Goal: Task Accomplishment & Management: Use online tool/utility

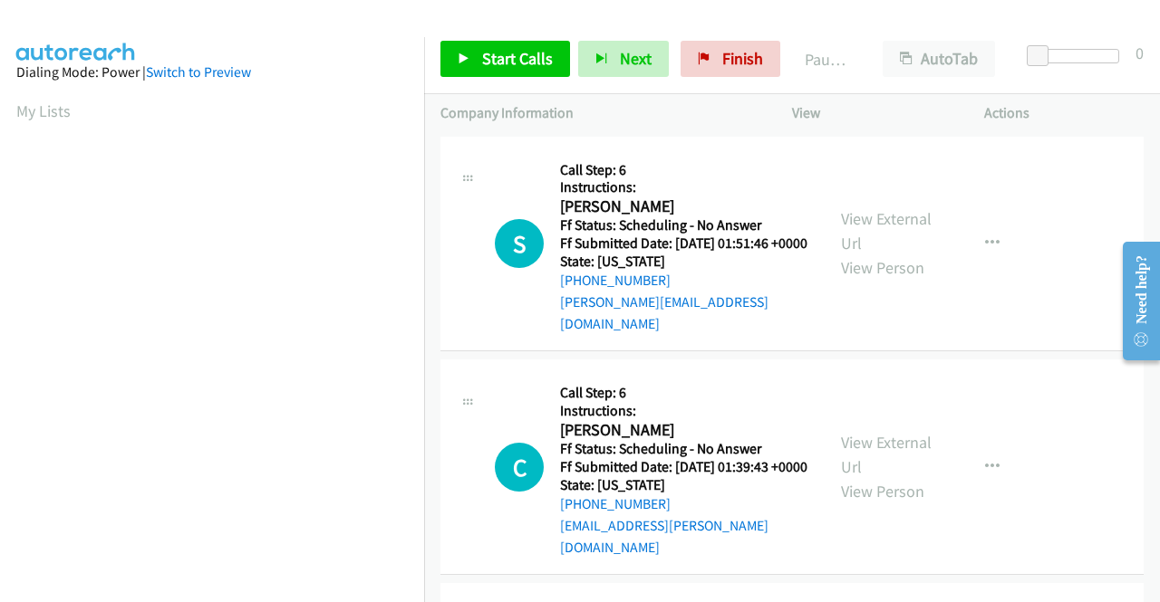
click at [430, 550] on td "C Callback Scheduled Call Step: 6 Instructions: [PERSON_NAME] America/New_York …" at bounding box center [792, 468] width 736 height 224
click at [882, 218] on link "View External Url" at bounding box center [886, 230] width 91 height 45
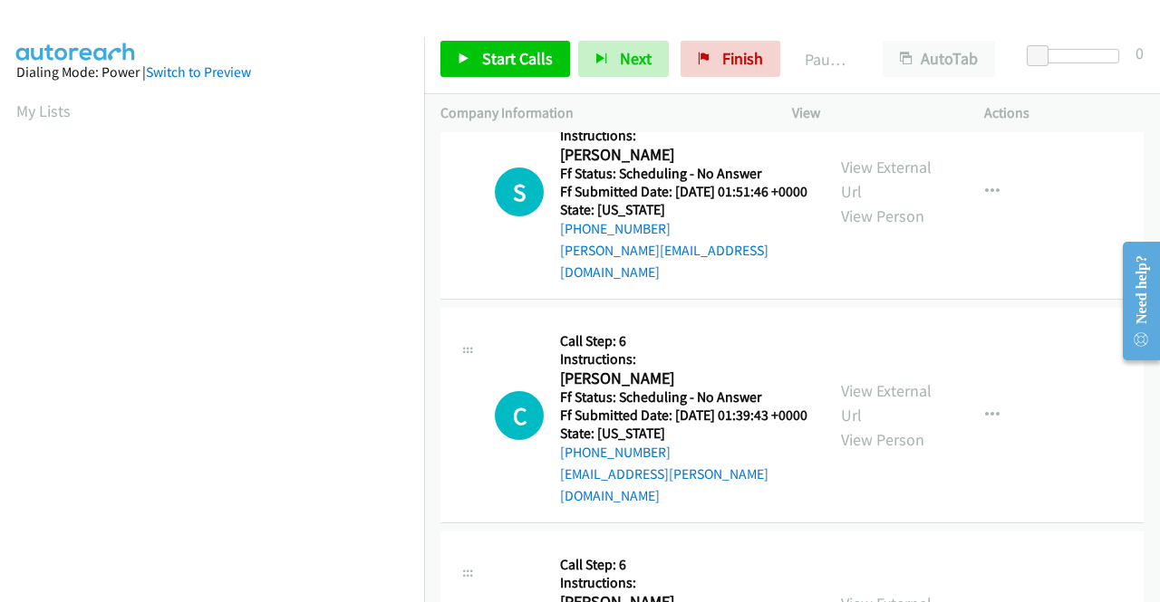
scroll to position [91, 0]
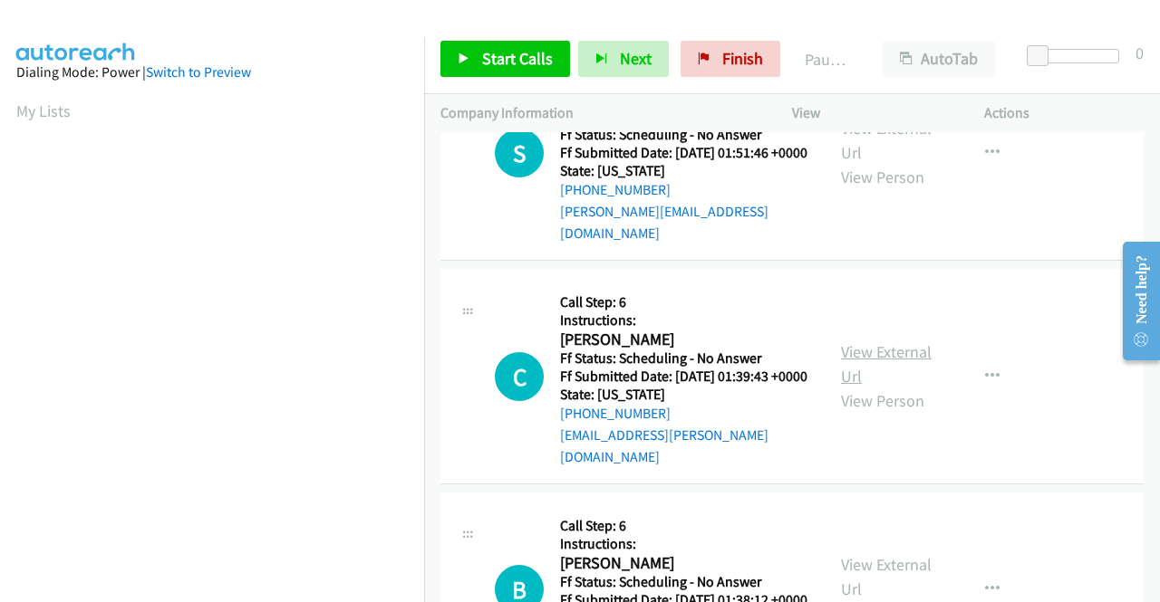
click at [899, 345] on link "View External Url" at bounding box center [886, 364] width 91 height 45
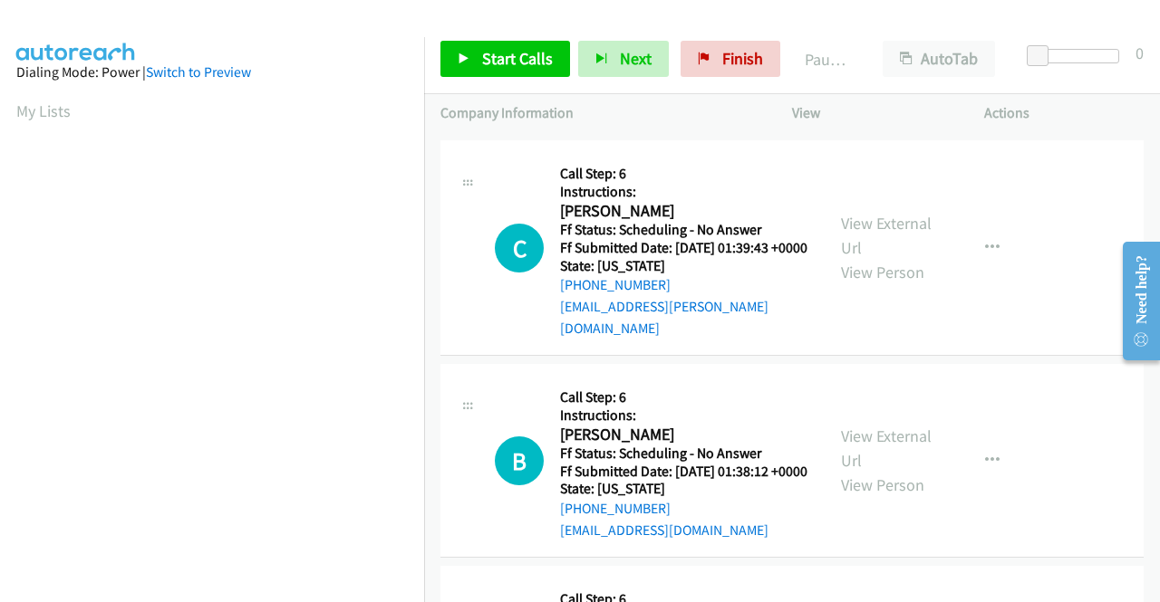
scroll to position [272, 0]
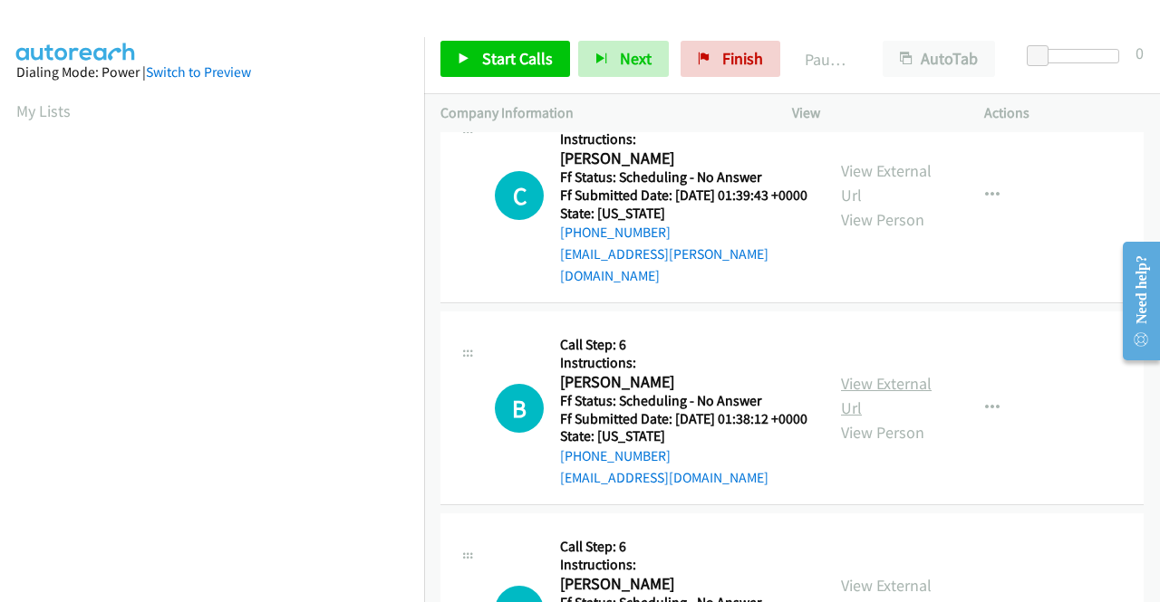
click at [888, 388] on link "View External Url" at bounding box center [886, 395] width 91 height 45
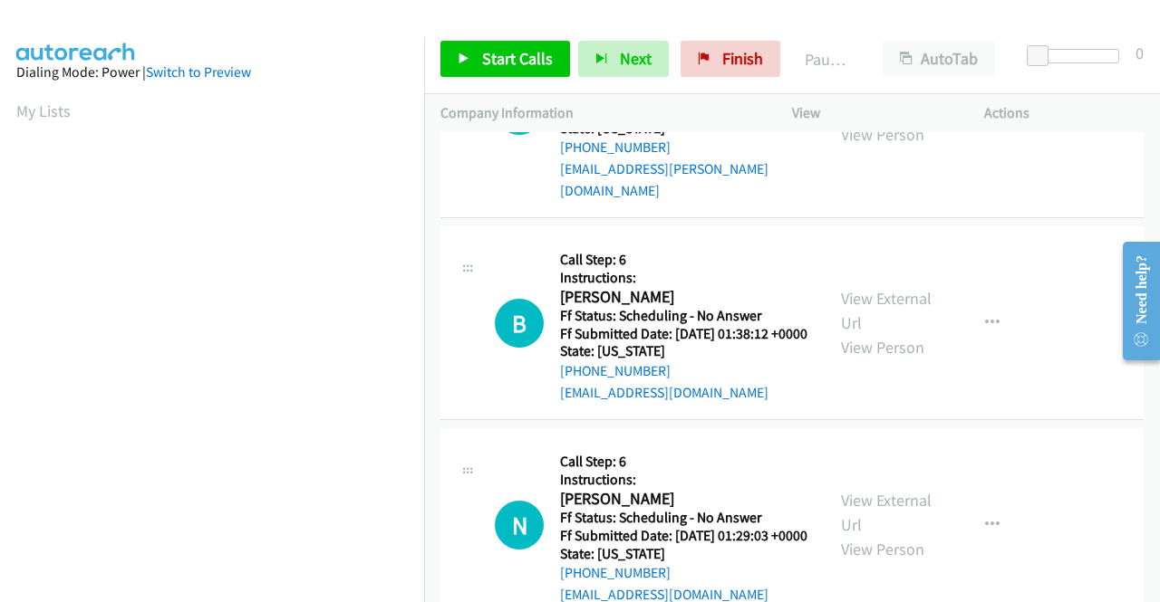
scroll to position [453, 0]
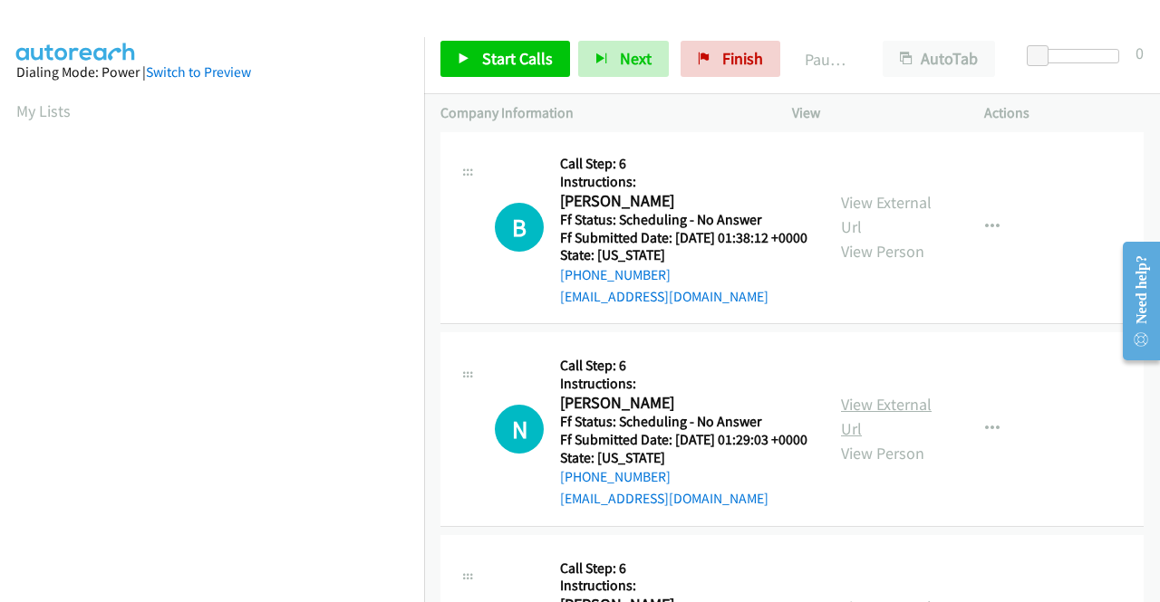
click at [862, 421] on link "View External Url" at bounding box center [886, 416] width 91 height 45
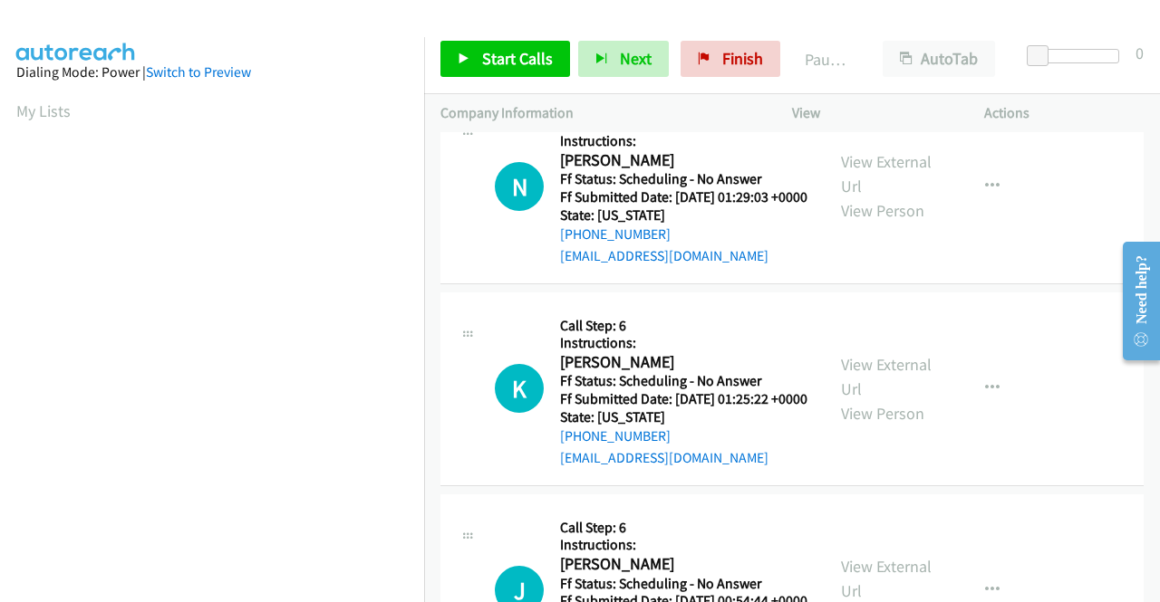
scroll to position [725, 0]
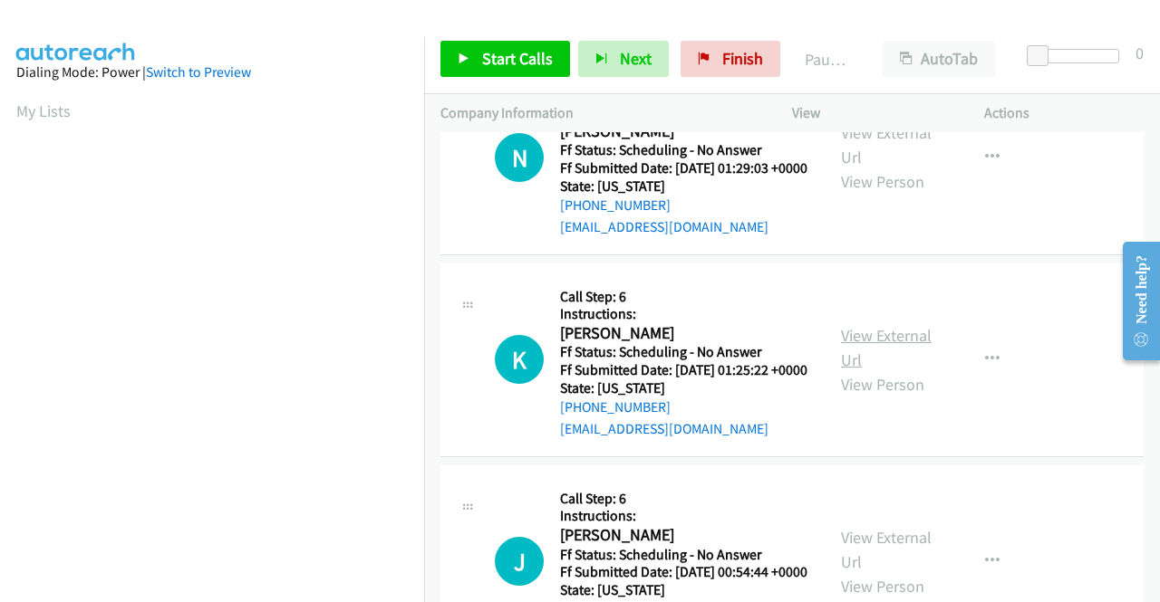
click at [885, 371] on link "View External Url" at bounding box center [886, 347] width 91 height 45
click at [500, 61] on span "Start Calls" at bounding box center [517, 58] width 71 height 21
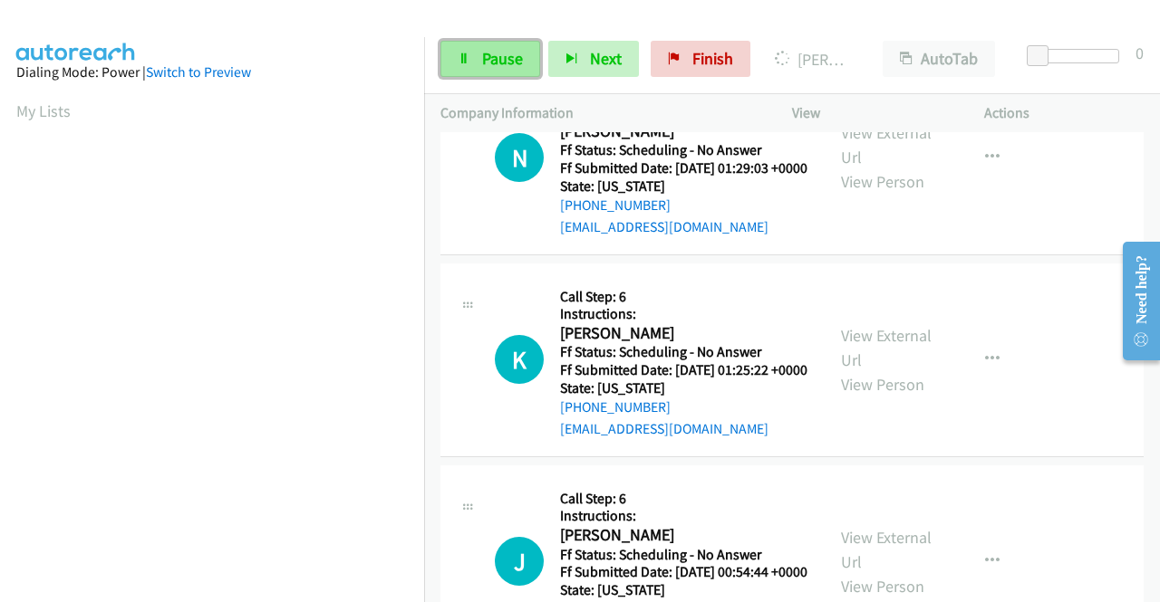
click at [476, 63] on link "Pause" at bounding box center [490, 59] width 100 height 36
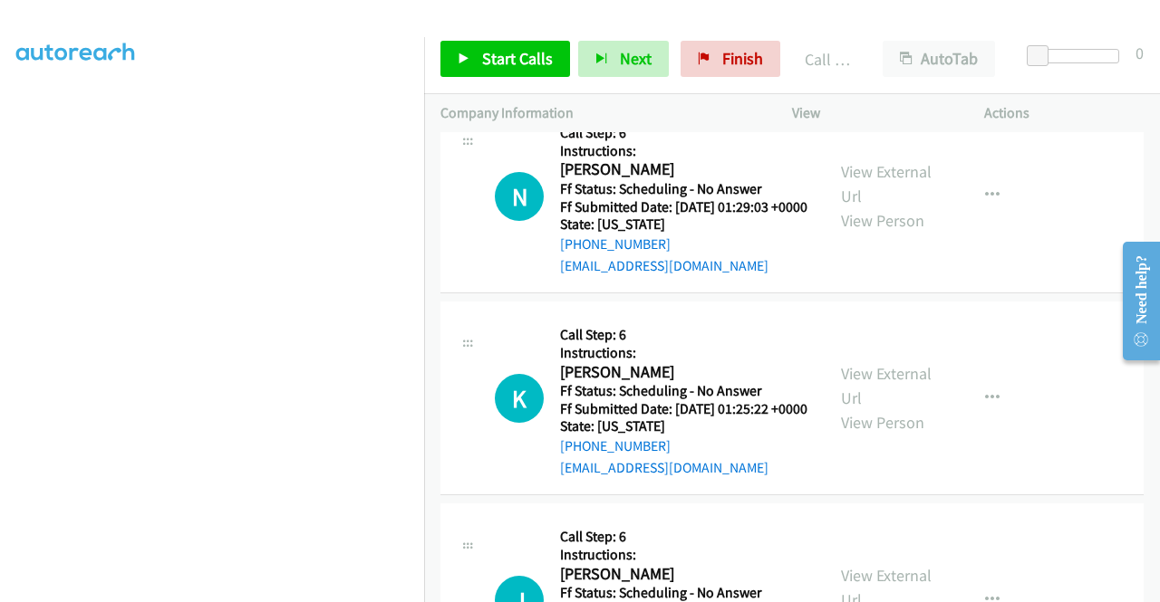
scroll to position [763, 0]
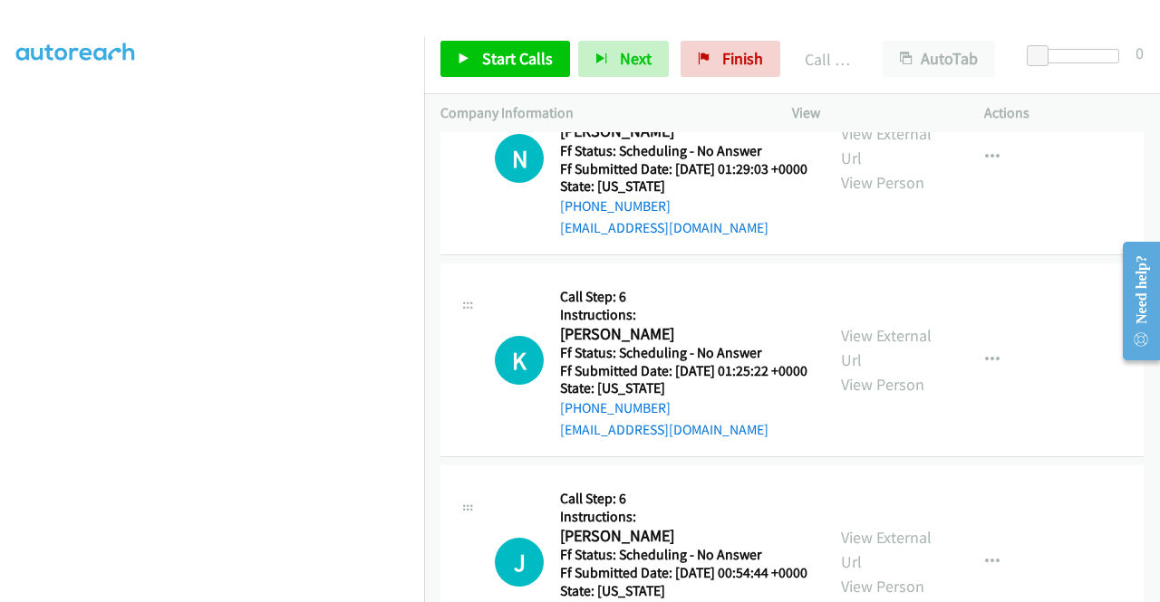
drag, startPoint x: 1038, startPoint y: 274, endPoint x: 864, endPoint y: 215, distance: 183.9
click at [1038, 255] on div "N Callback Scheduled Call Step: 6 Instructions: [PERSON_NAME] America/New_York …" at bounding box center [791, 159] width 703 height 194
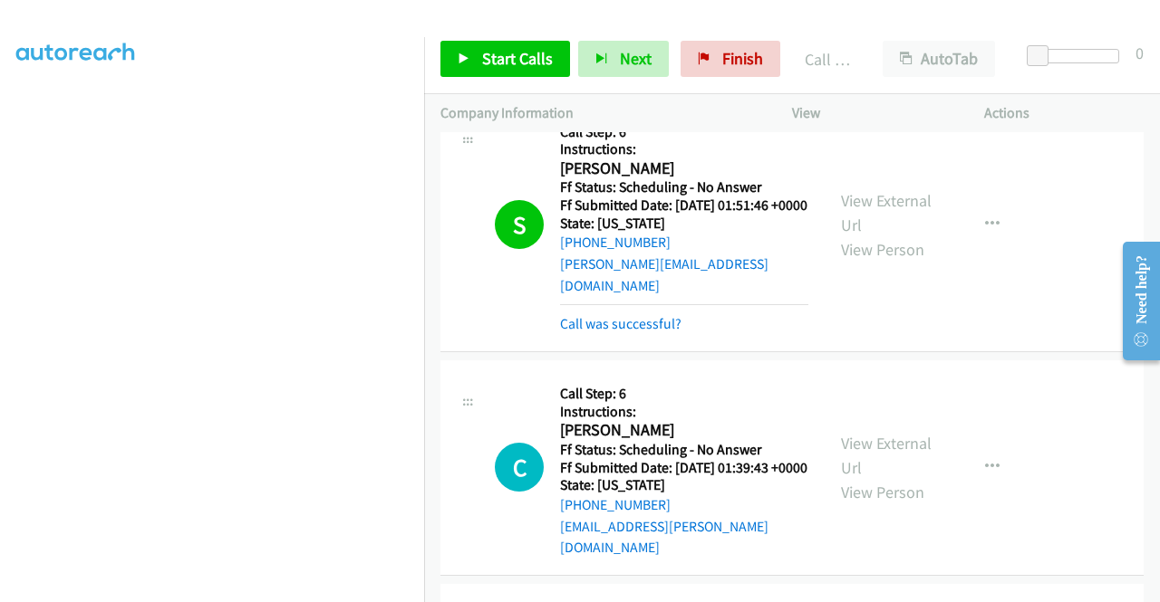
scroll to position [0, 0]
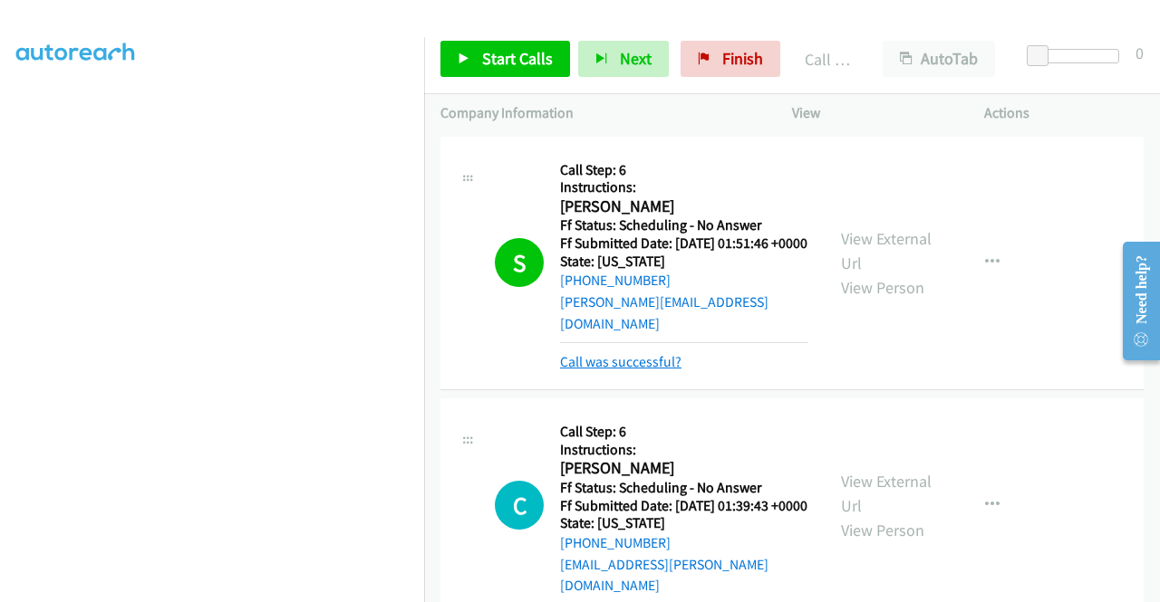
click at [654, 361] on link "Call was successful?" at bounding box center [620, 361] width 121 height 17
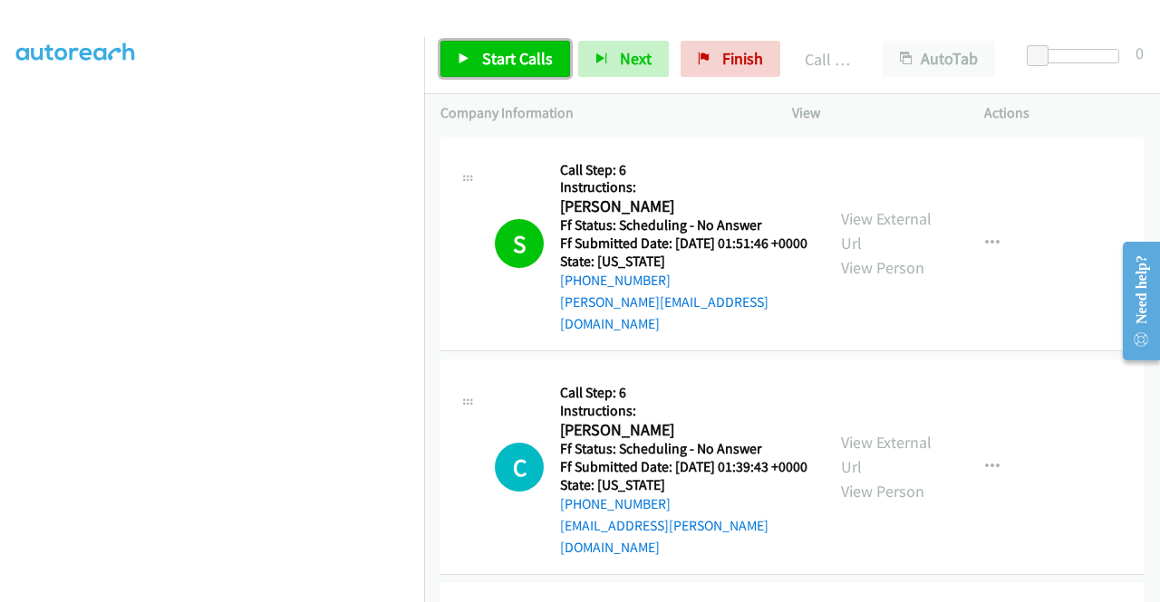
click at [517, 64] on span "Start Calls" at bounding box center [517, 58] width 71 height 21
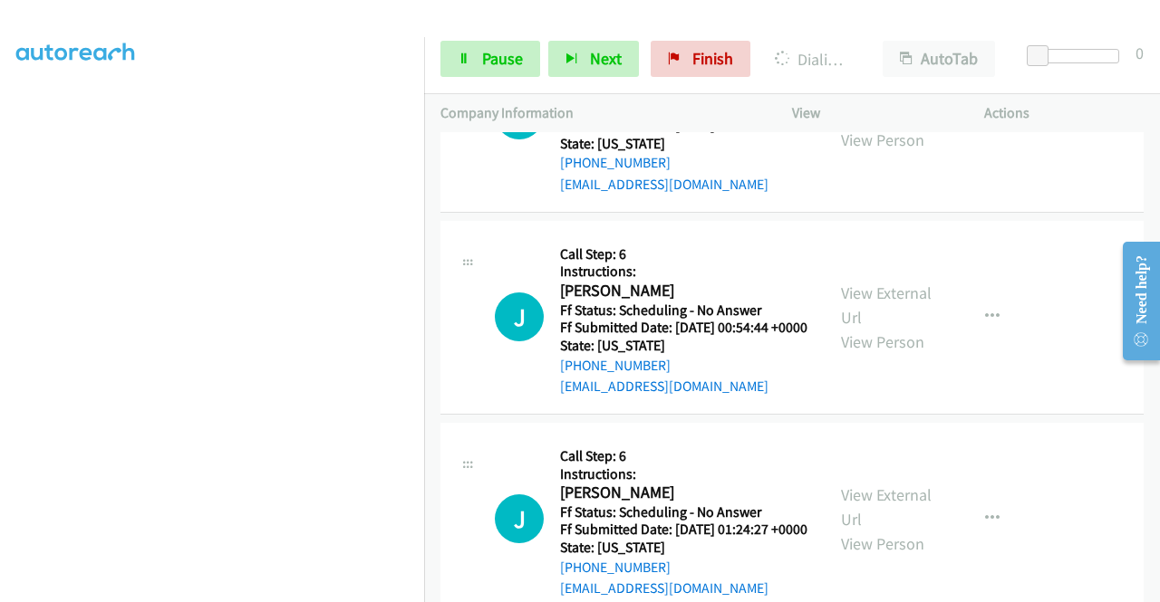
scroll to position [996, 0]
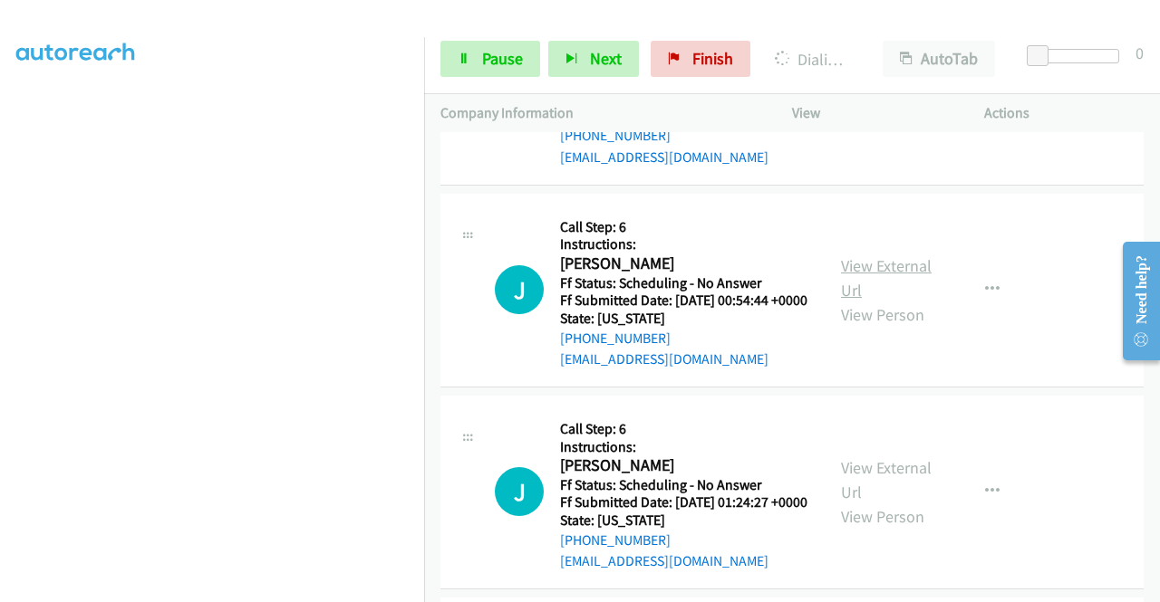
click at [881, 301] on link "View External Url" at bounding box center [886, 277] width 91 height 45
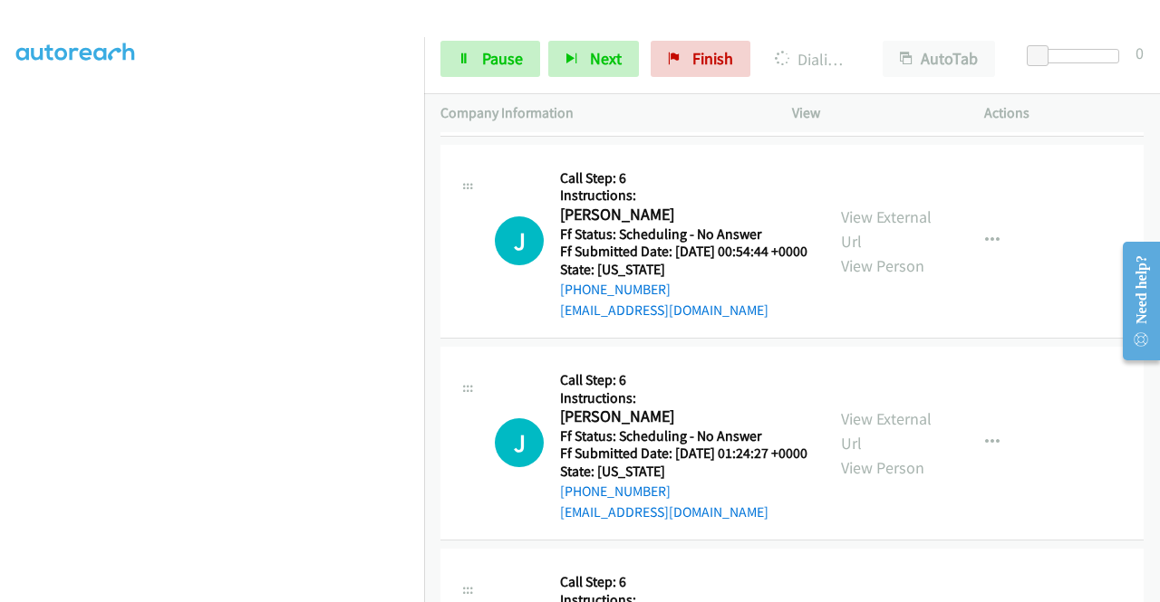
scroll to position [1087, 0]
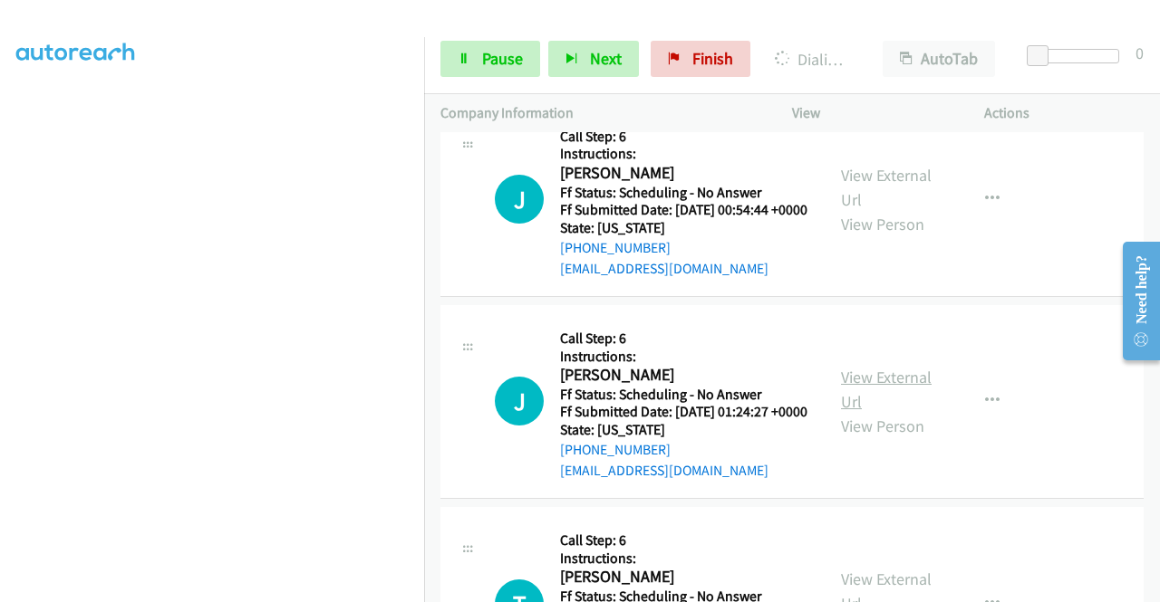
click at [876, 412] on link "View External Url" at bounding box center [886, 389] width 91 height 45
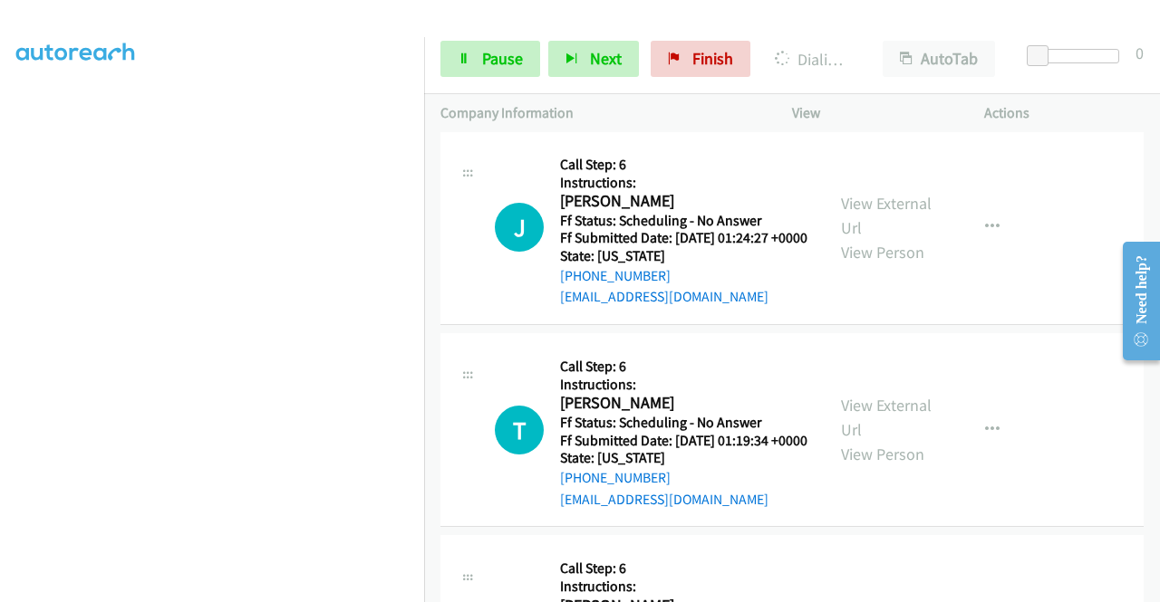
scroll to position [1268, 0]
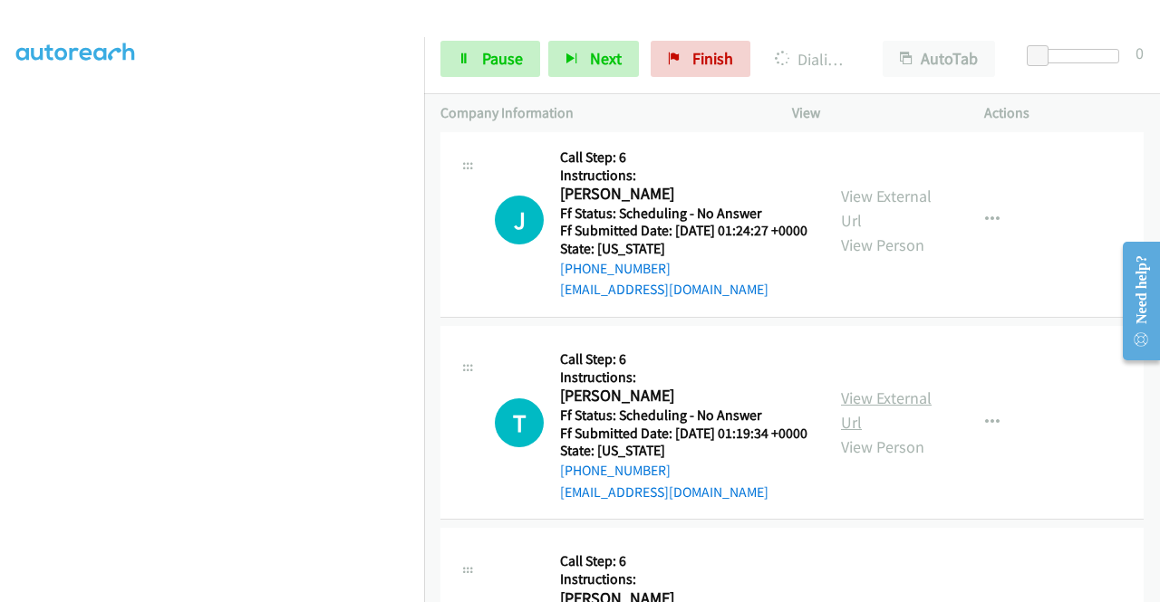
click at [884, 433] on link "View External Url" at bounding box center [886, 410] width 91 height 45
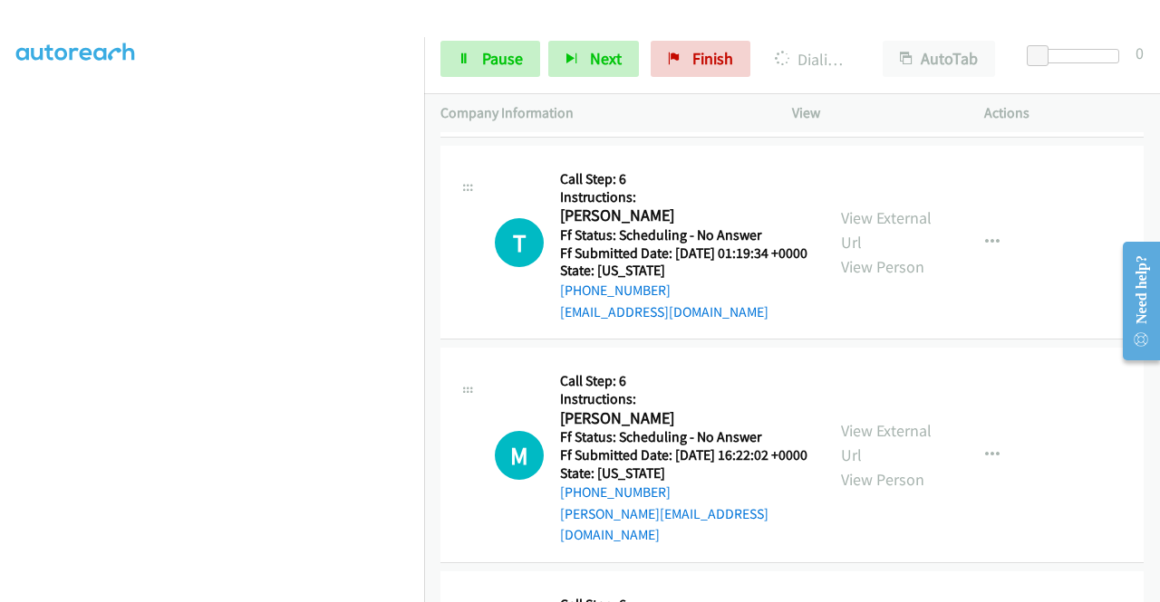
scroll to position [1449, 0]
click at [868, 465] on link "View External Url" at bounding box center [886, 441] width 91 height 45
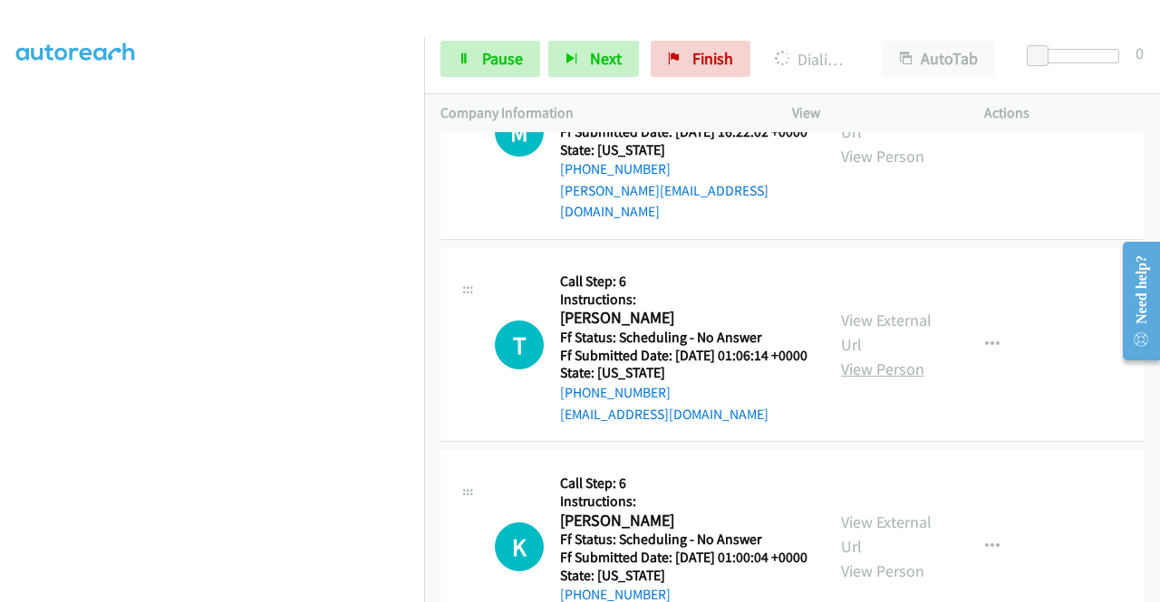
scroll to position [1812, 0]
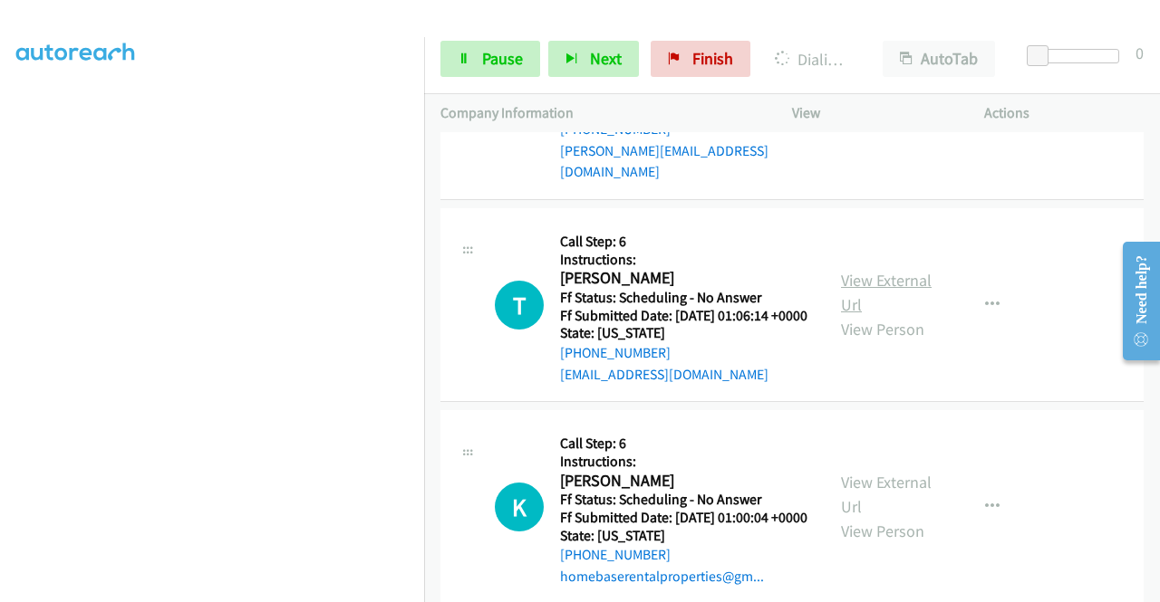
click at [873, 315] on link "View External Url" at bounding box center [886, 292] width 91 height 45
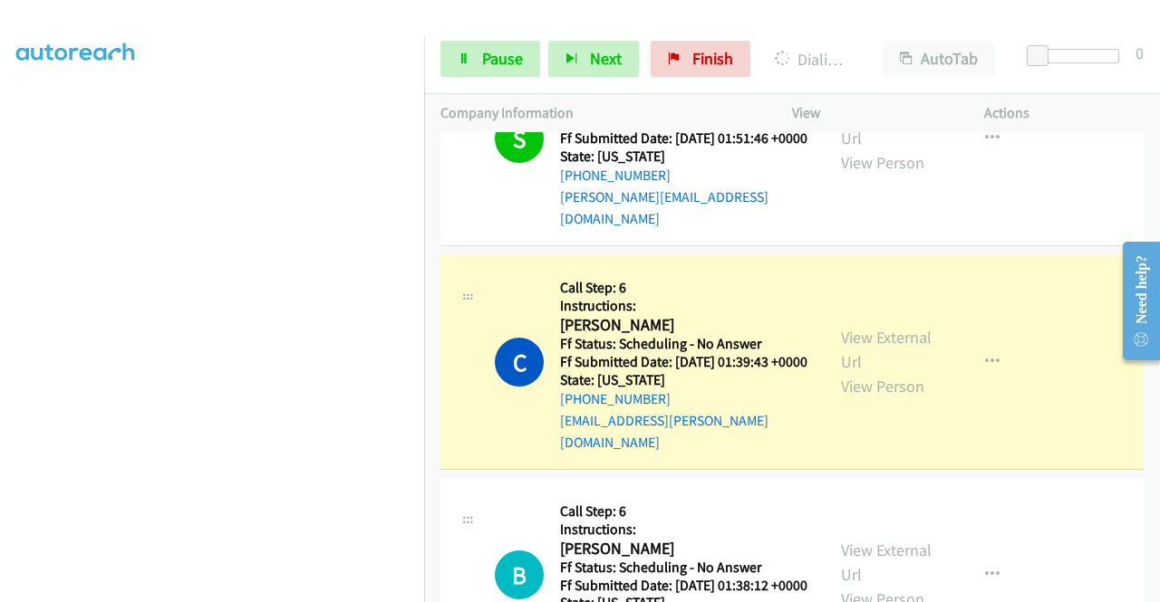
scroll to position [91, 0]
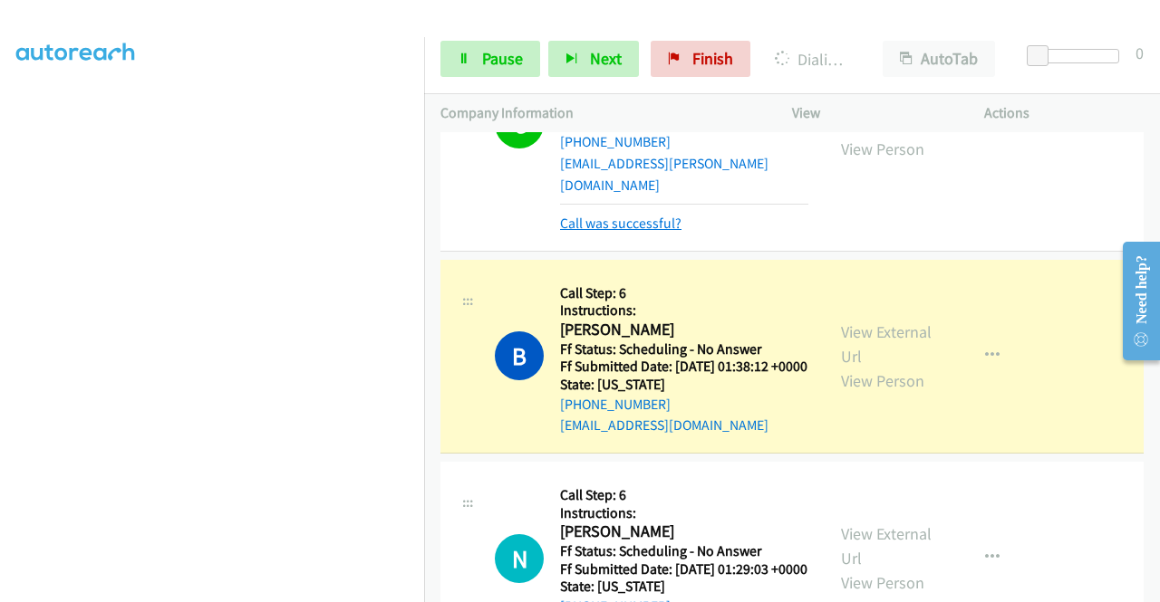
click at [654, 222] on link "Call was successful?" at bounding box center [620, 223] width 121 height 17
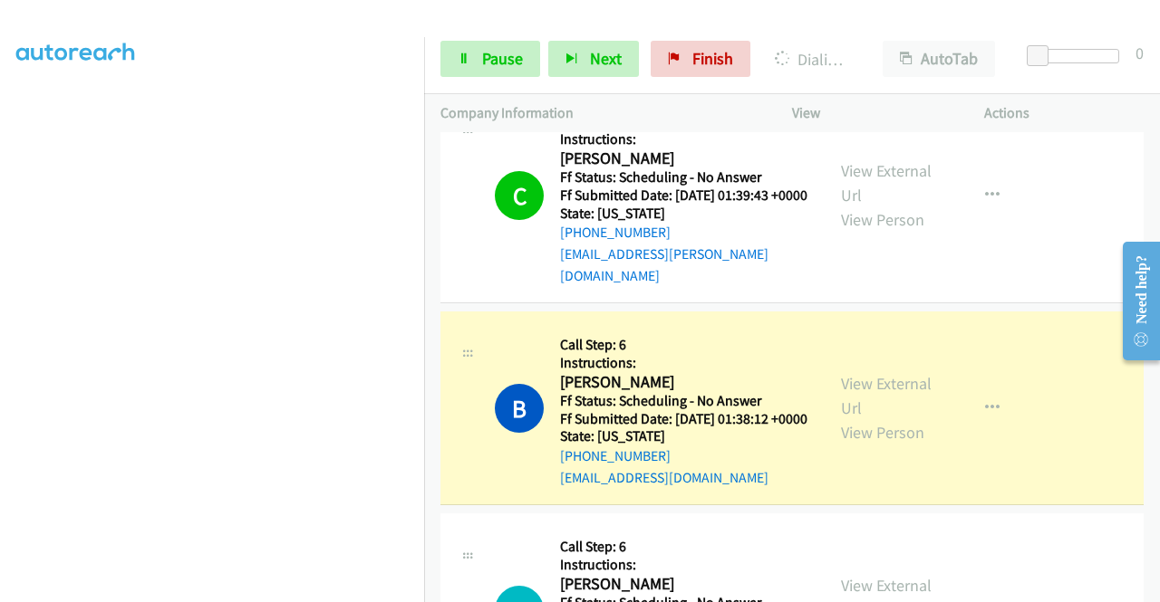
scroll to position [141, 0]
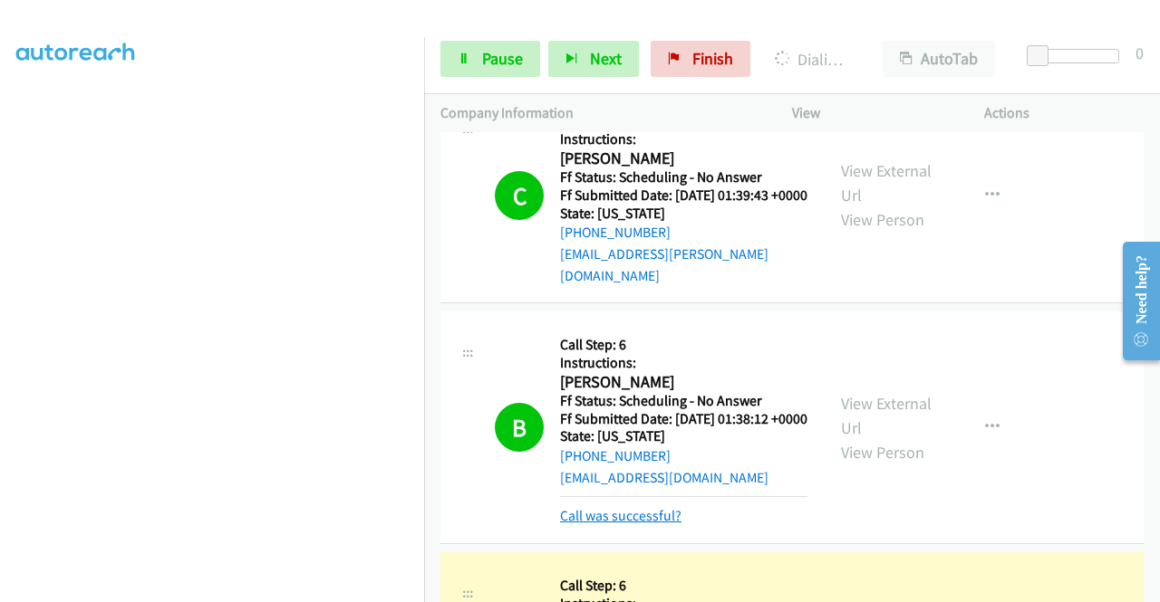
click at [647, 525] on link "Call was successful?" at bounding box center [620, 515] width 121 height 17
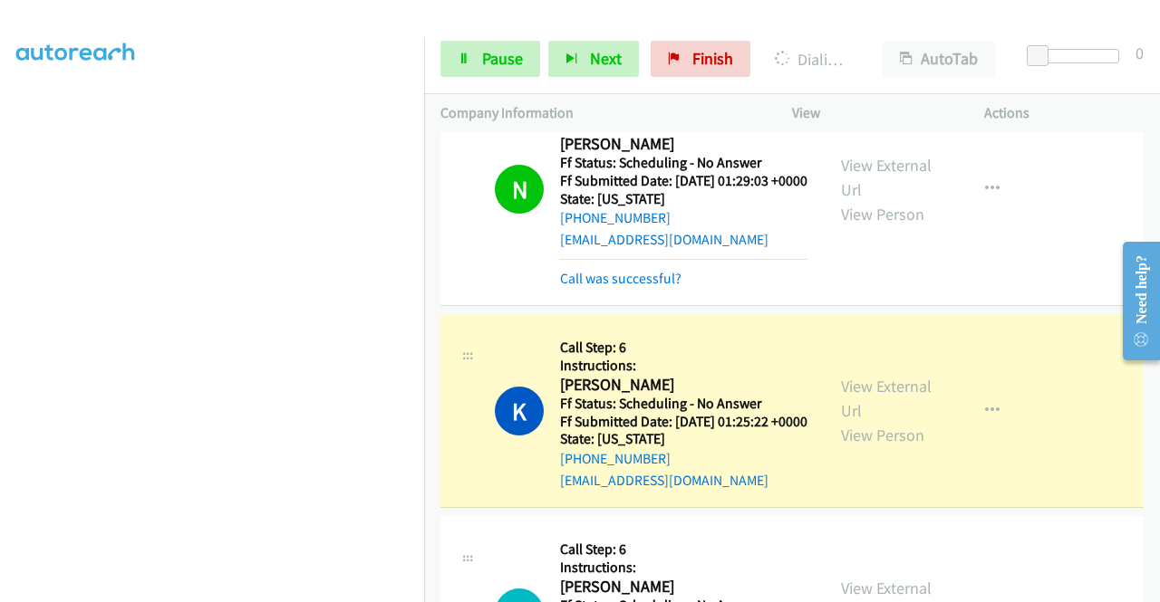
scroll to position [815, 0]
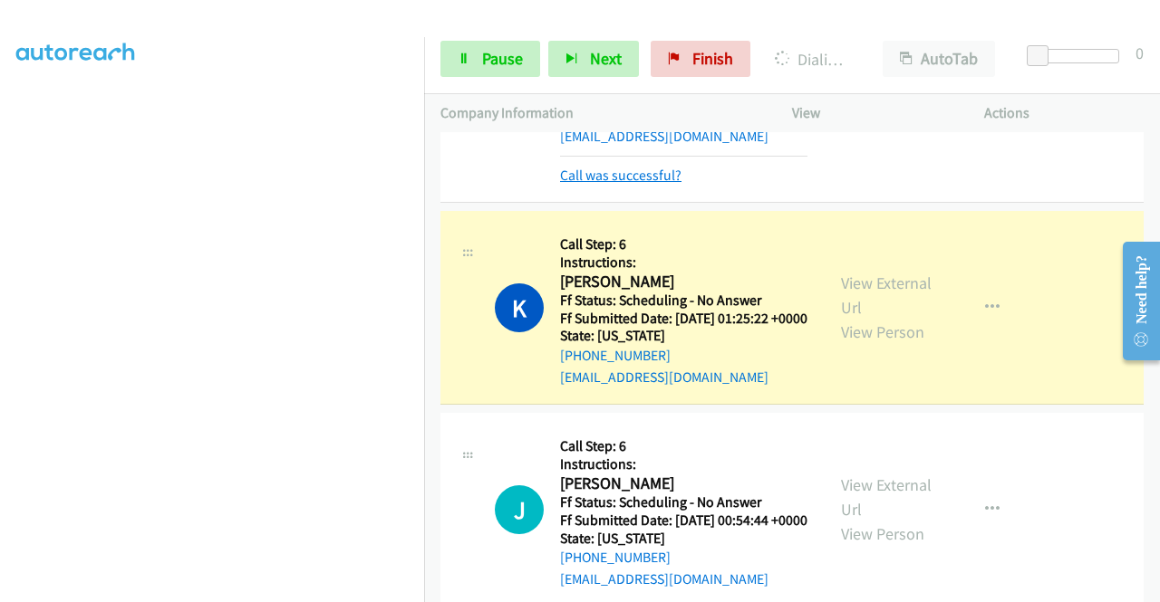
click at [656, 184] on link "Call was successful?" at bounding box center [620, 175] width 121 height 17
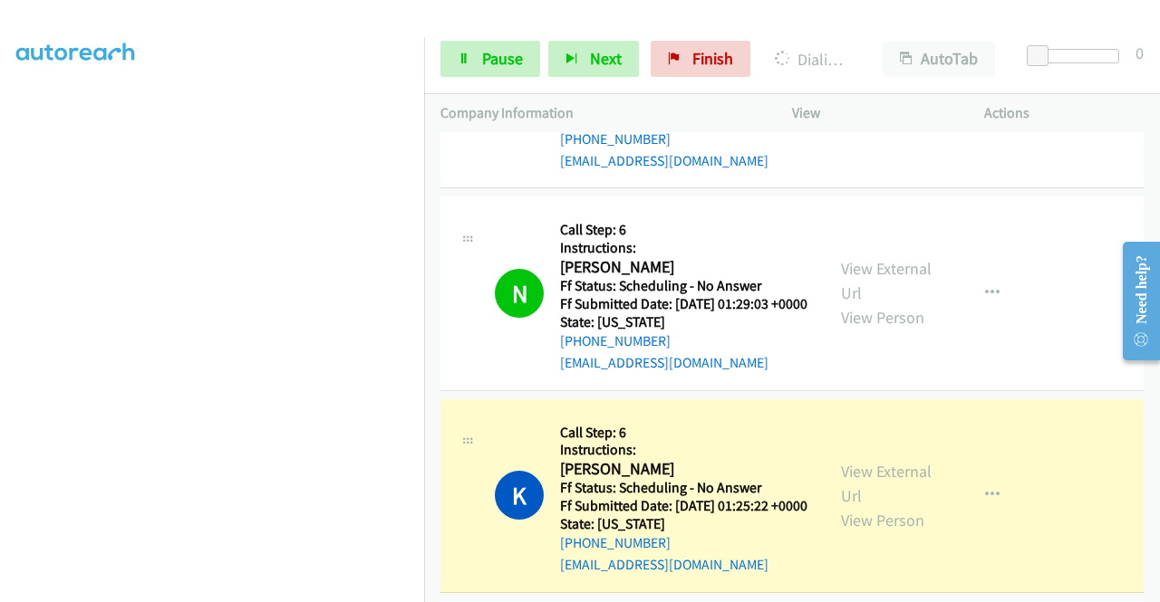
scroll to position [725, 0]
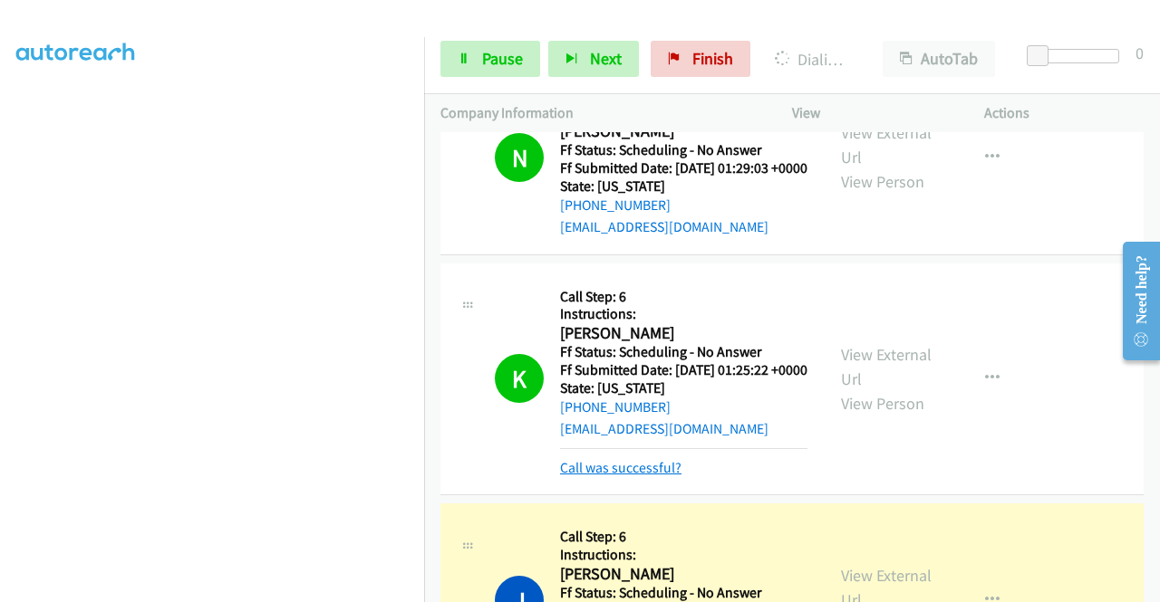
click at [643, 476] on link "Call was successful?" at bounding box center [620, 467] width 121 height 17
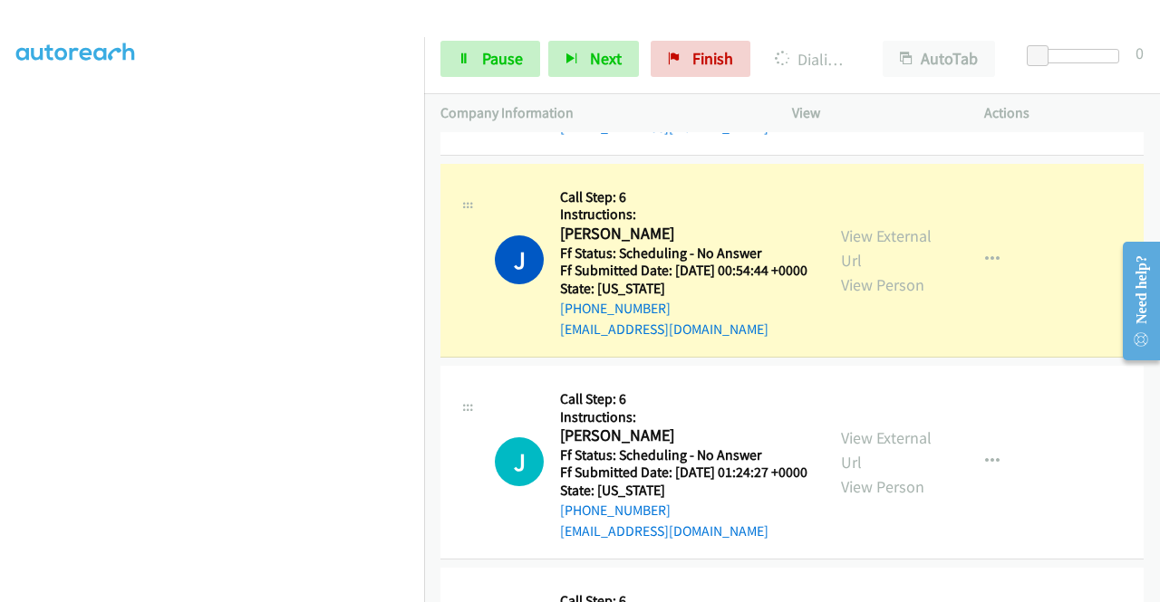
scroll to position [1087, 0]
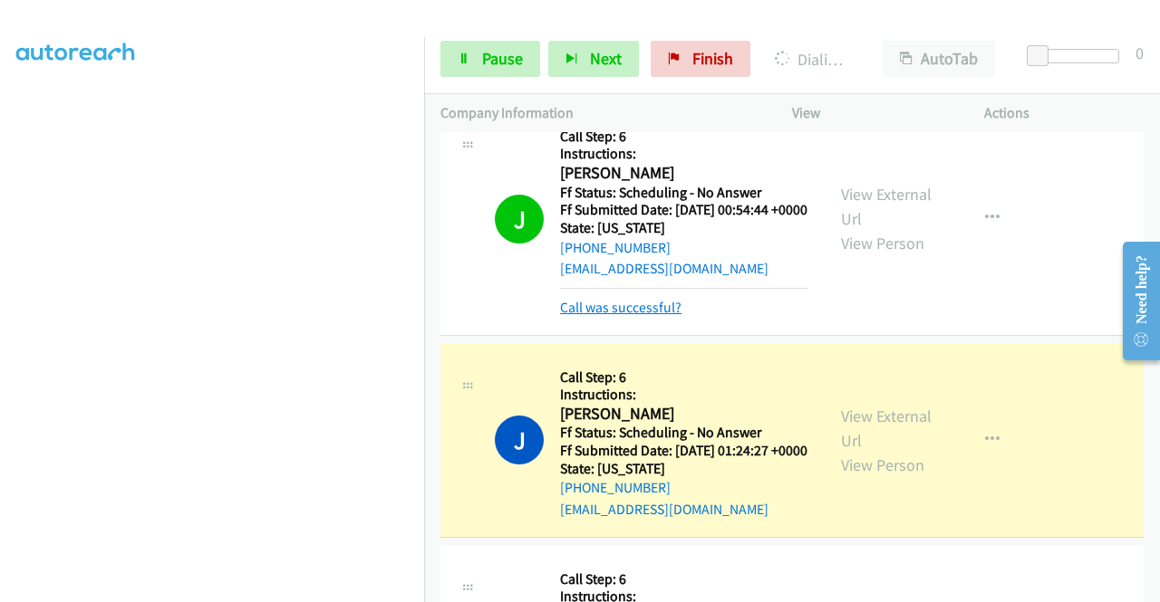
click at [650, 316] on link "Call was successful?" at bounding box center [620, 307] width 121 height 17
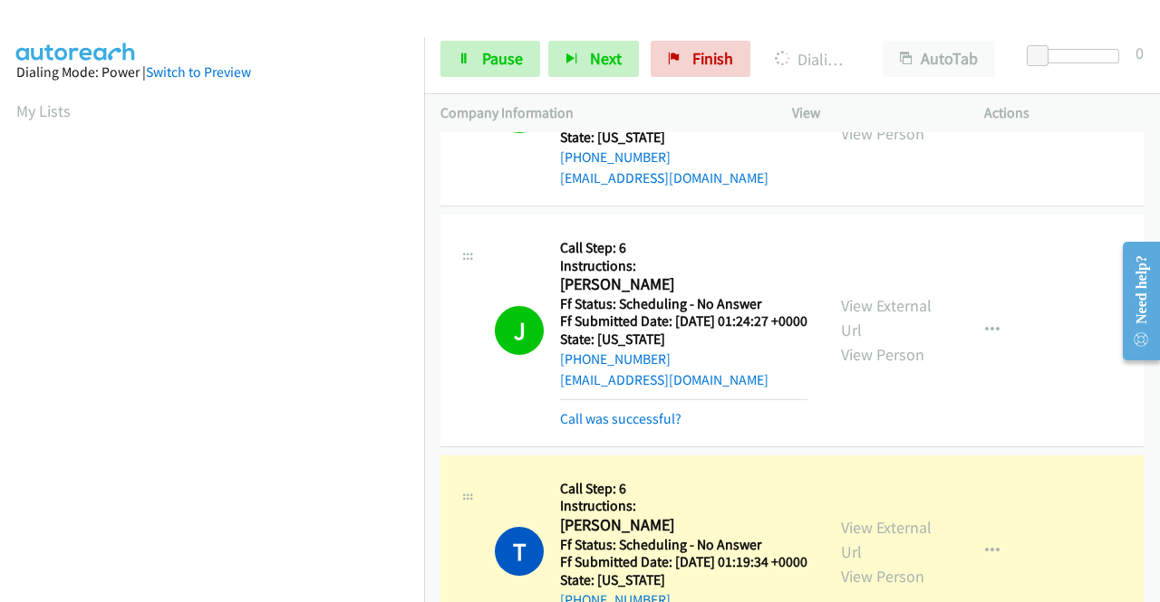
scroll to position [413, 0]
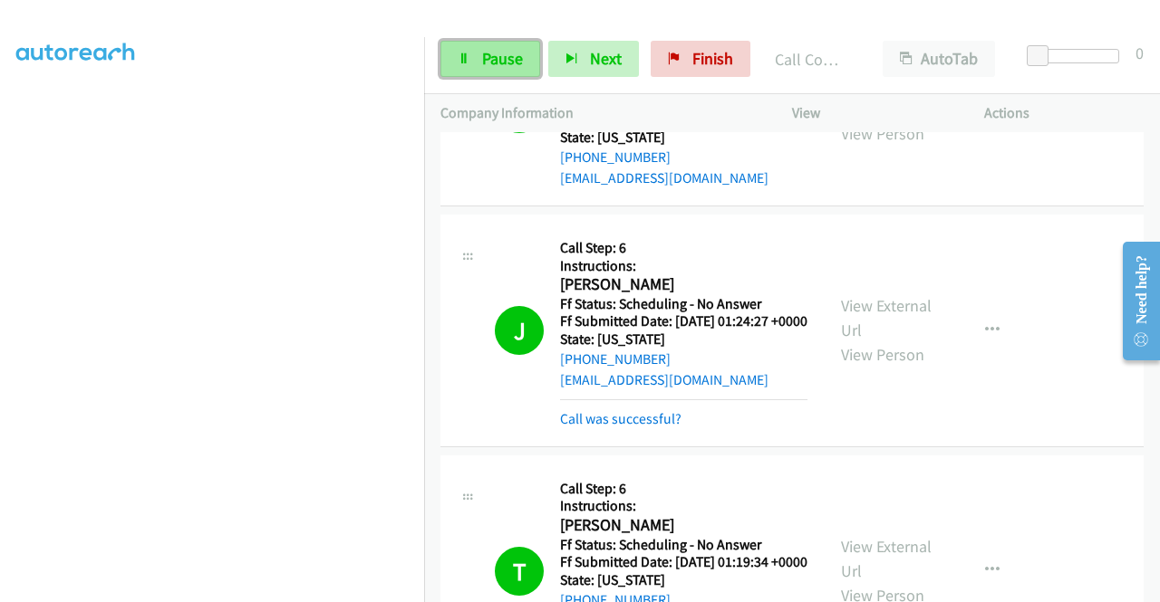
click at [486, 64] on span "Pause" at bounding box center [502, 58] width 41 height 21
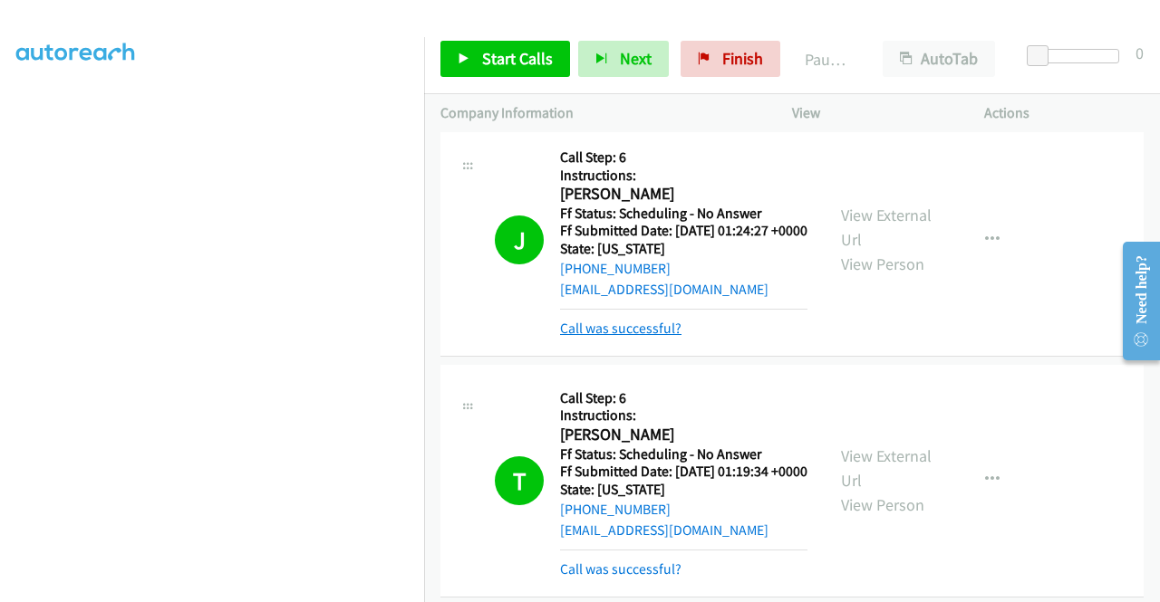
click at [647, 337] on link "Call was successful?" at bounding box center [620, 328] width 121 height 17
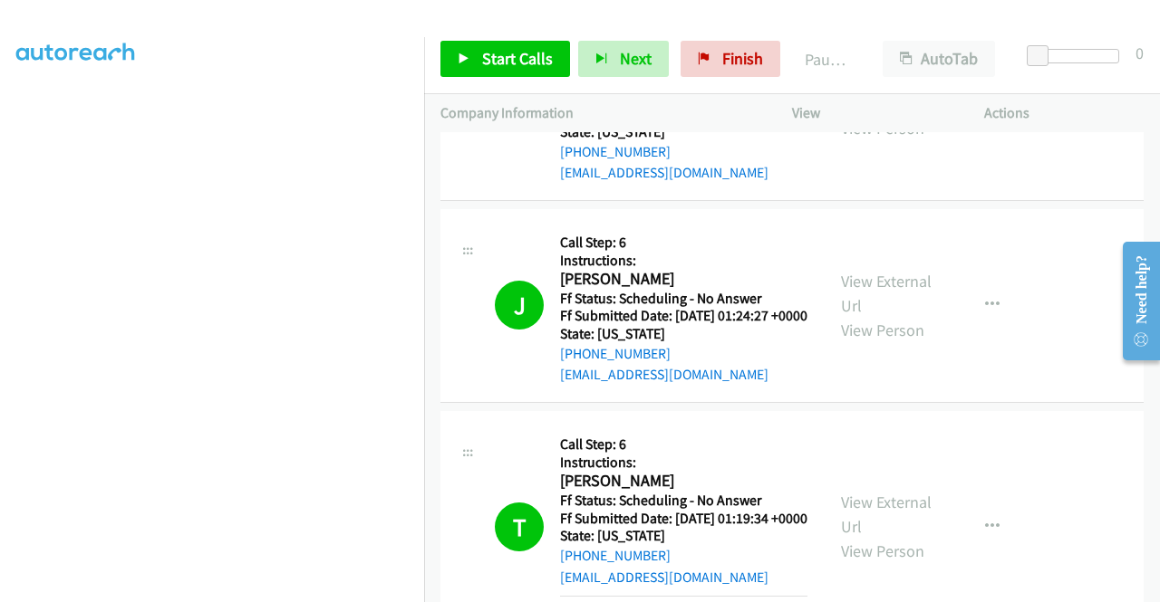
scroll to position [1359, 0]
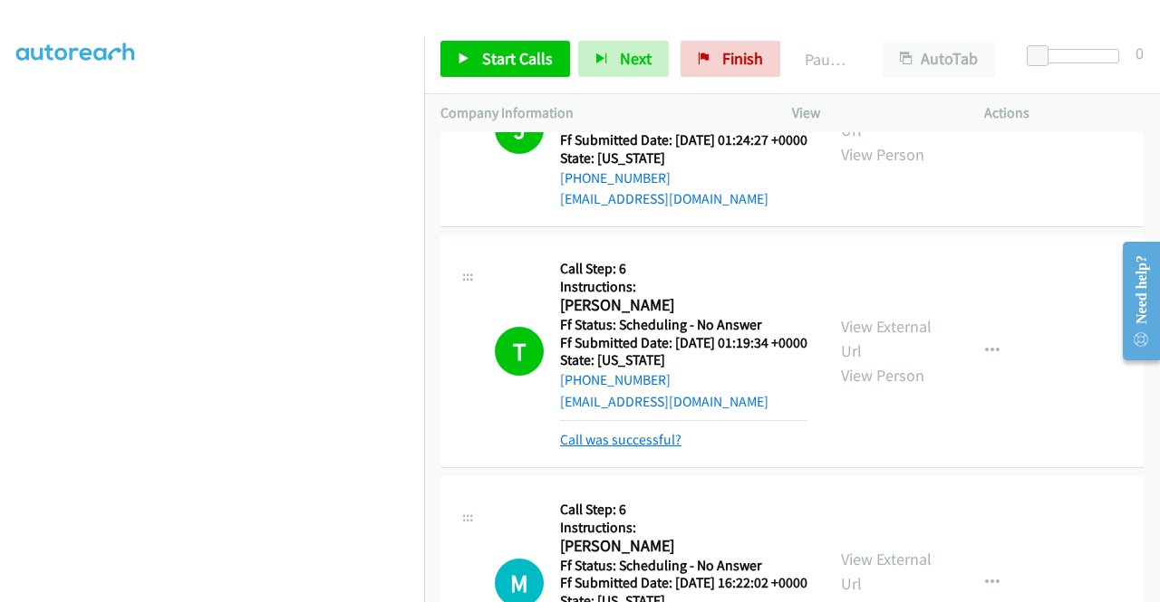
click at [661, 448] on link "Call was successful?" at bounding box center [620, 439] width 121 height 17
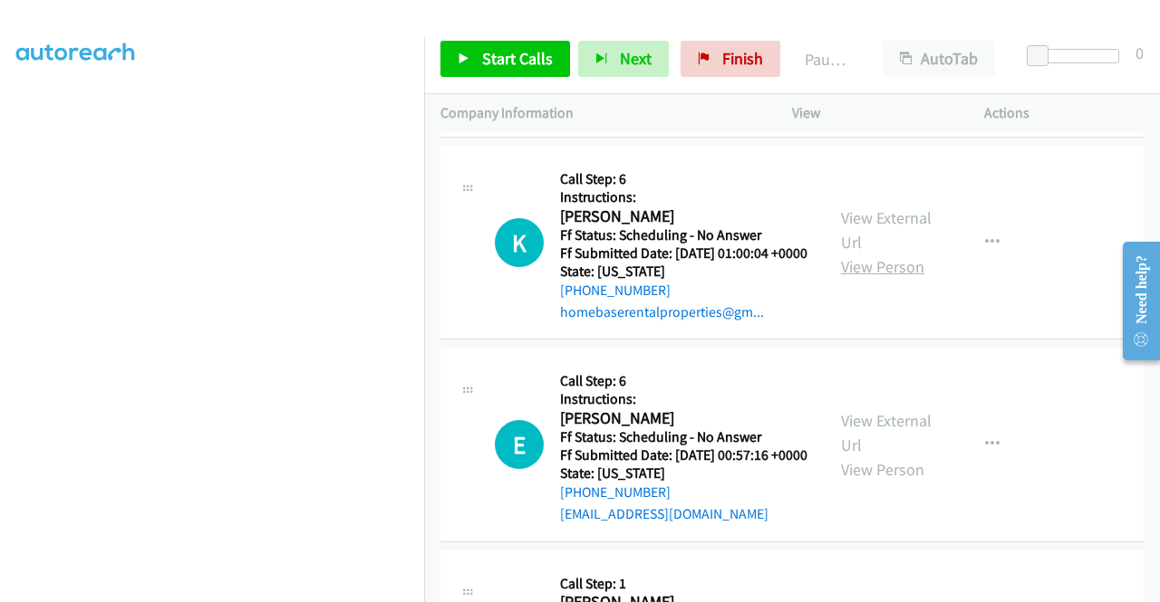
scroll to position [2084, 0]
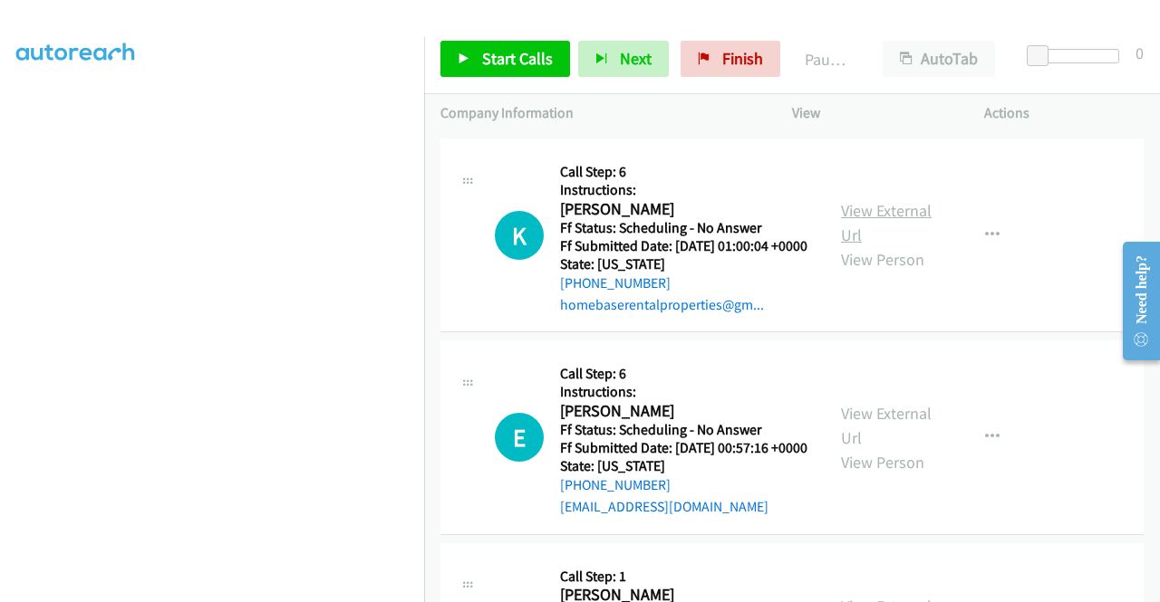
click at [906, 245] on link "View External Url" at bounding box center [886, 222] width 91 height 45
click at [889, 448] on link "View External Url" at bounding box center [886, 425] width 91 height 45
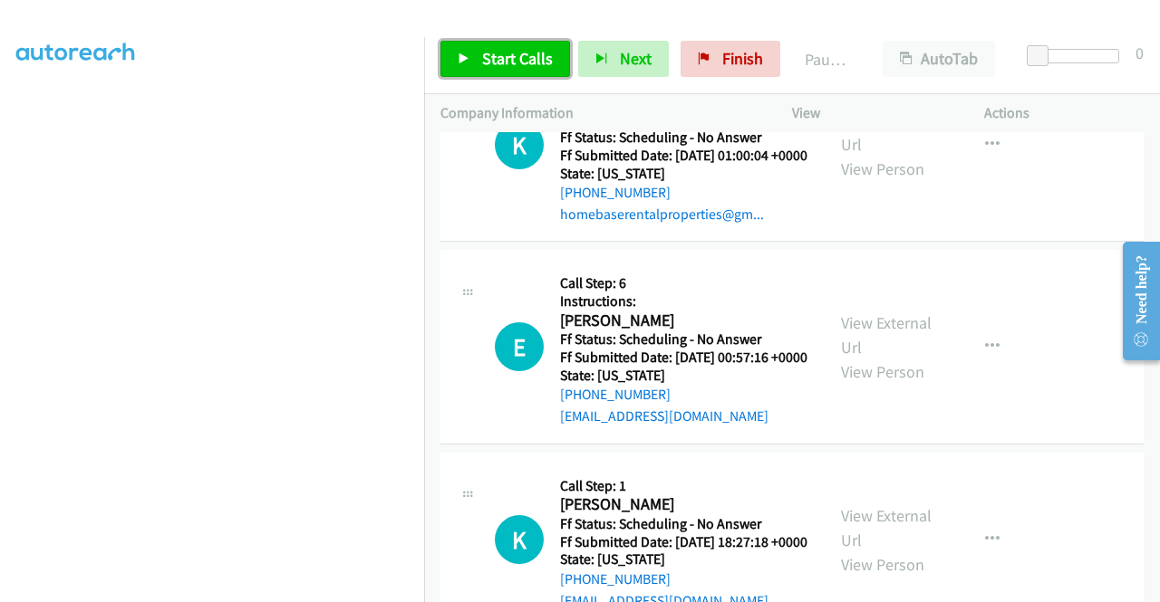
click at [521, 57] on span "Start Calls" at bounding box center [517, 58] width 71 height 21
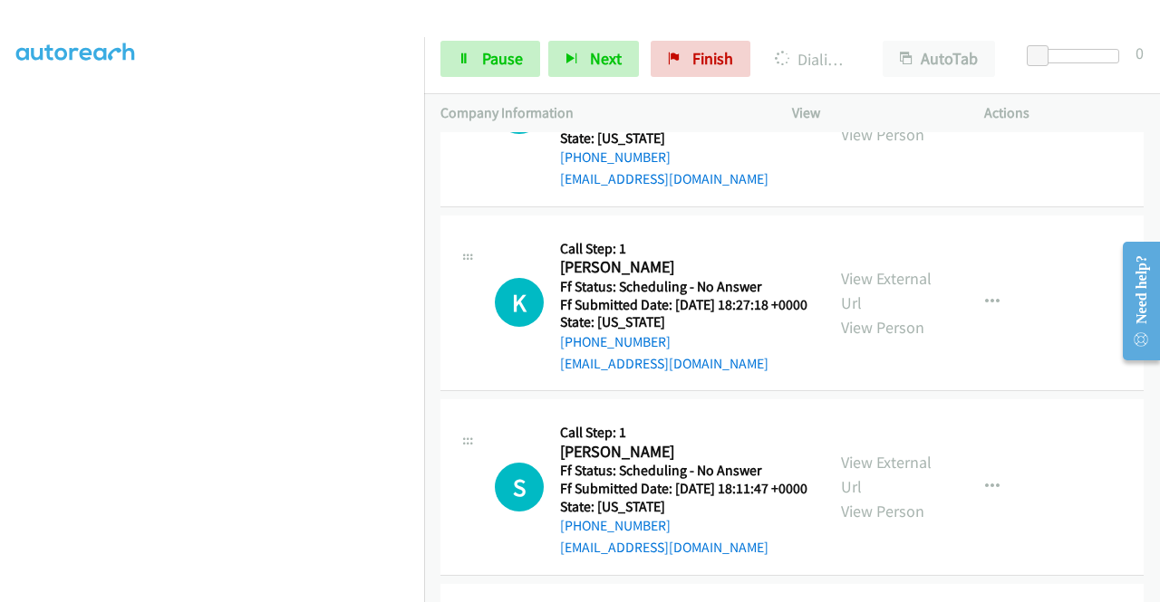
scroll to position [2446, 0]
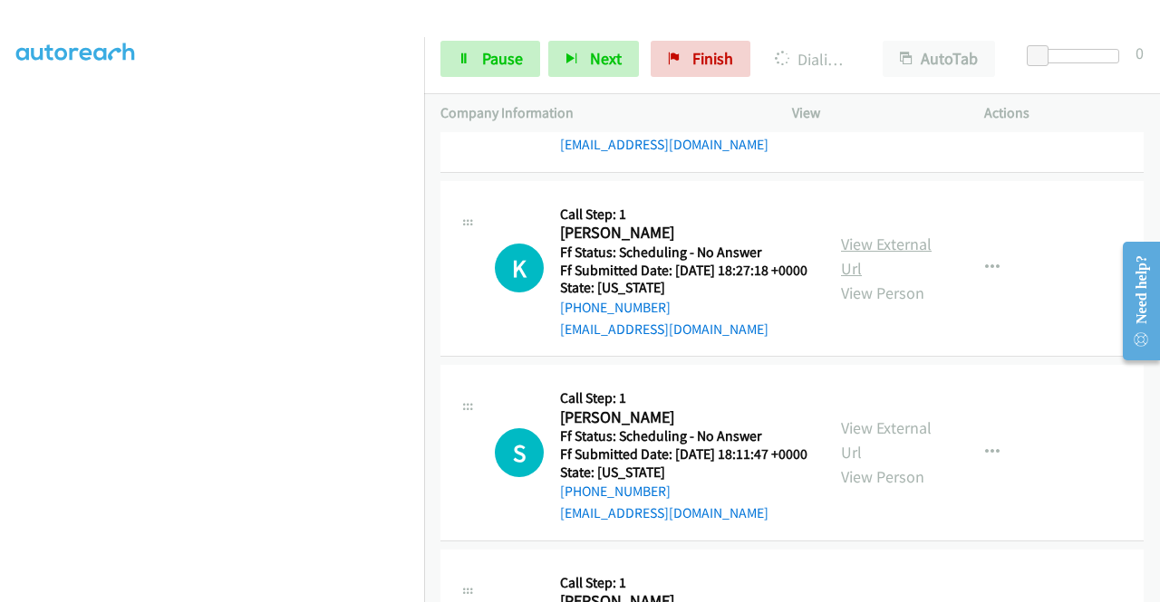
click at [890, 279] on link "View External Url" at bounding box center [886, 256] width 91 height 45
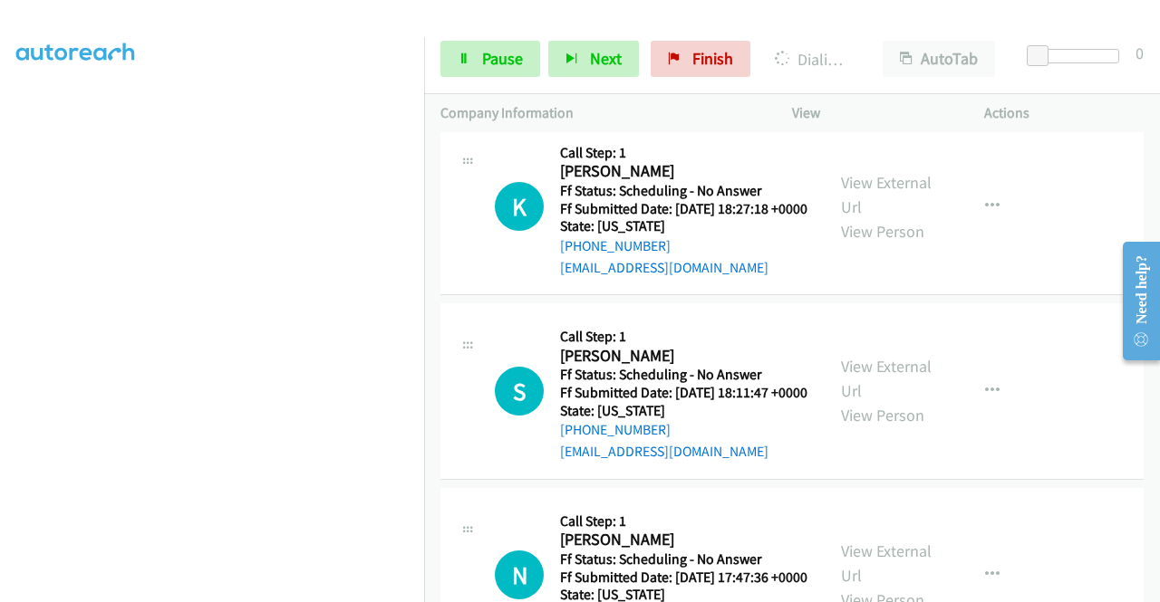
scroll to position [2536, 0]
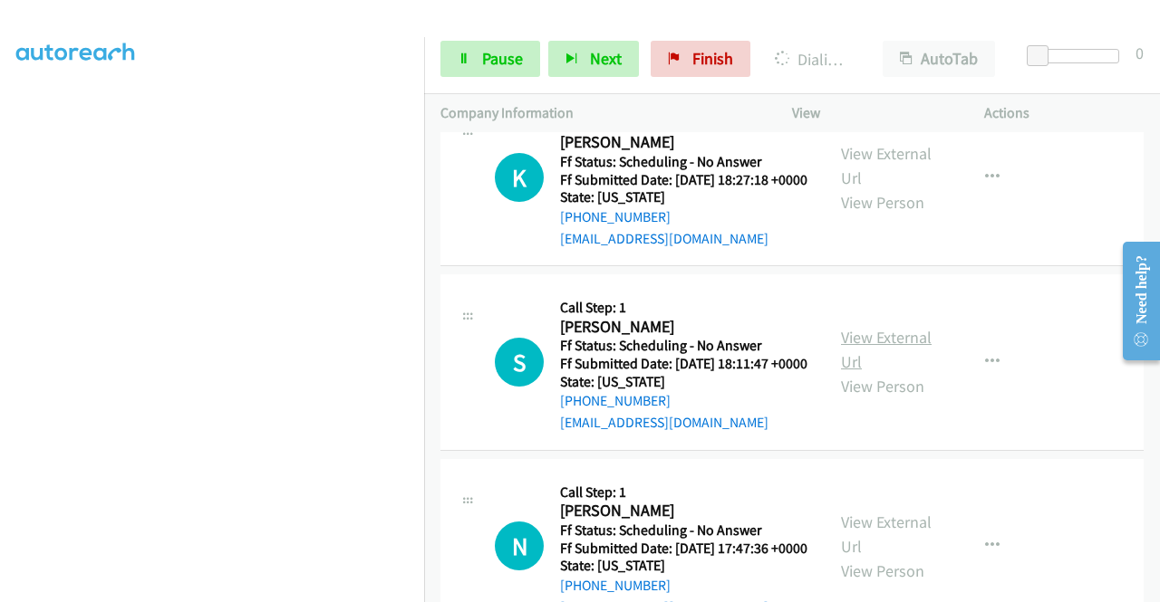
click at [886, 372] on link "View External Url" at bounding box center [886, 349] width 91 height 45
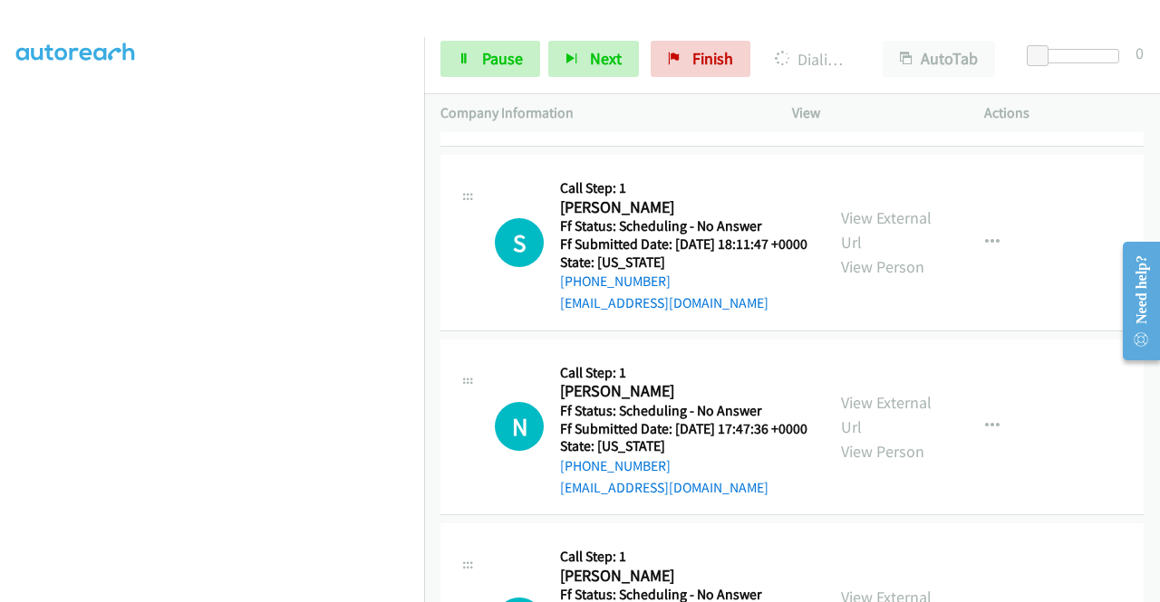
scroll to position [2718, 0]
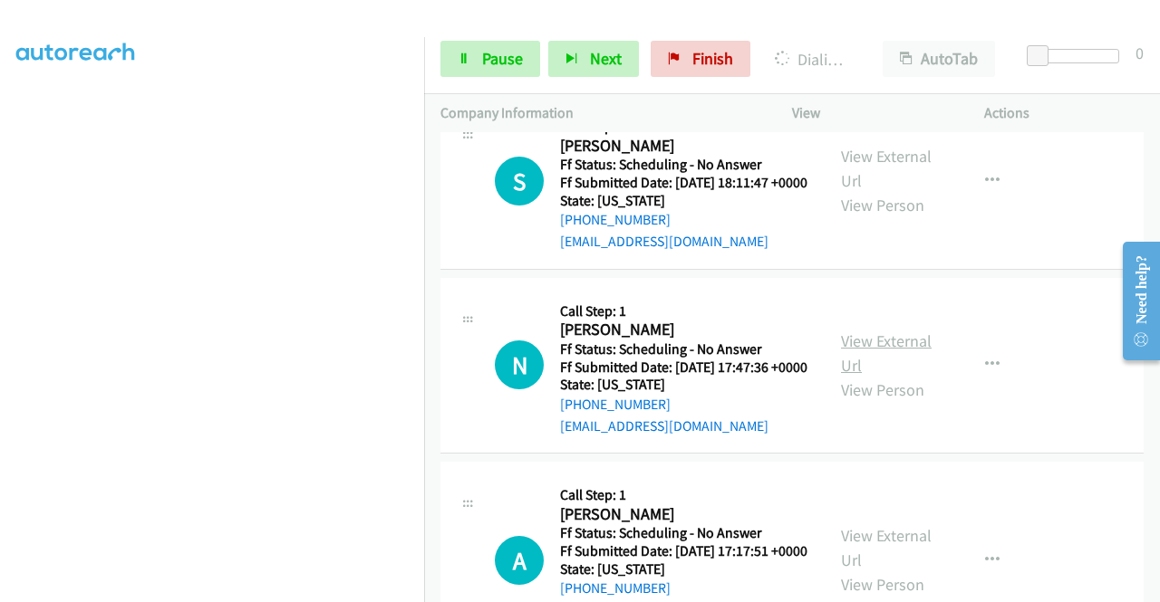
click at [895, 376] on link "View External Url" at bounding box center [886, 353] width 91 height 45
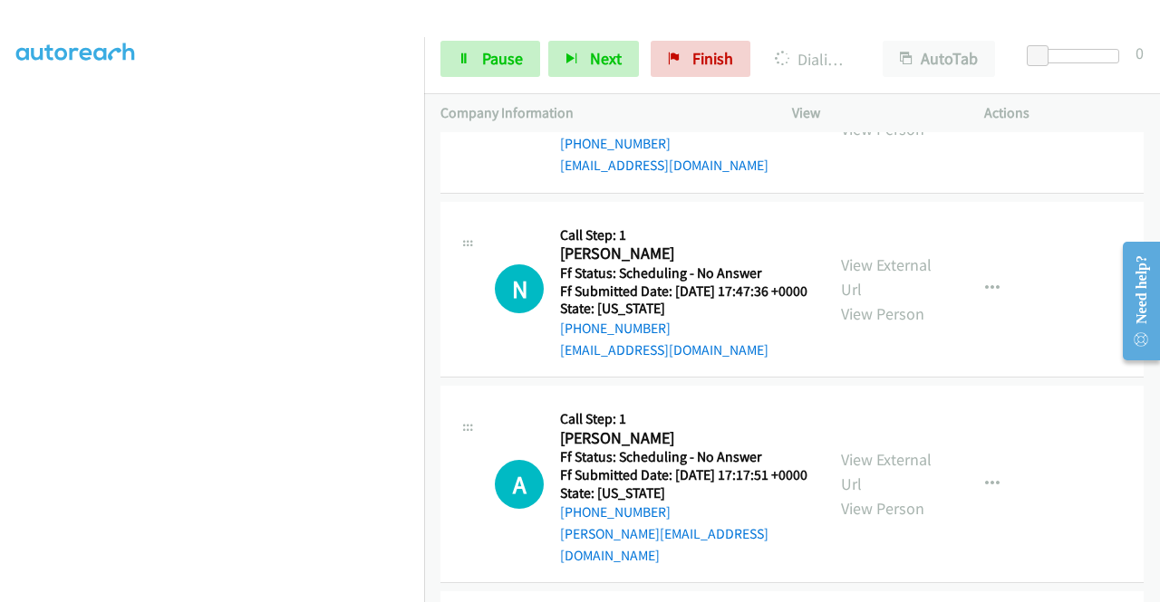
scroll to position [2989, 0]
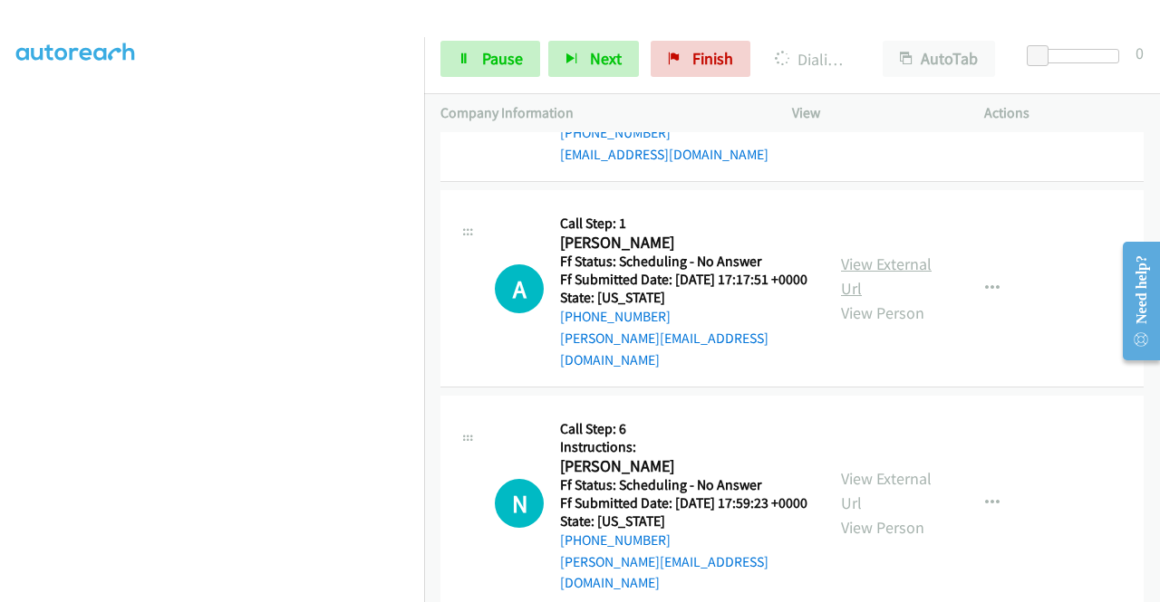
click at [877, 299] on link "View External Url" at bounding box center [886, 276] width 91 height 45
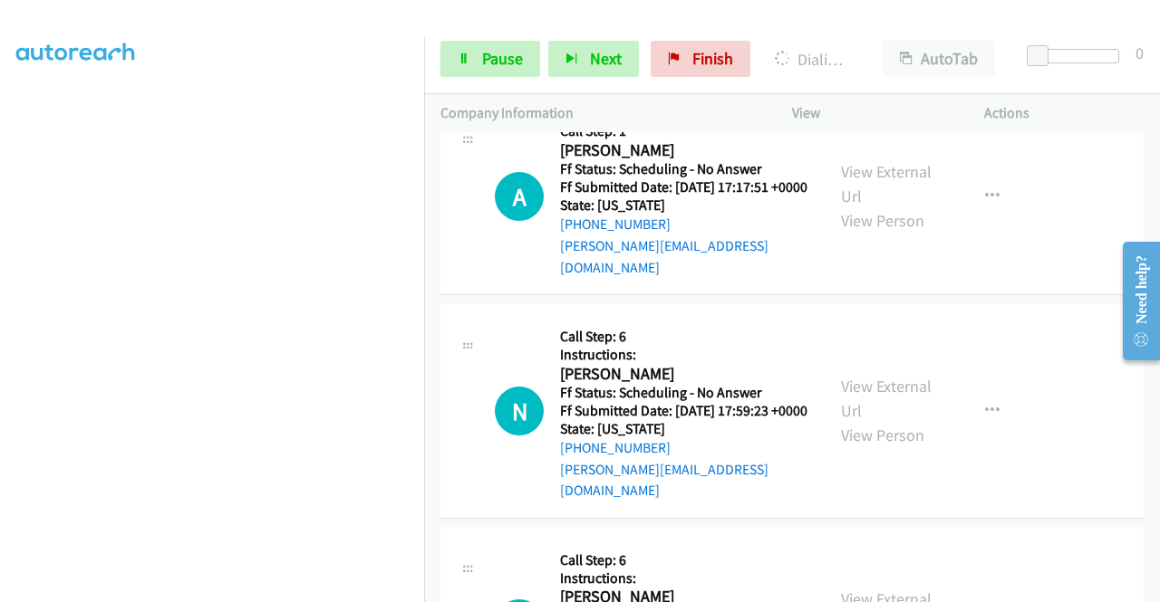
scroll to position [3171, 0]
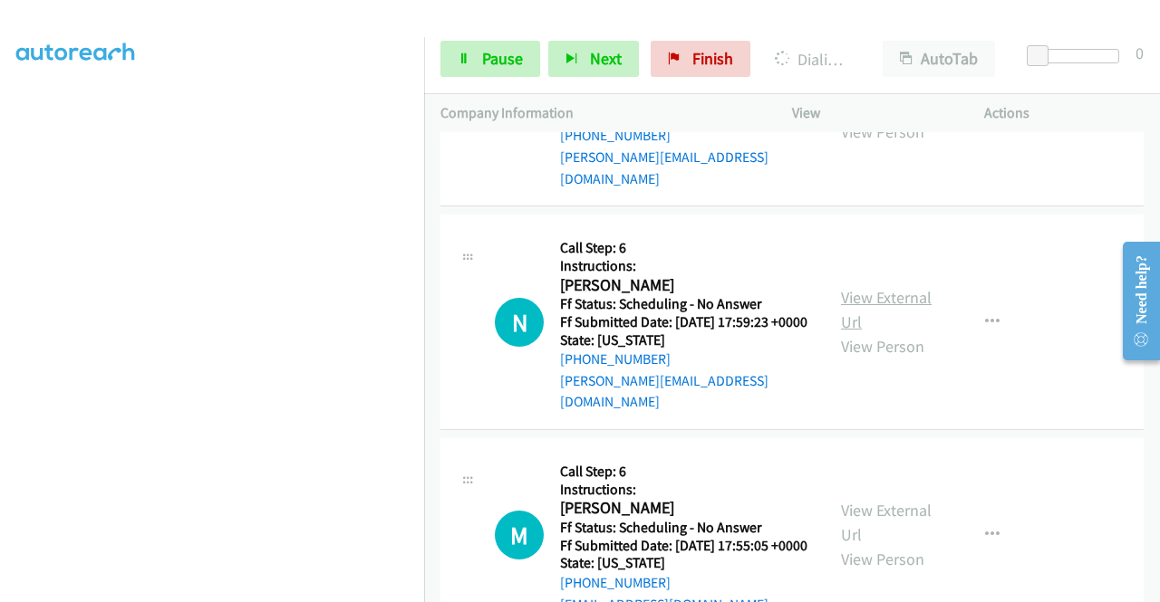
click at [899, 332] on link "View External Url" at bounding box center [886, 309] width 91 height 45
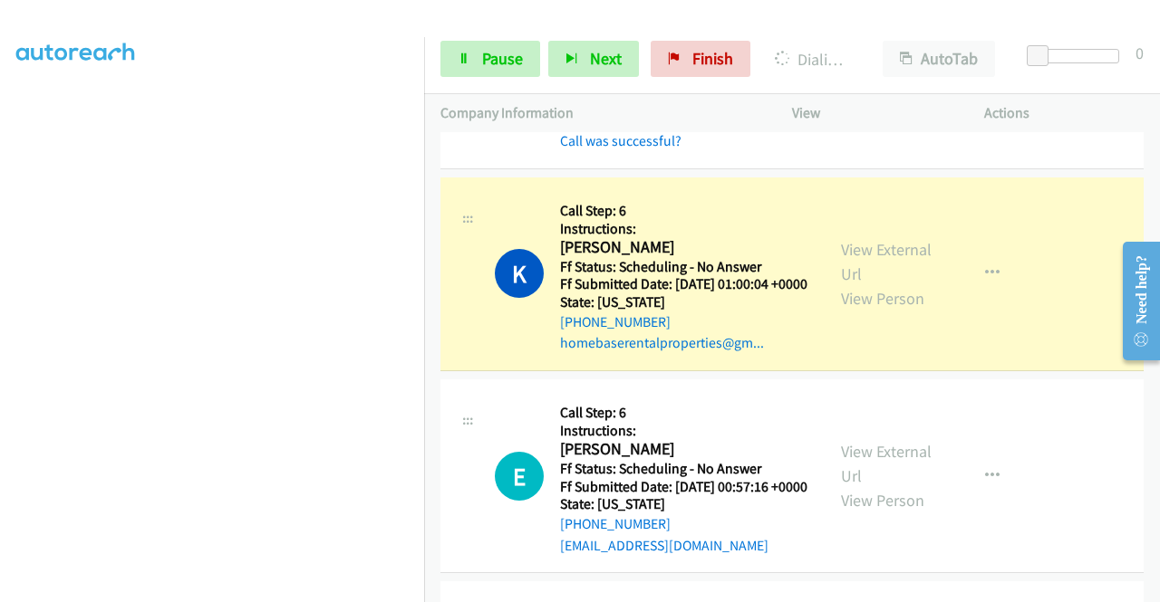
scroll to position [374, 0]
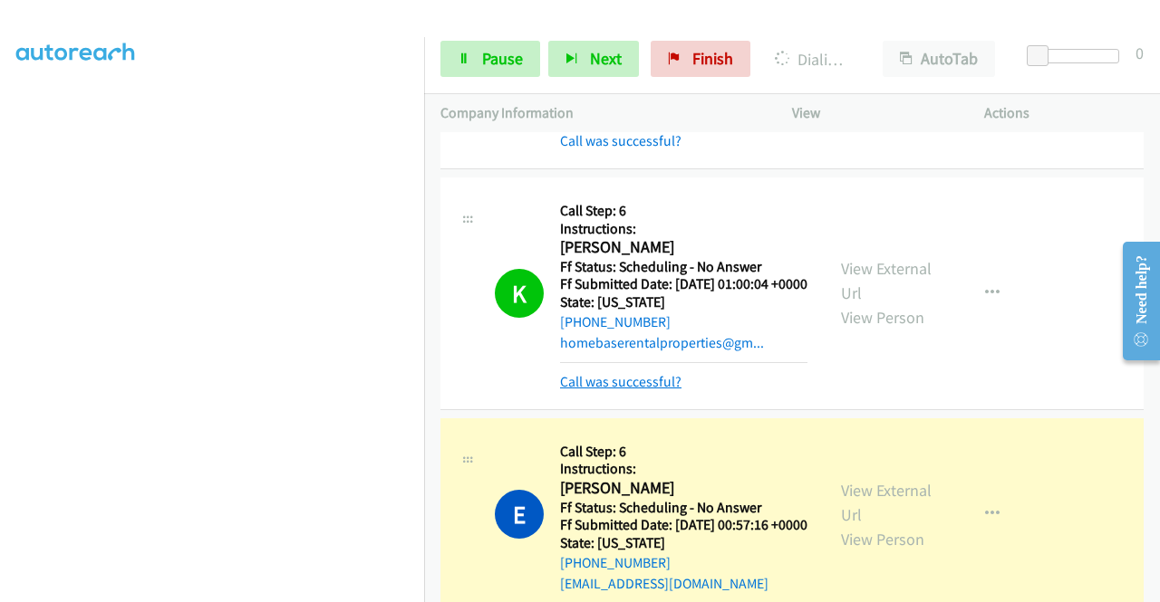
click at [602, 390] on link "Call was successful?" at bounding box center [620, 381] width 121 height 17
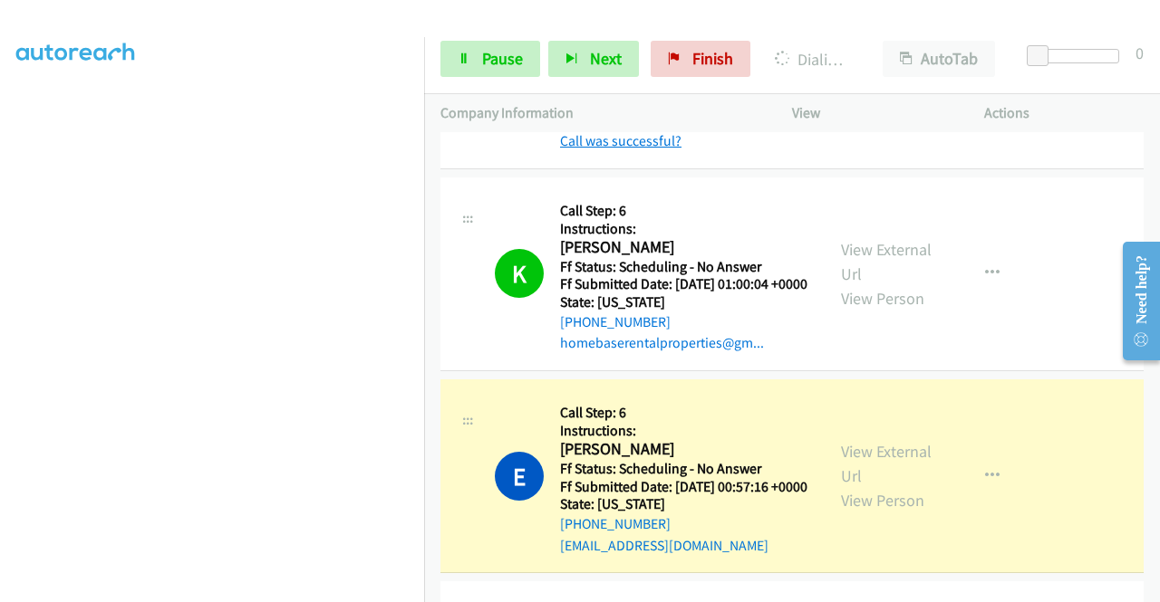
click at [602, 149] on link "Call was successful?" at bounding box center [620, 140] width 121 height 17
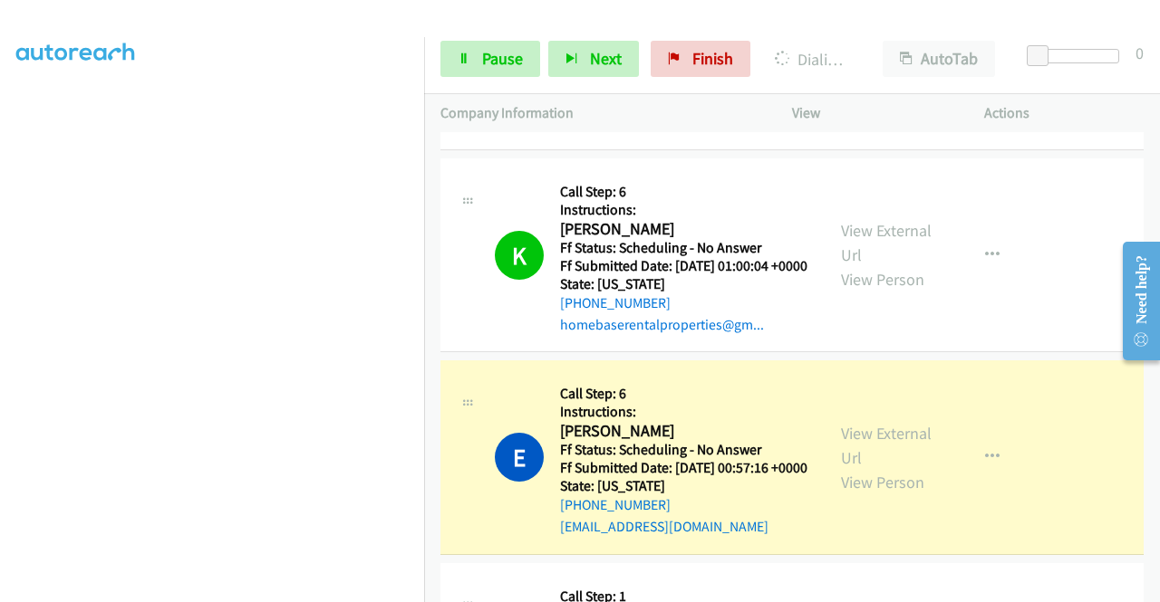
scroll to position [2245, 0]
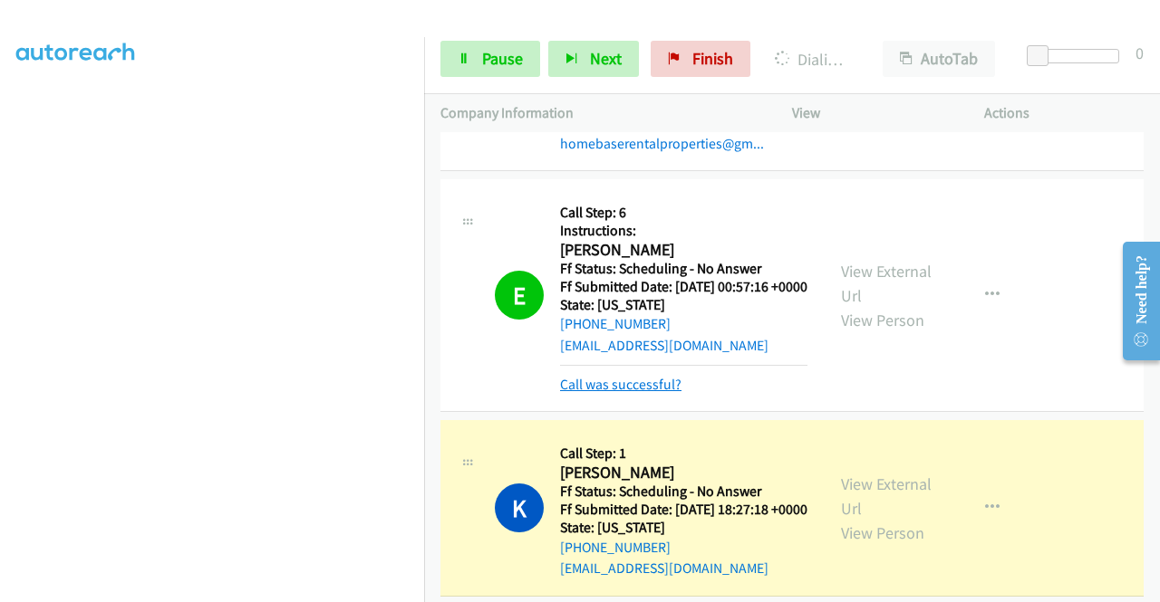
click at [621, 393] on link "Call was successful?" at bounding box center [620, 384] width 121 height 17
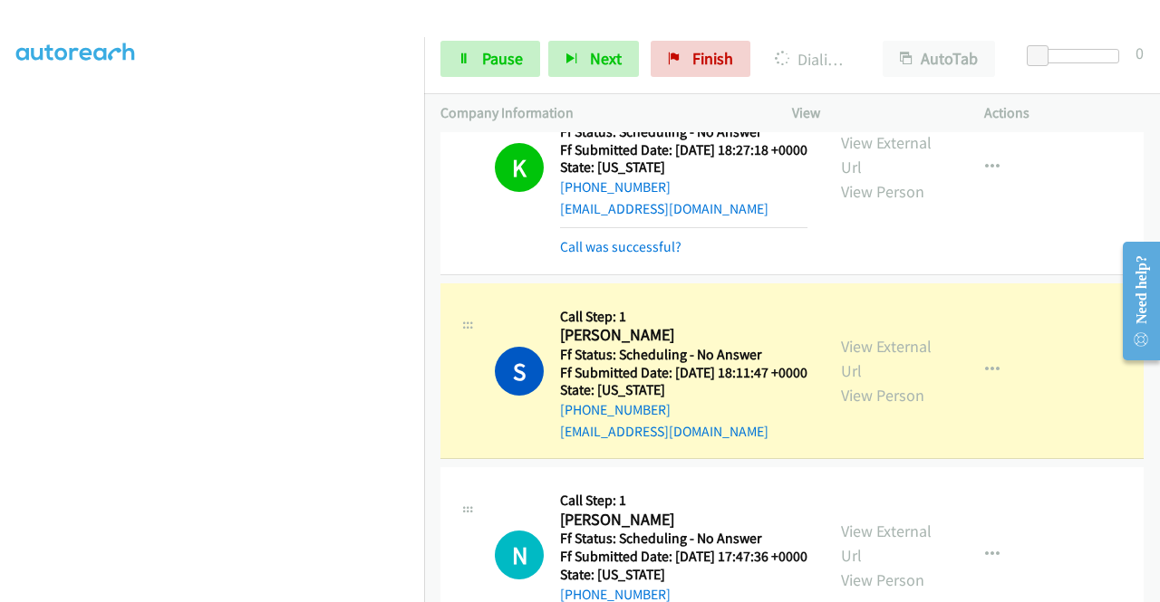
scroll to position [2607, 0]
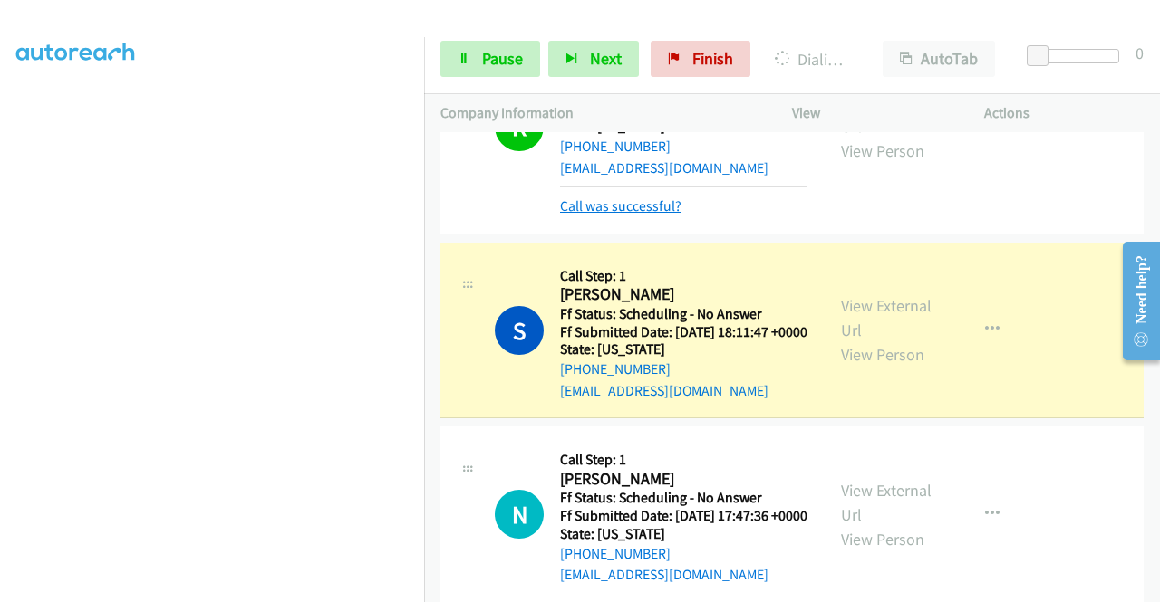
click at [652, 215] on link "Call was successful?" at bounding box center [620, 205] width 121 height 17
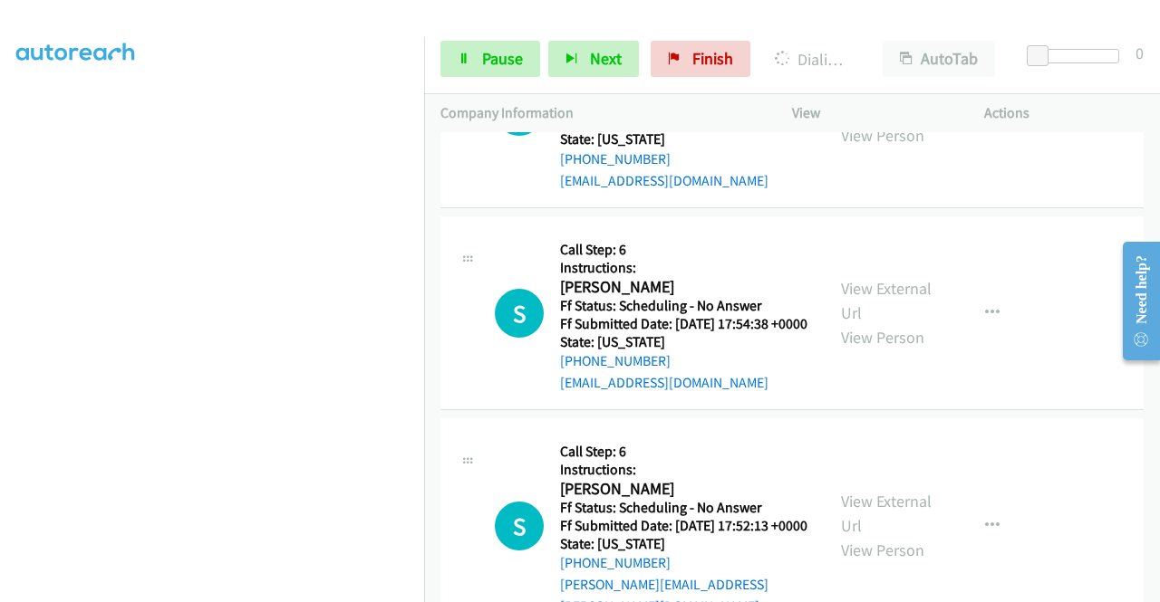
scroll to position [3604, 0]
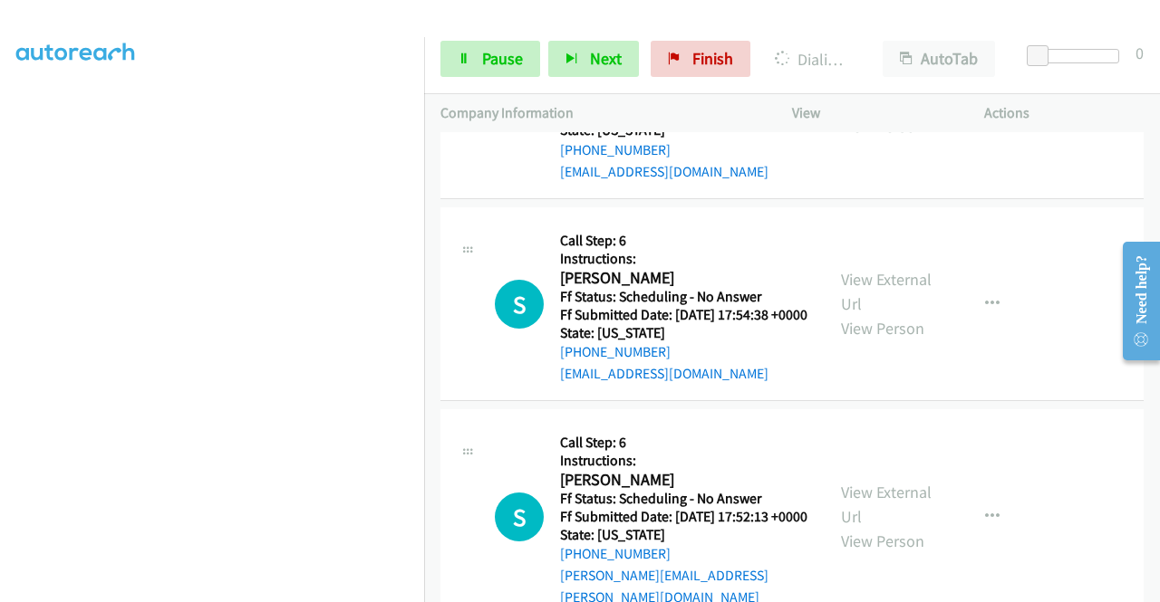
click at [874, 112] on link "View External Url" at bounding box center [886, 89] width 91 height 45
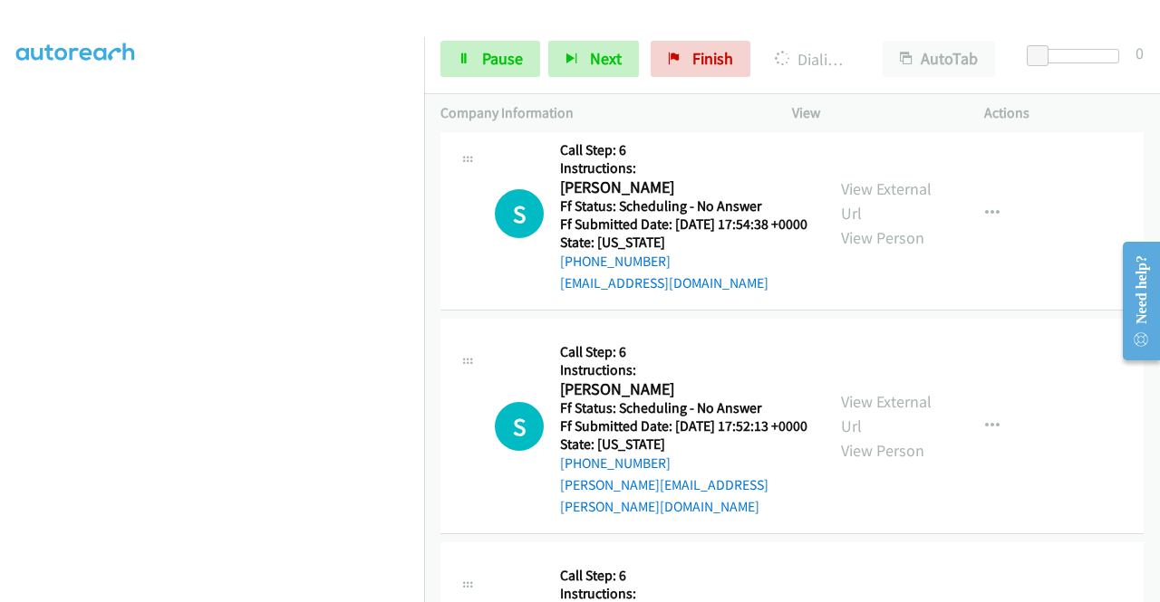
scroll to position [3785, 0]
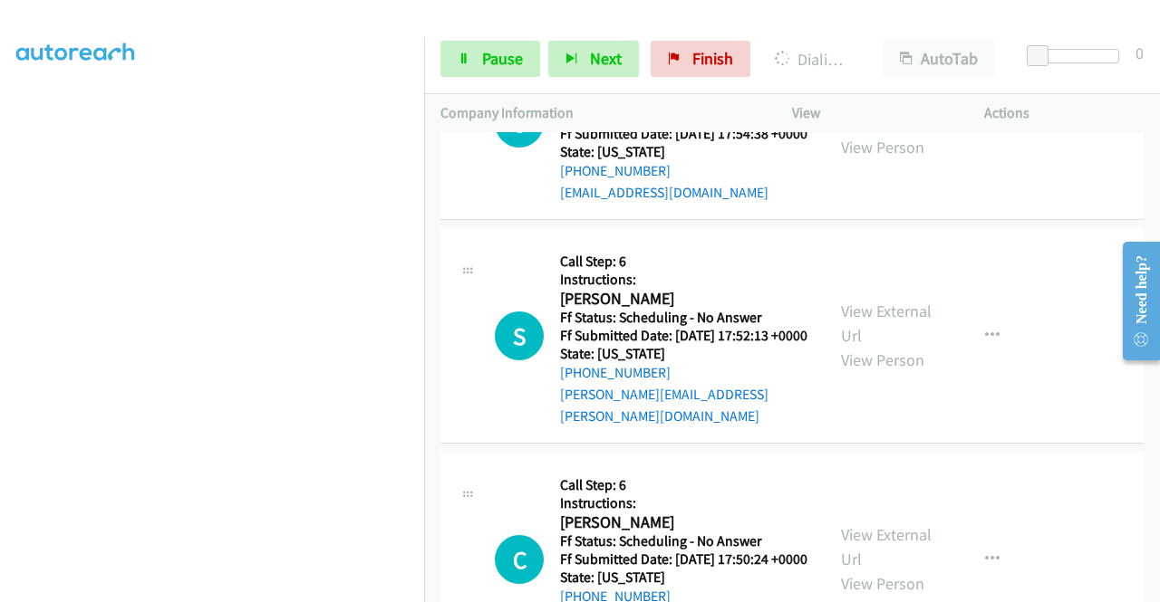
click at [897, 133] on link "View External Url" at bounding box center [886, 110] width 91 height 45
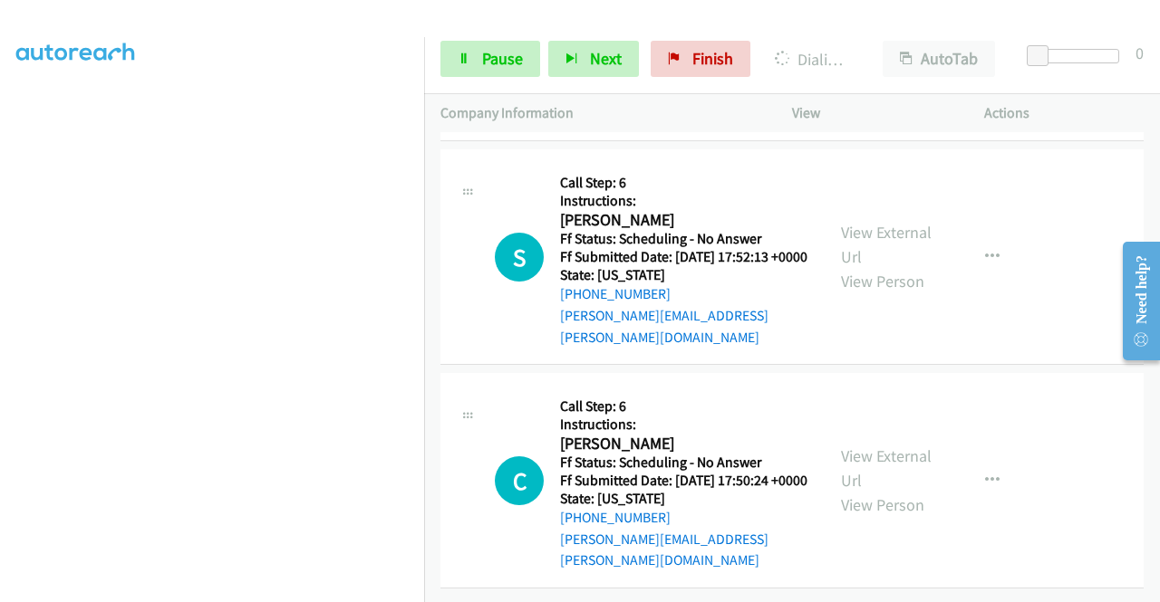
scroll to position [3966, 0]
click at [897, 267] on link "View External Url" at bounding box center [886, 244] width 91 height 45
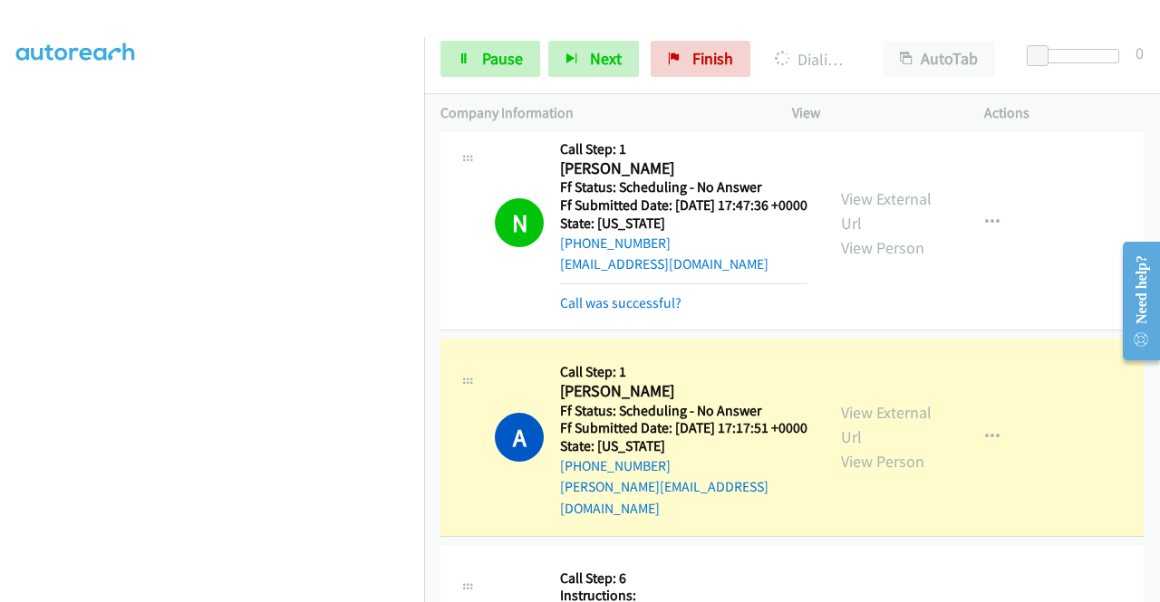
scroll to position [3099, 0]
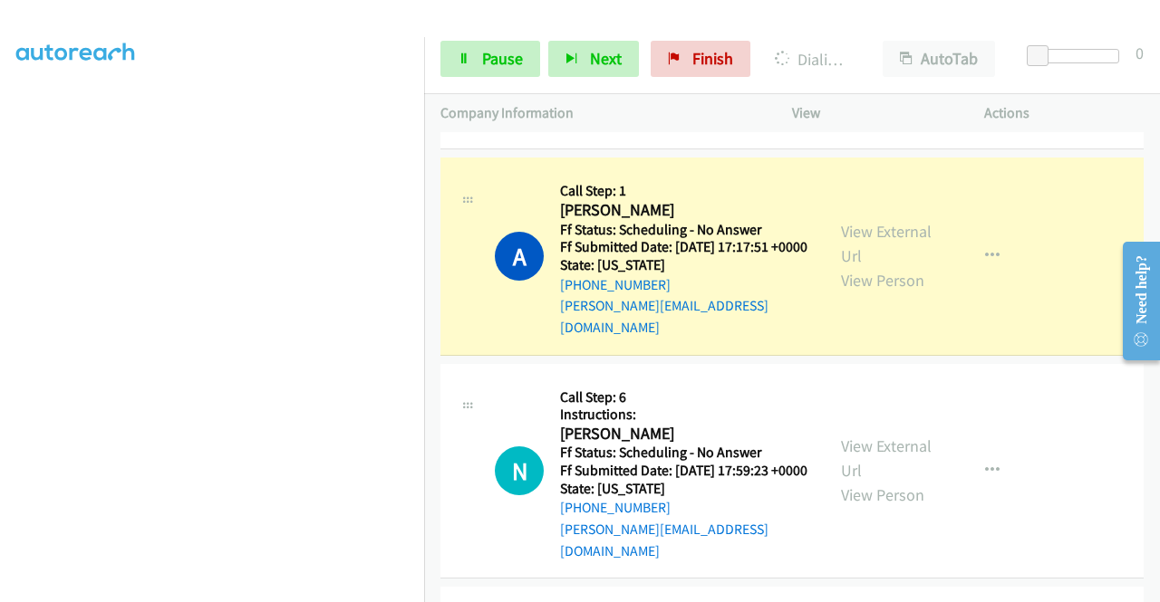
click at [658, 130] on link "Call was successful?" at bounding box center [620, 121] width 121 height 17
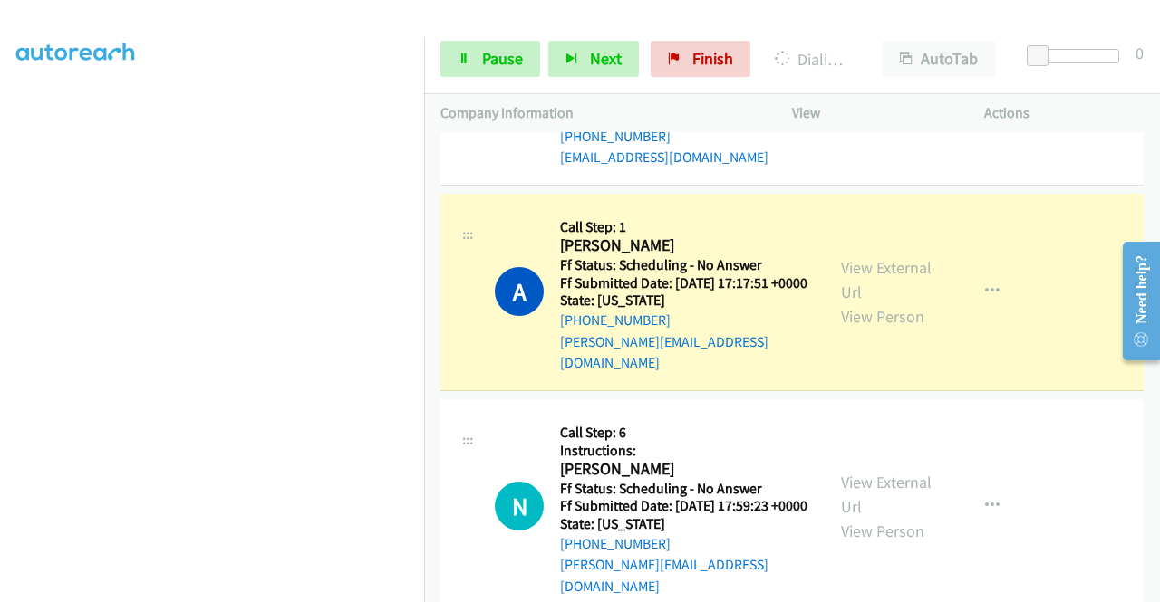
scroll to position [2918, 0]
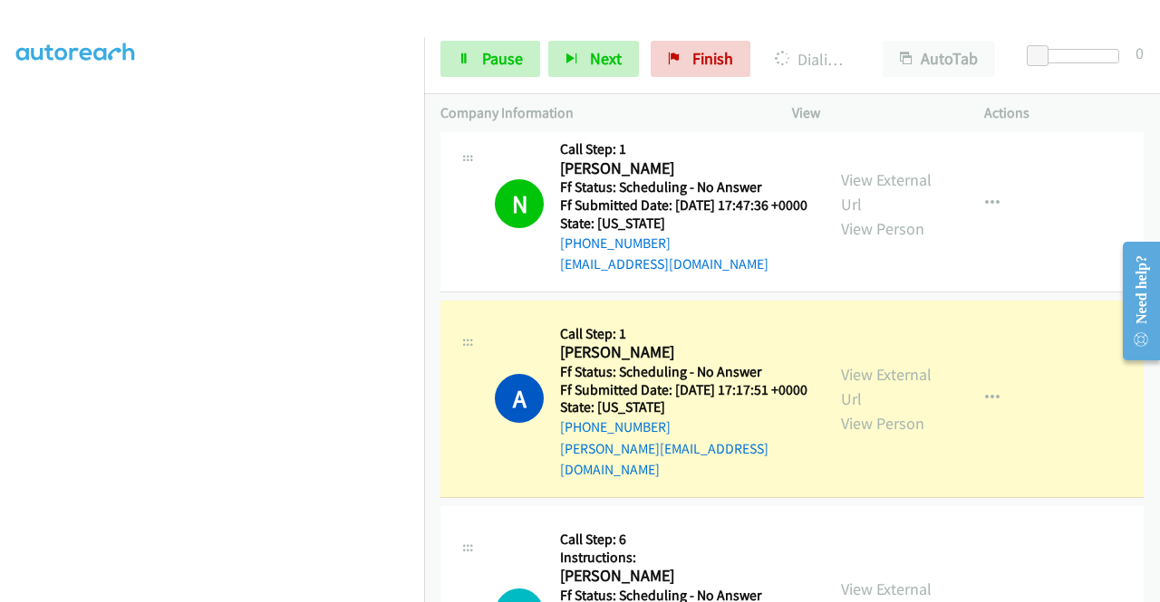
click at [657, 89] on link "Call was successful?" at bounding box center [620, 80] width 121 height 17
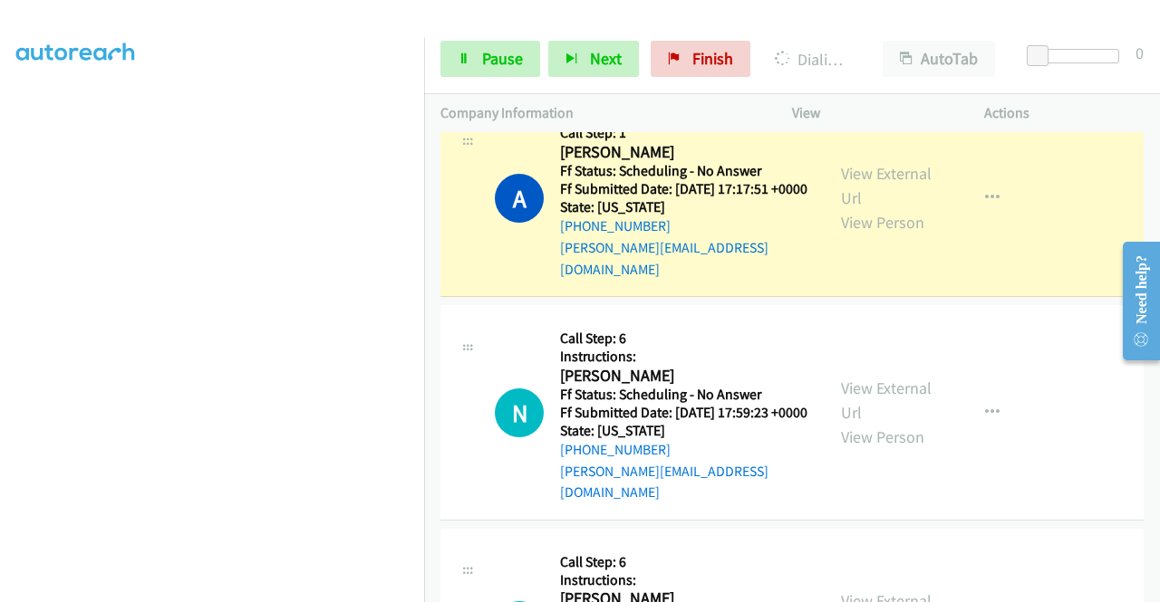
scroll to position [413, 0]
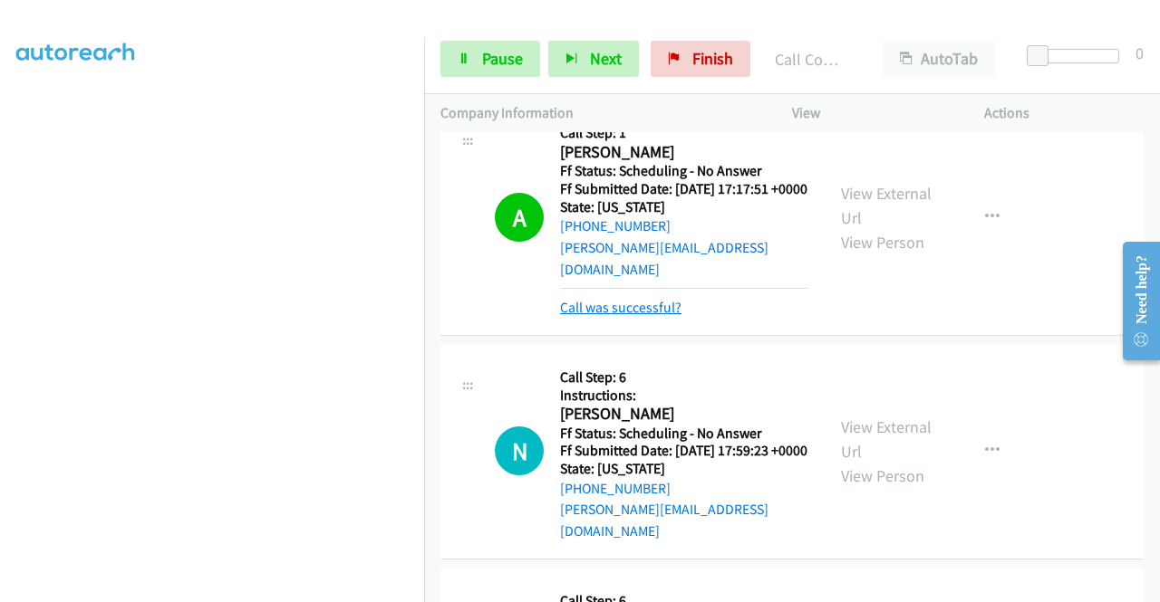
click at [654, 316] on link "Call was successful?" at bounding box center [620, 307] width 121 height 17
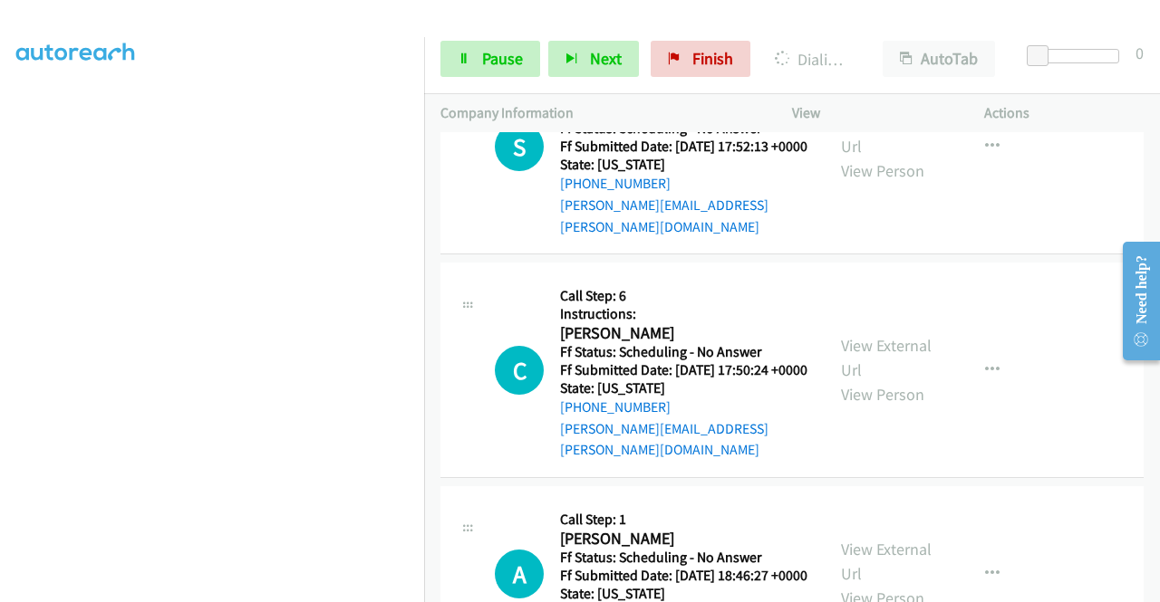
scroll to position [4076, 0]
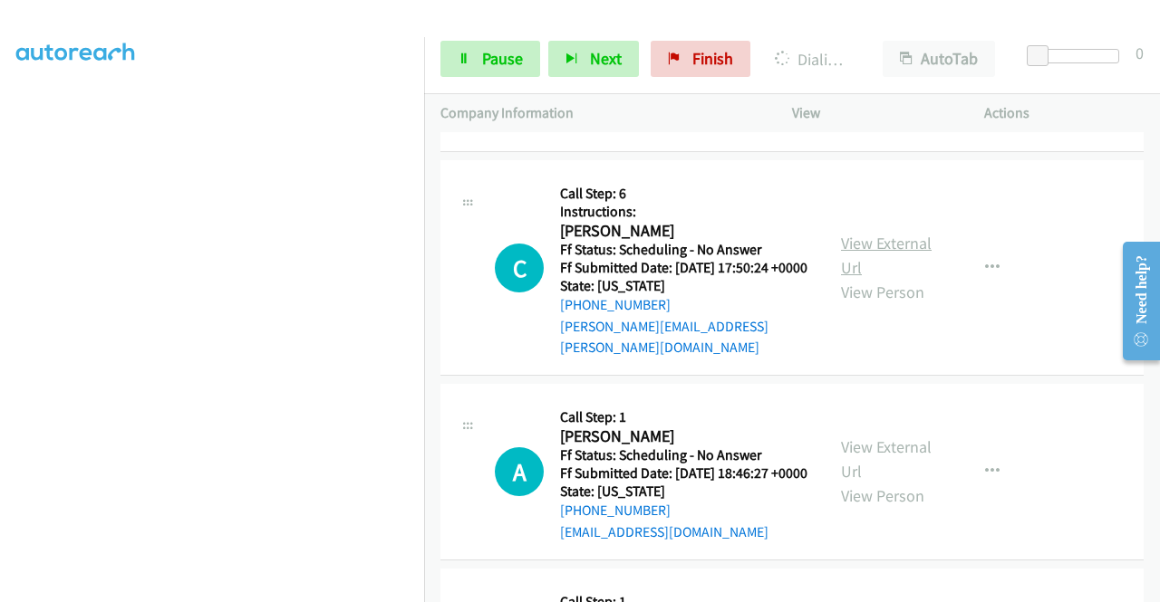
click at [906, 278] on link "View External Url" at bounding box center [886, 255] width 91 height 45
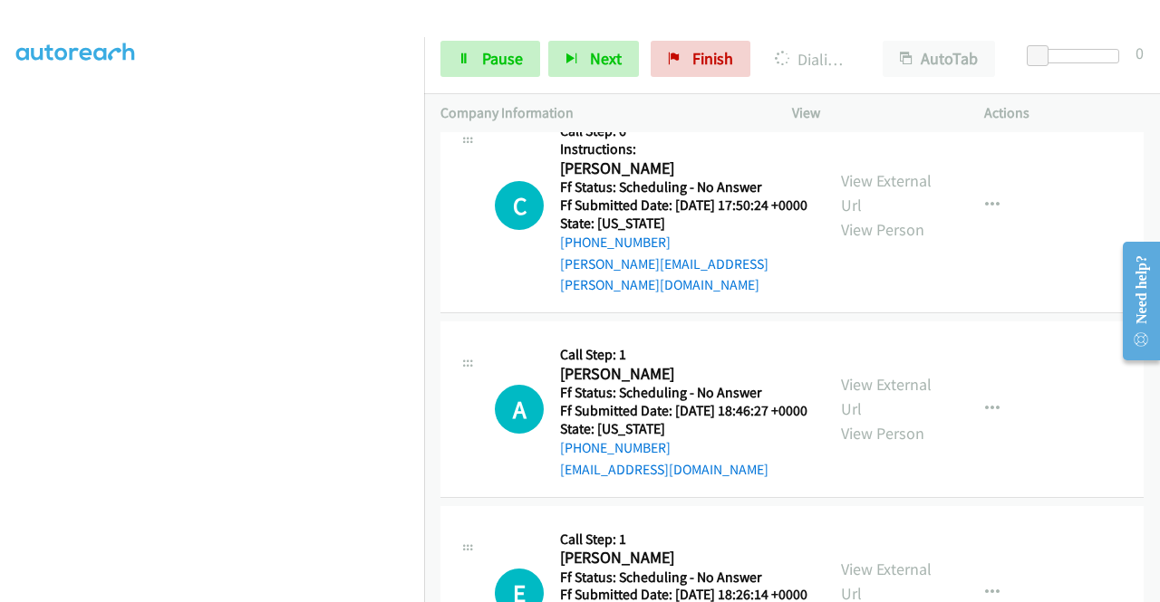
scroll to position [4167, 0]
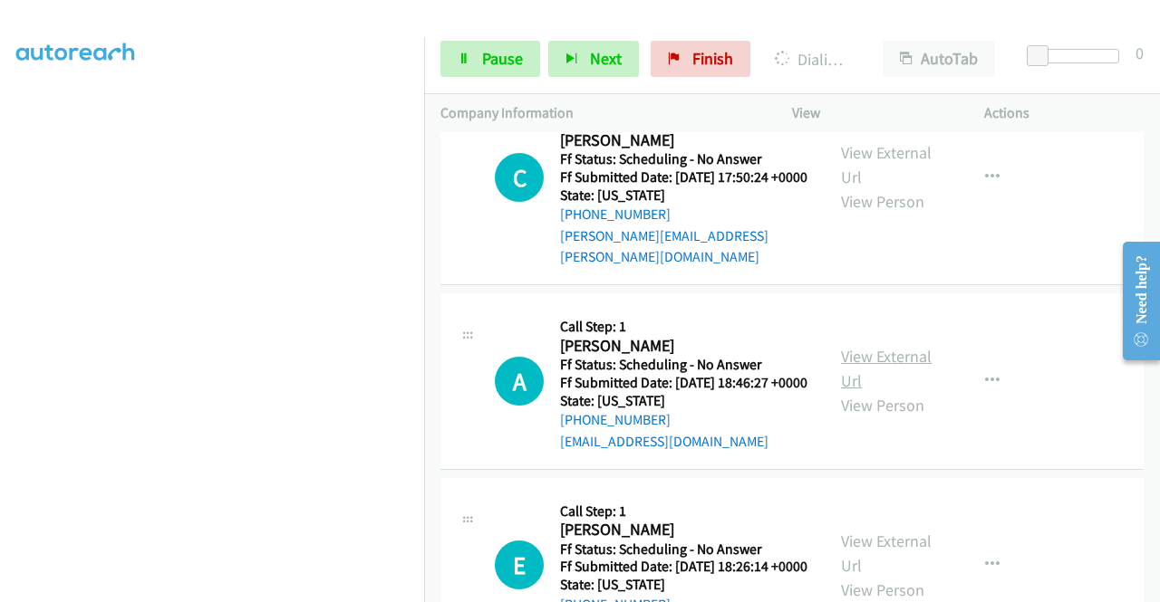
click at [901, 391] on link "View External Url" at bounding box center [886, 368] width 91 height 45
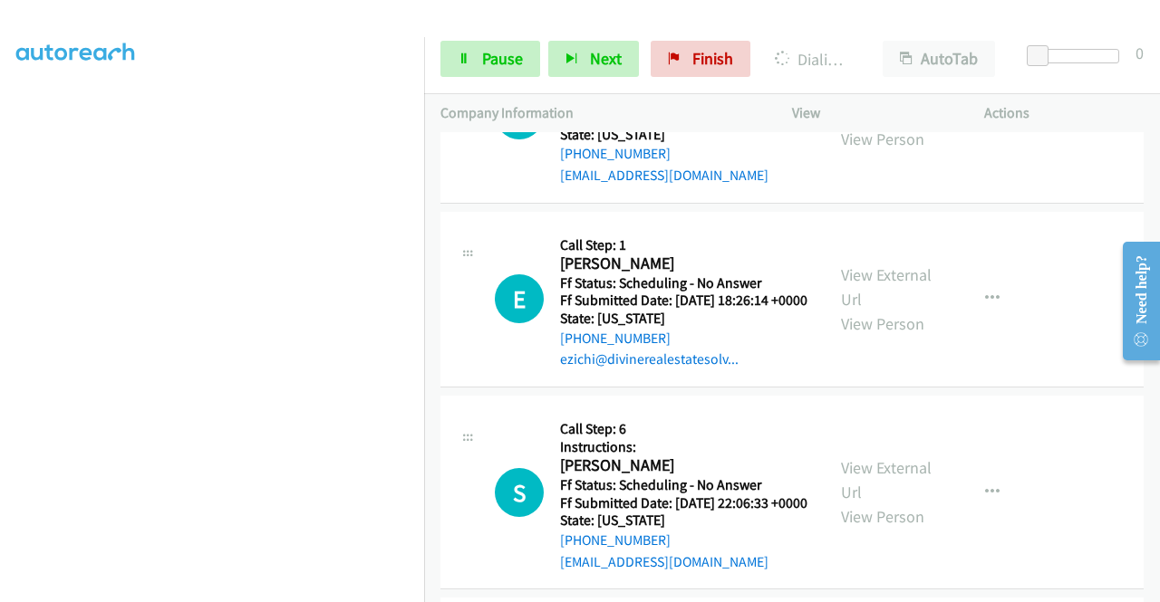
scroll to position [4439, 0]
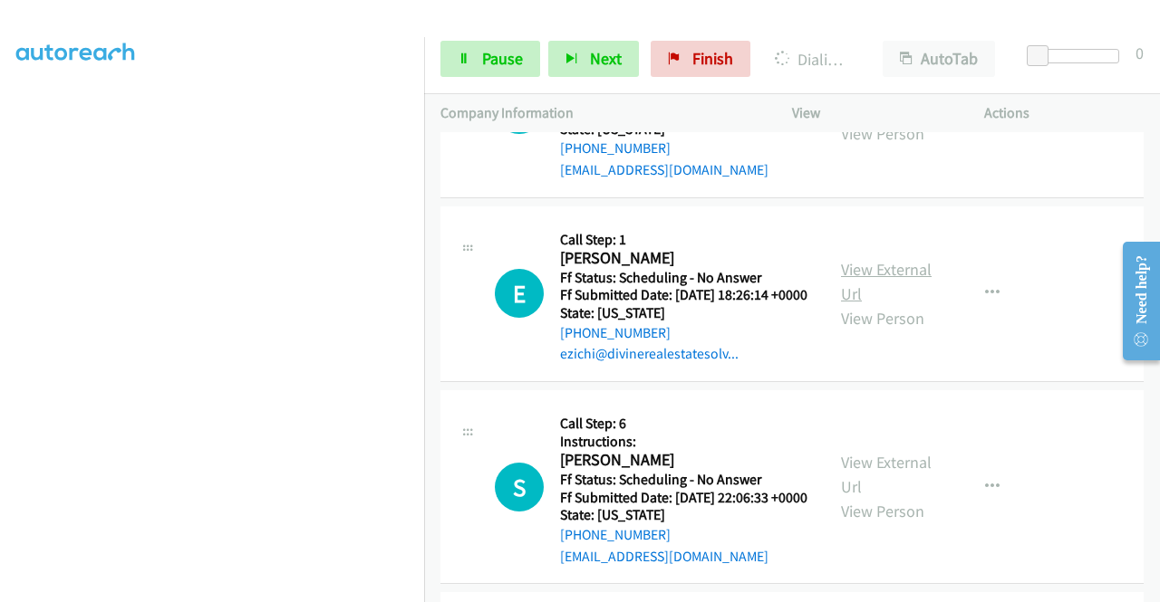
click at [893, 304] on link "View External Url" at bounding box center [886, 281] width 91 height 45
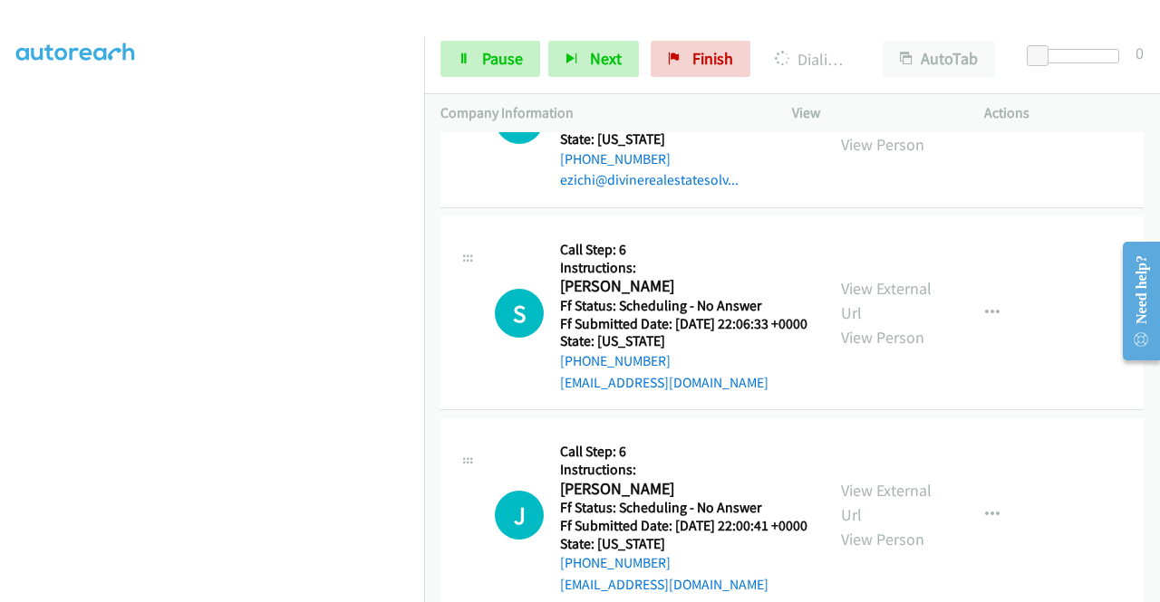
scroll to position [4620, 0]
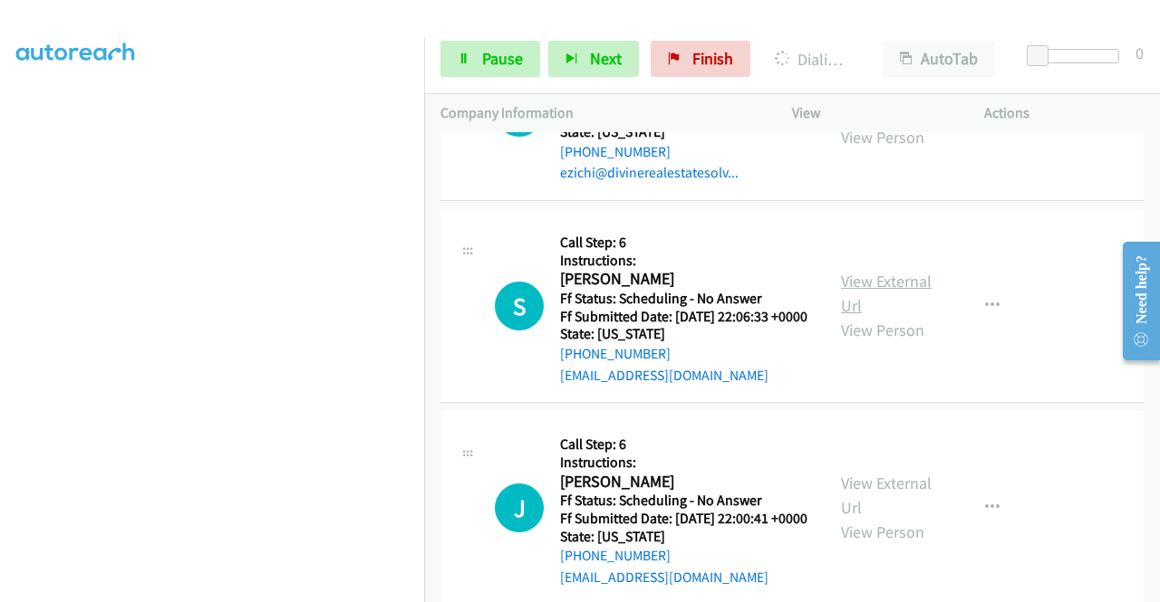
click at [905, 316] on link "View External Url" at bounding box center [886, 293] width 91 height 45
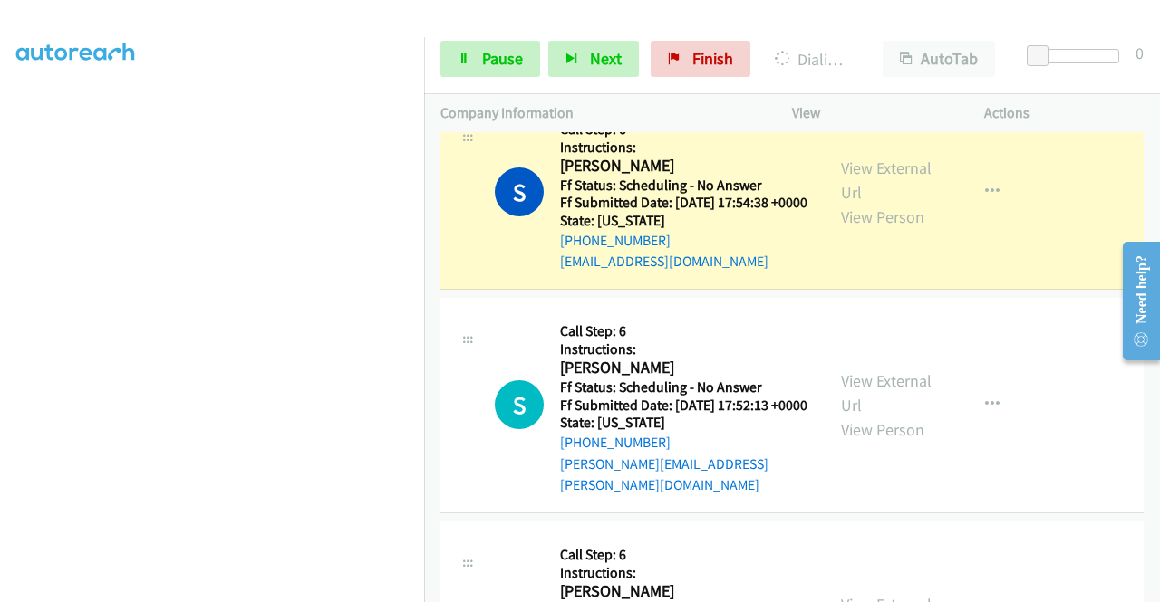
scroll to position [3752, 0]
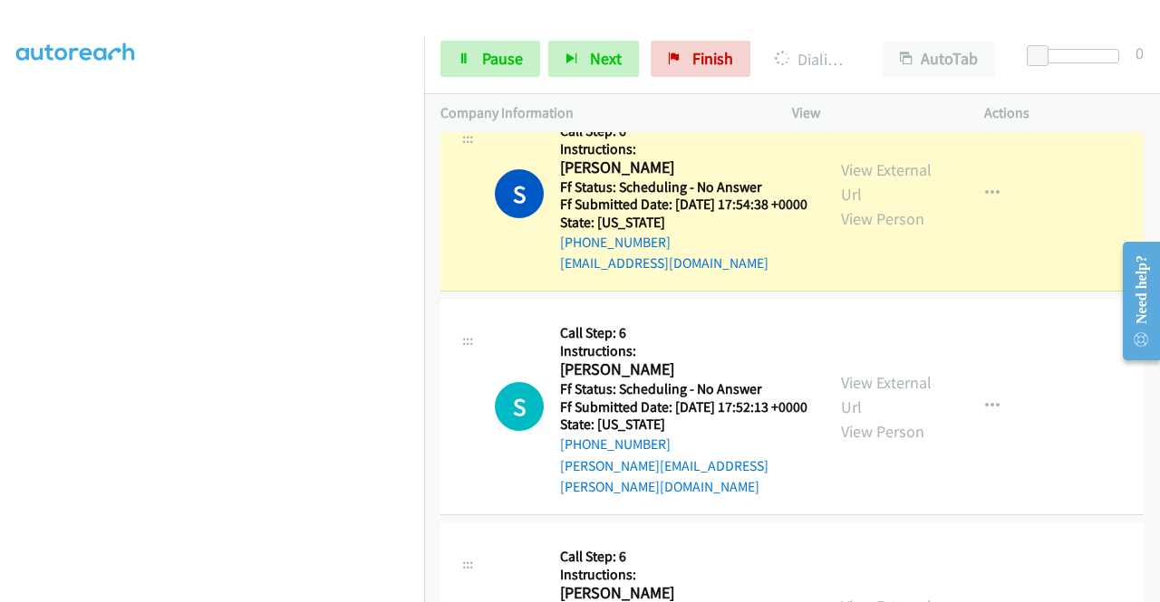
click at [654, 70] on link "Call was successful?" at bounding box center [620, 61] width 121 height 17
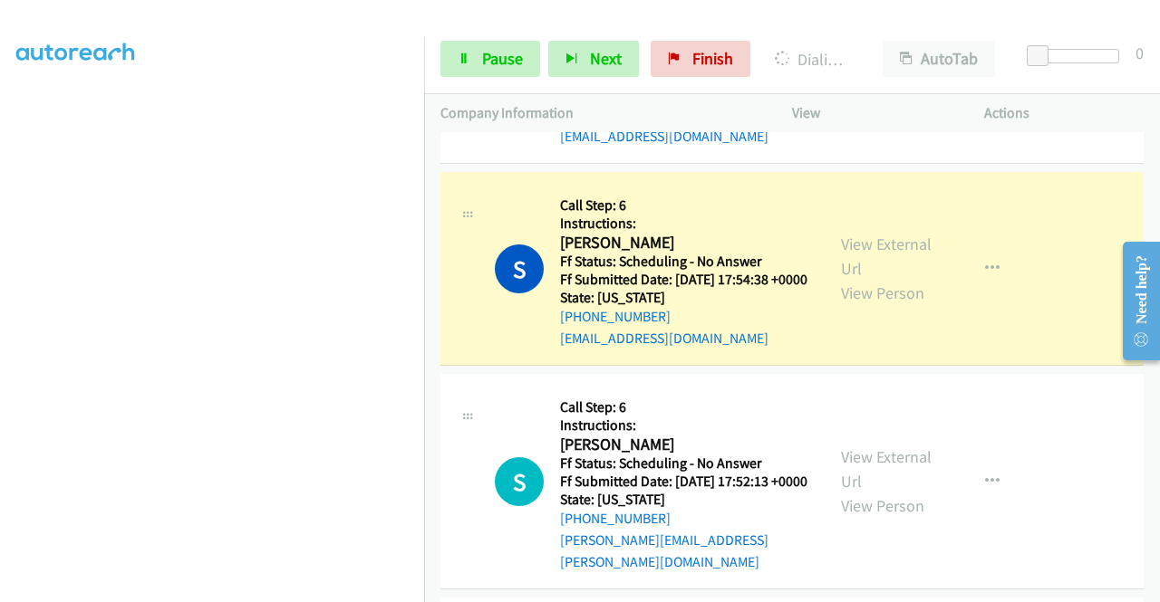
scroll to position [3734, 0]
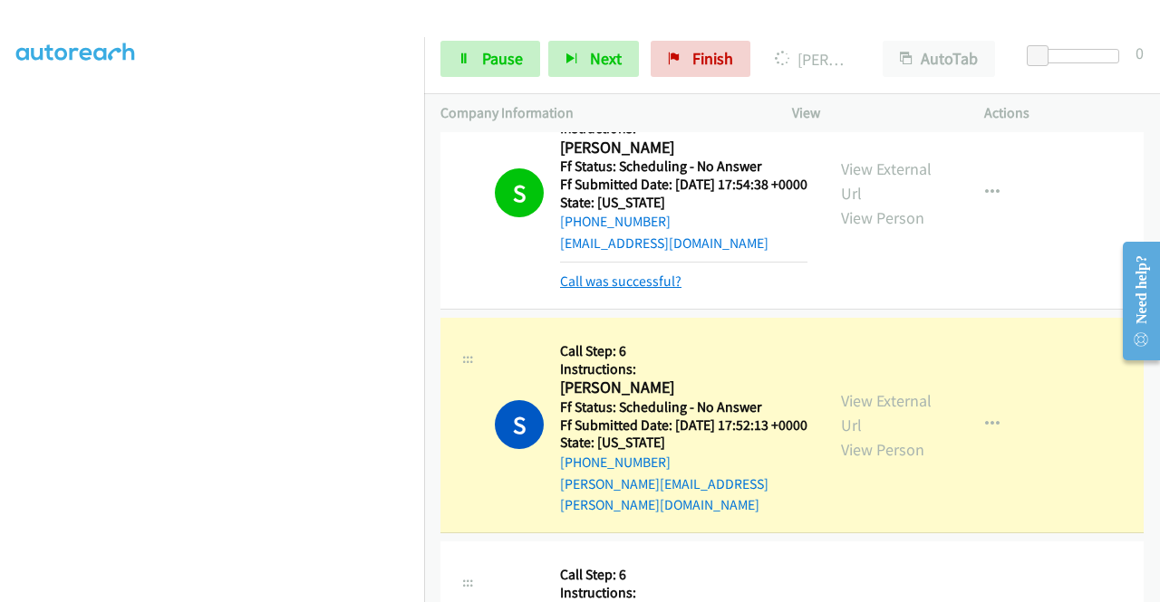
click at [653, 290] on link "Call was successful?" at bounding box center [620, 281] width 121 height 17
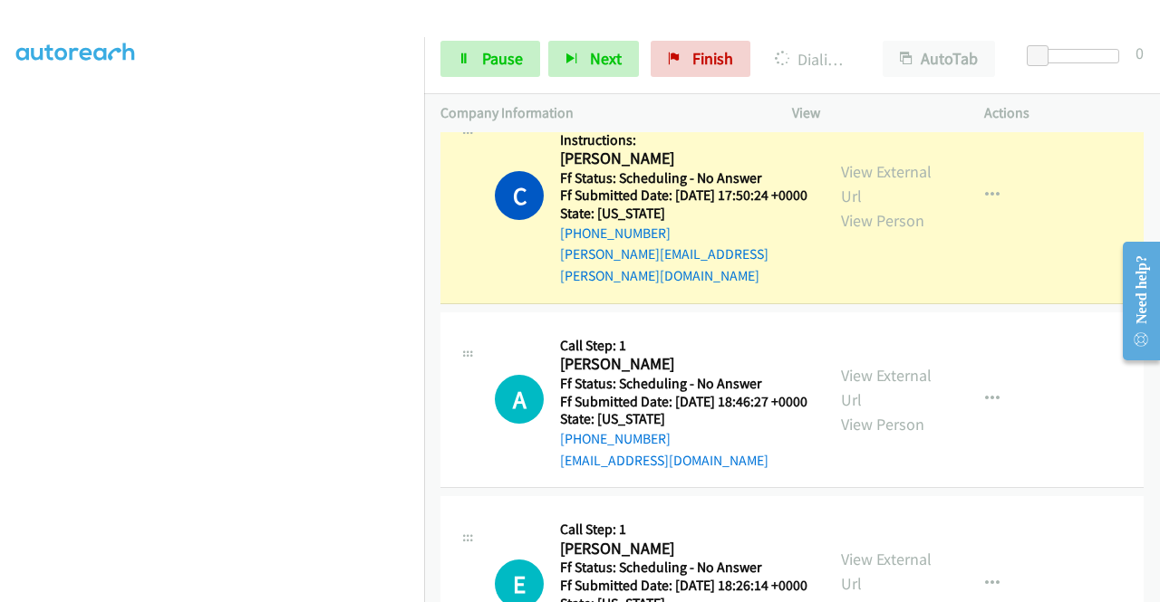
scroll to position [4206, 0]
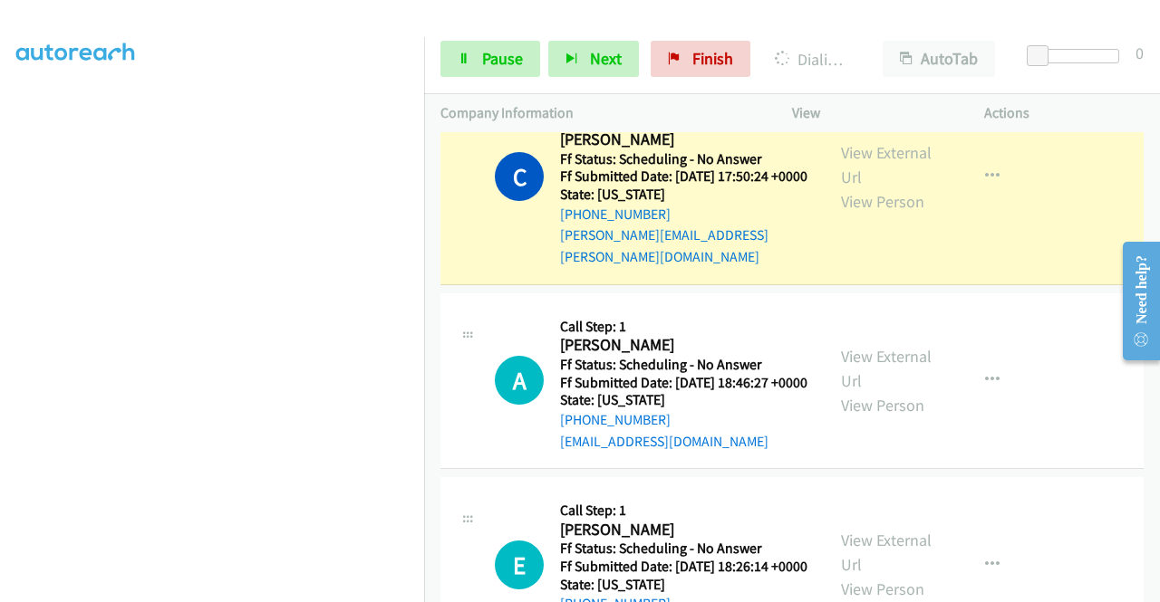
click at [635, 42] on link "Call was successful?" at bounding box center [620, 32] width 121 height 17
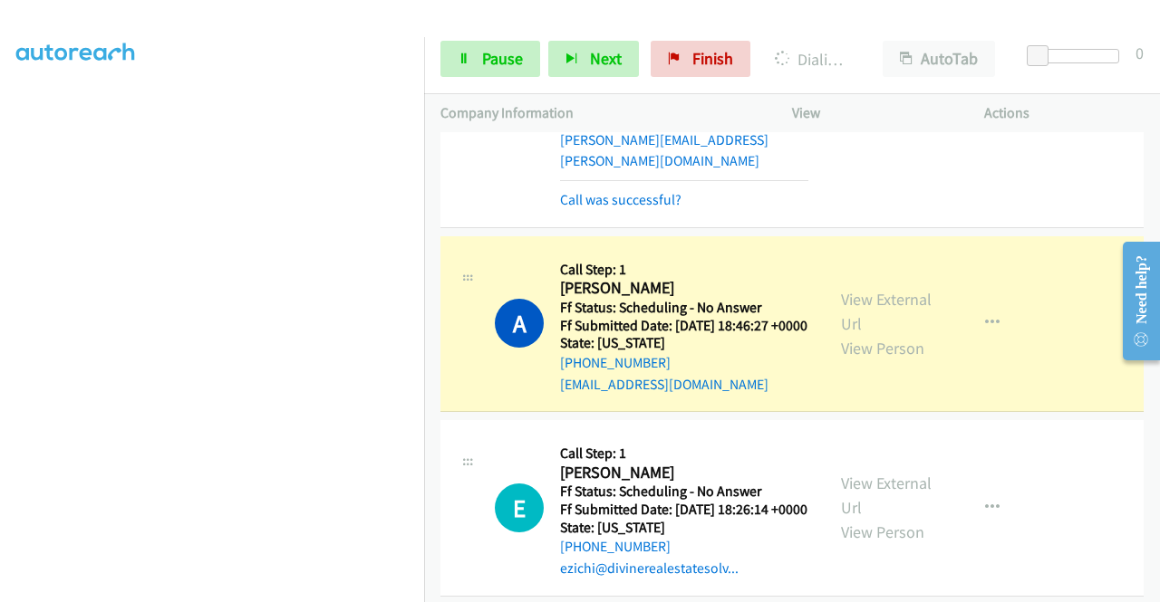
scroll to position [4278, 0]
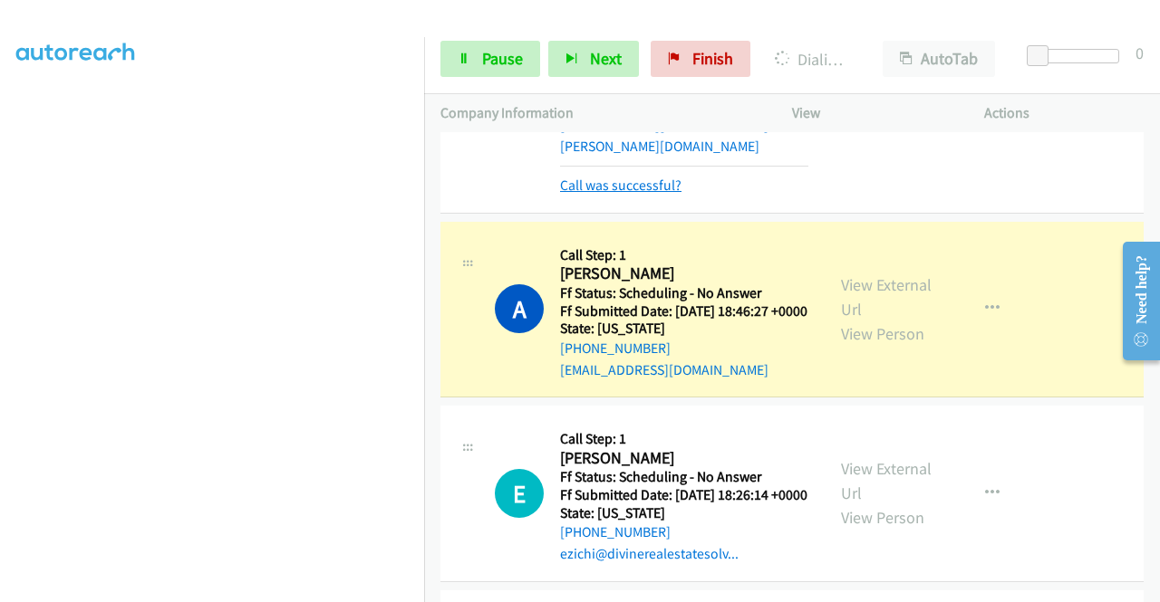
click at [650, 194] on link "Call was successful?" at bounding box center [620, 185] width 121 height 17
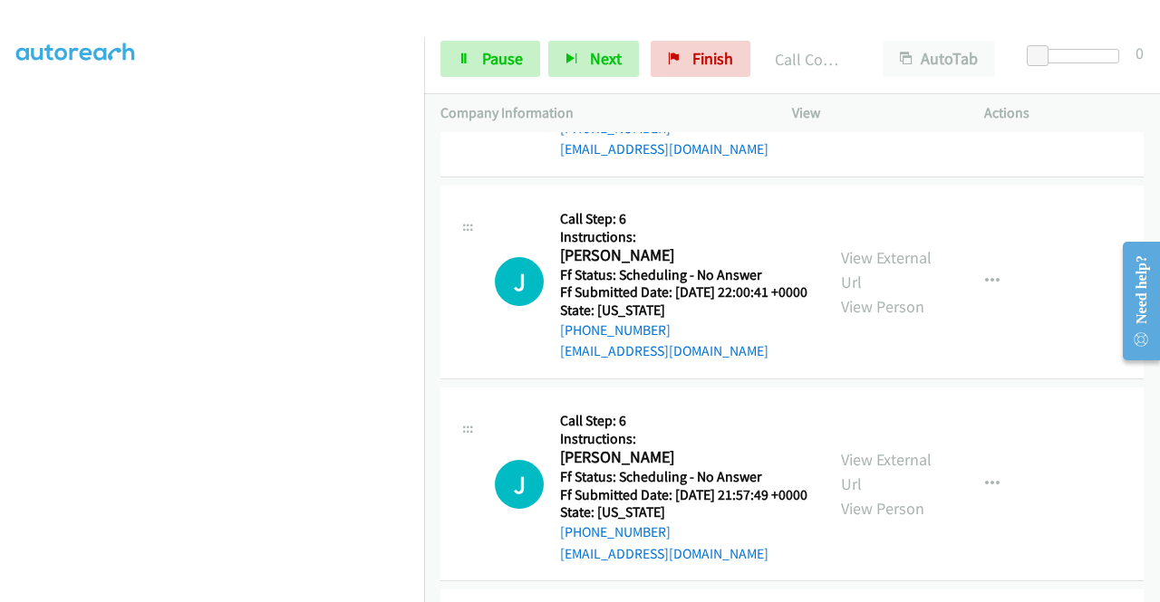
scroll to position [5002, 0]
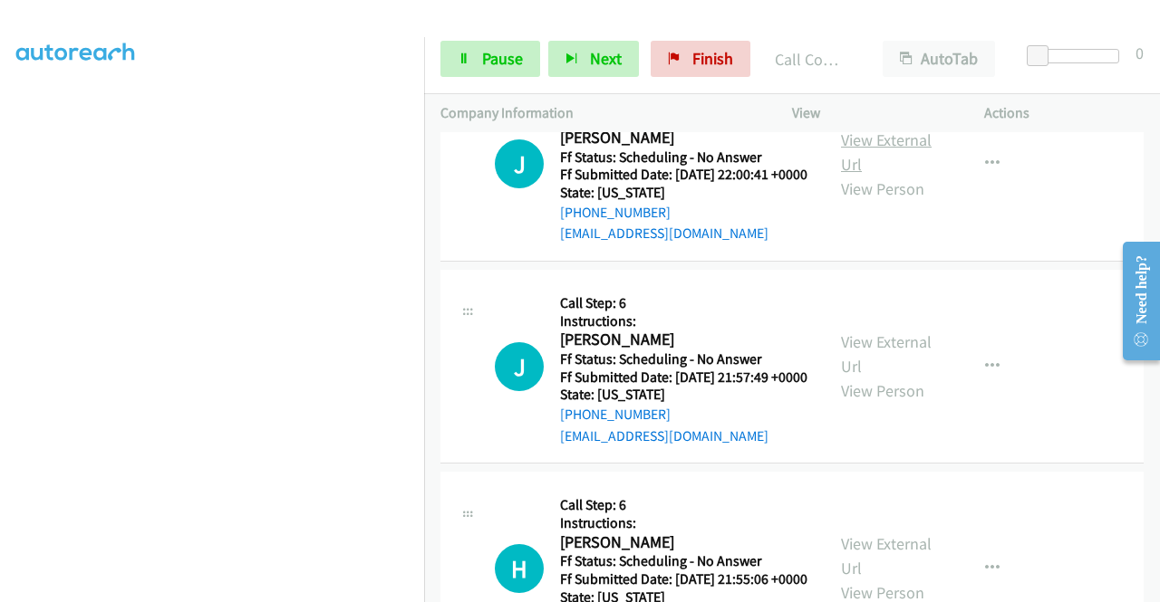
click at [886, 175] on link "View External Url" at bounding box center [886, 152] width 91 height 45
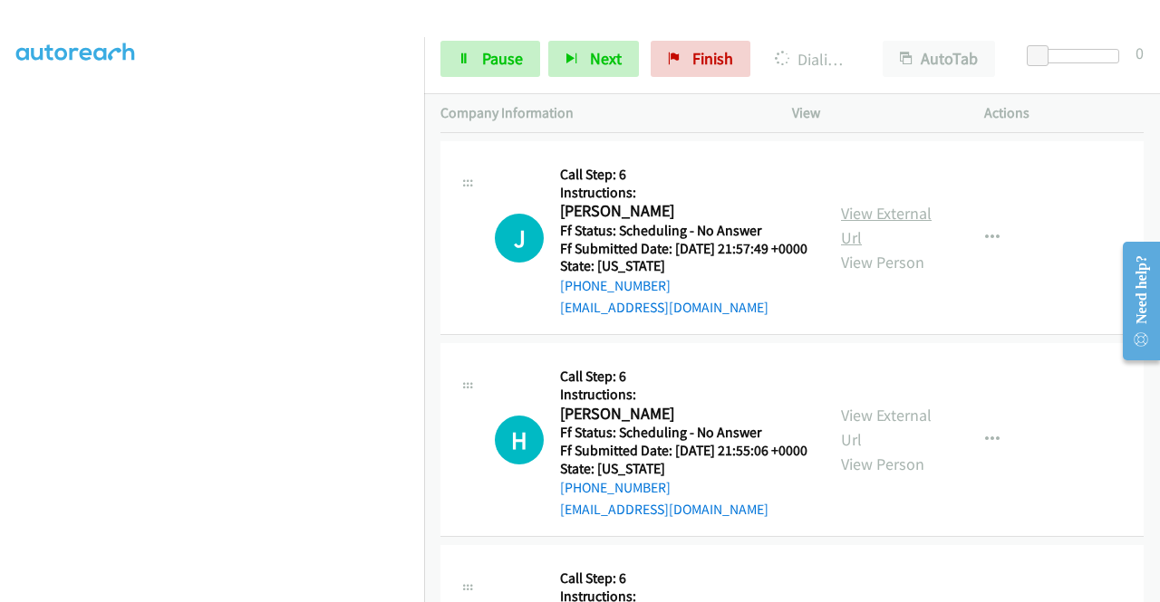
scroll to position [5183, 0]
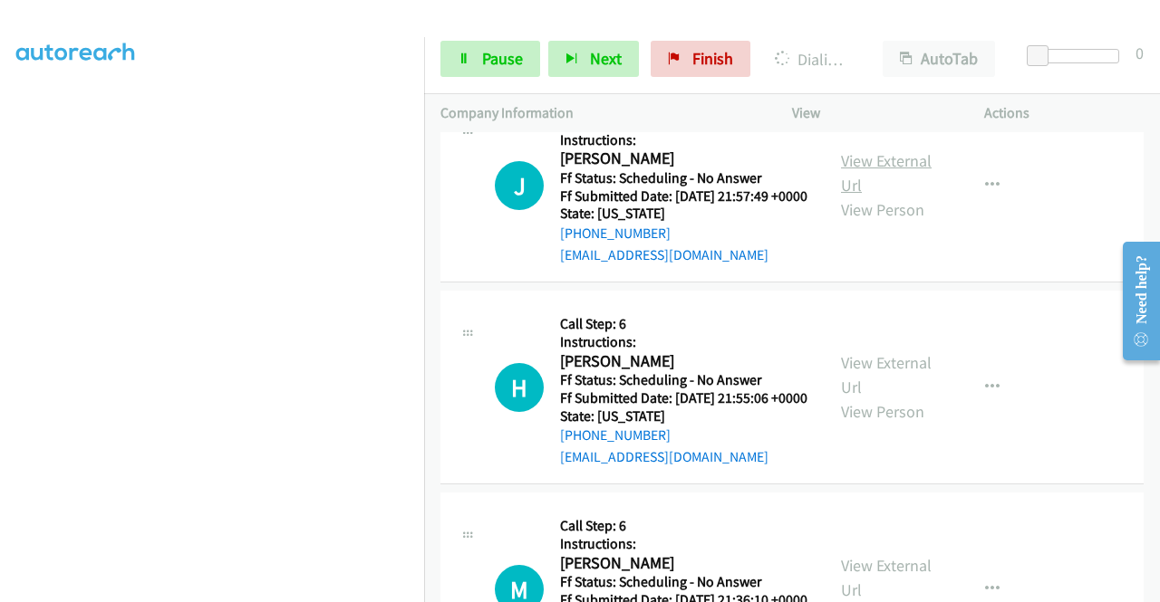
click at [890, 196] on link "View External Url" at bounding box center [886, 172] width 91 height 45
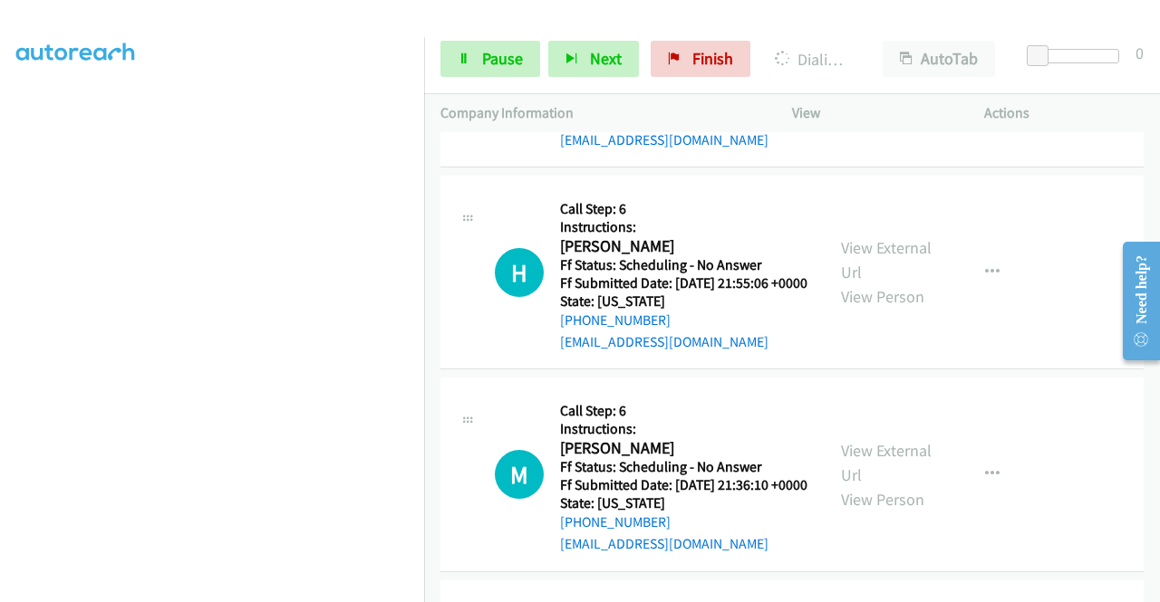
scroll to position [5365, 0]
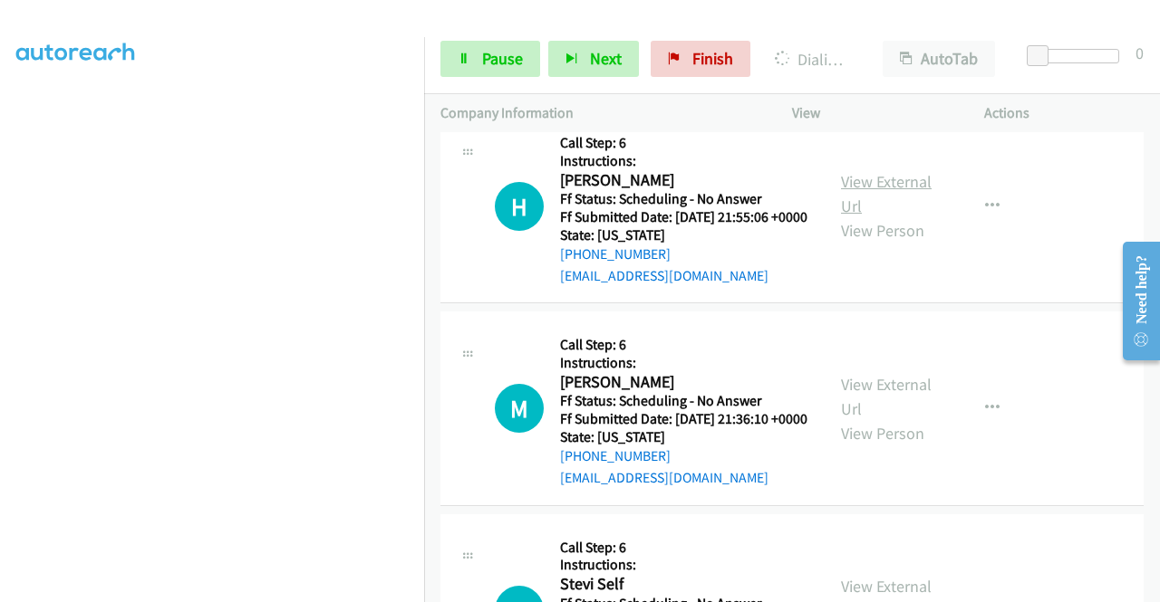
click at [888, 217] on link "View External Url" at bounding box center [886, 193] width 91 height 45
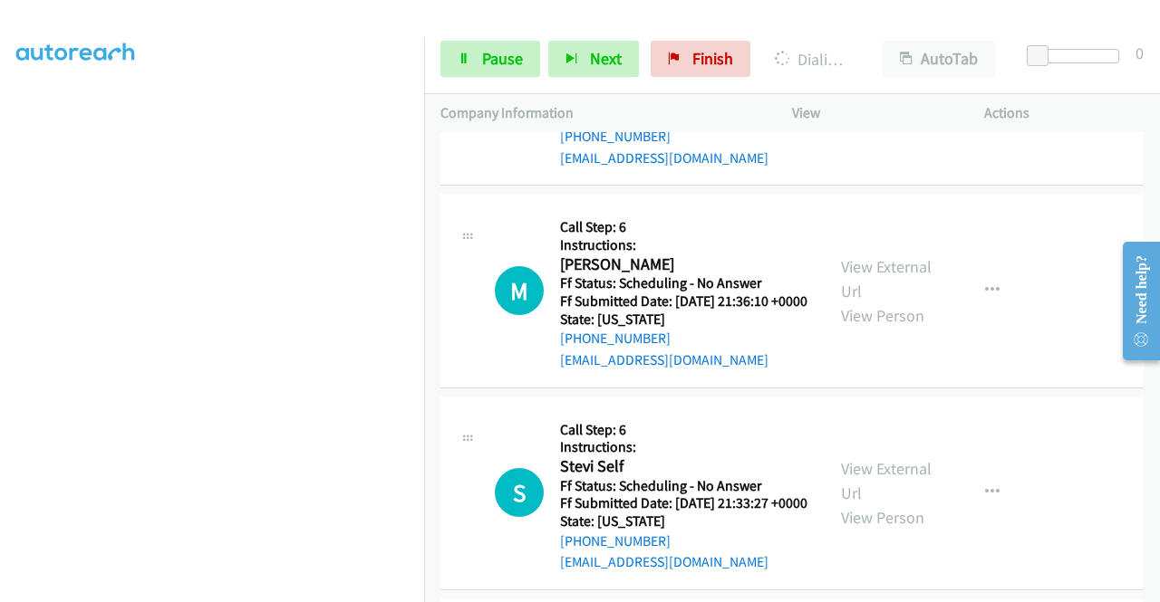
scroll to position [5546, 0]
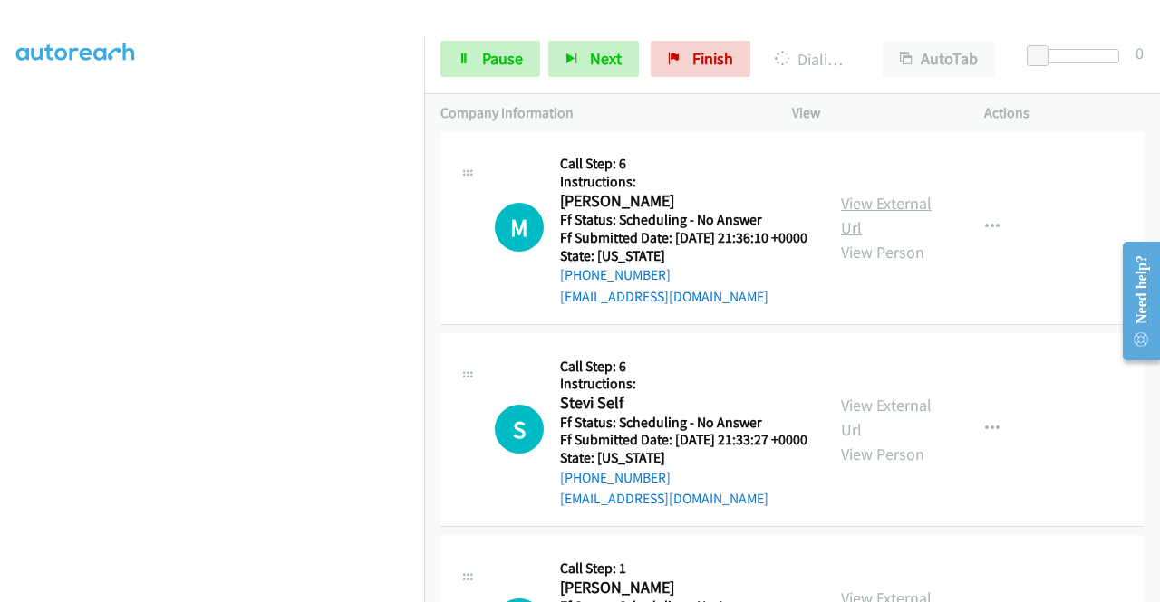
click at [895, 238] on link "View External Url" at bounding box center [886, 215] width 91 height 45
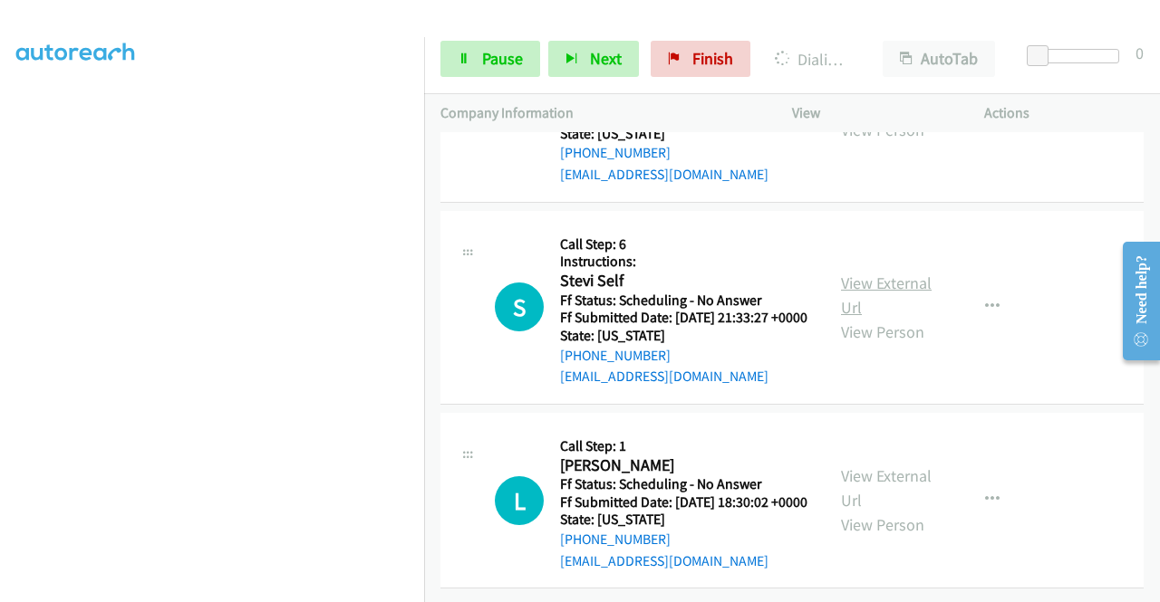
click at [883, 318] on link "View External Url" at bounding box center [886, 295] width 91 height 45
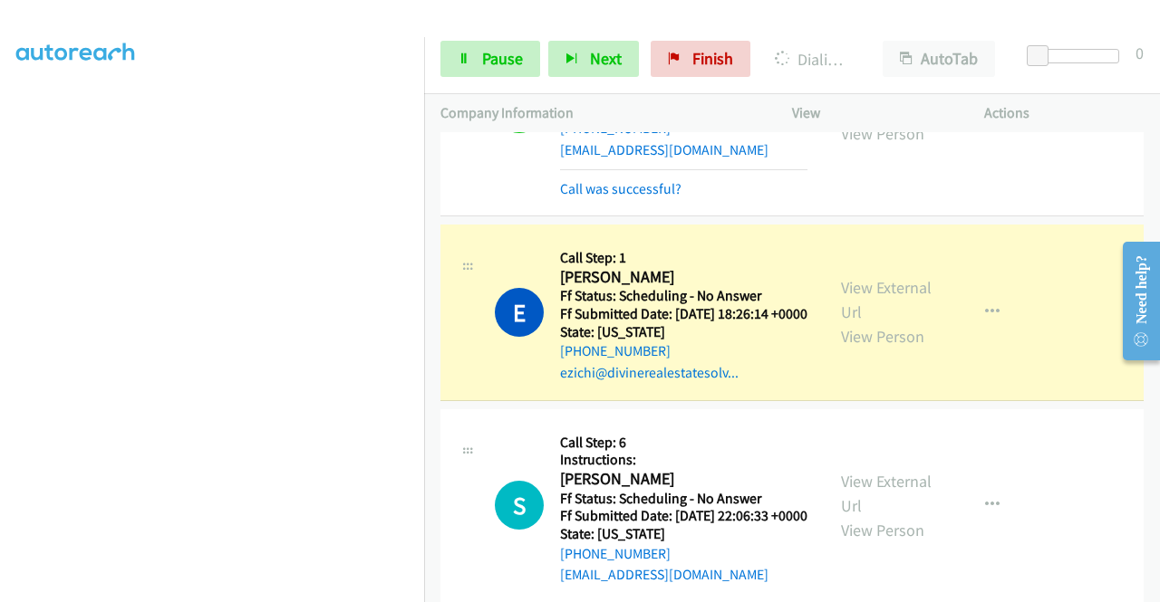
scroll to position [4549, 0]
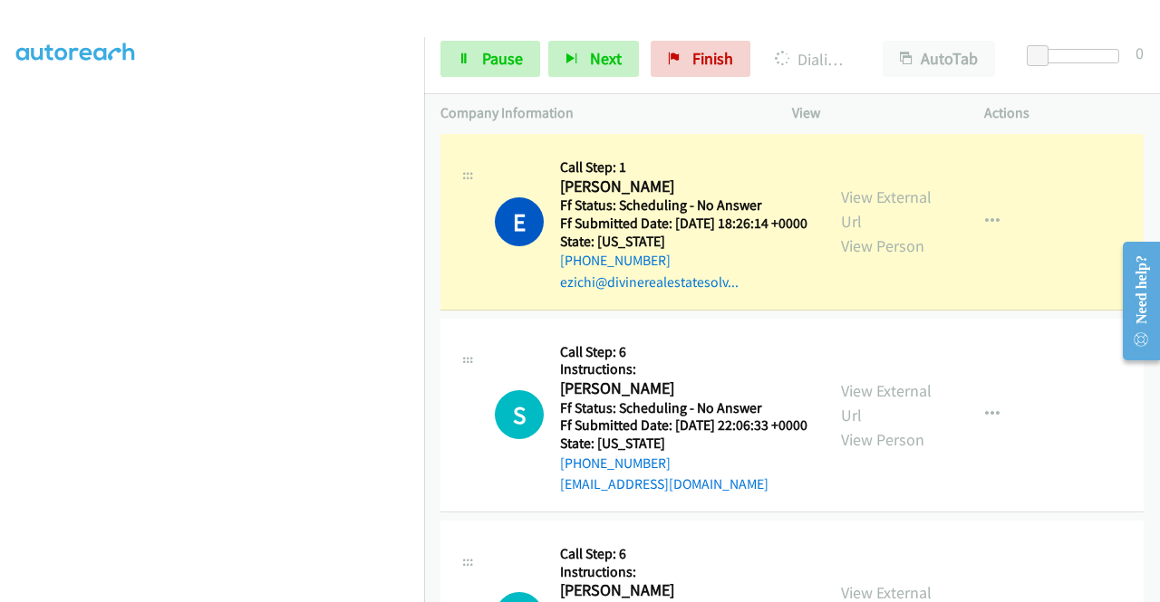
click at [654, 107] on link "Call was successful?" at bounding box center [620, 98] width 121 height 17
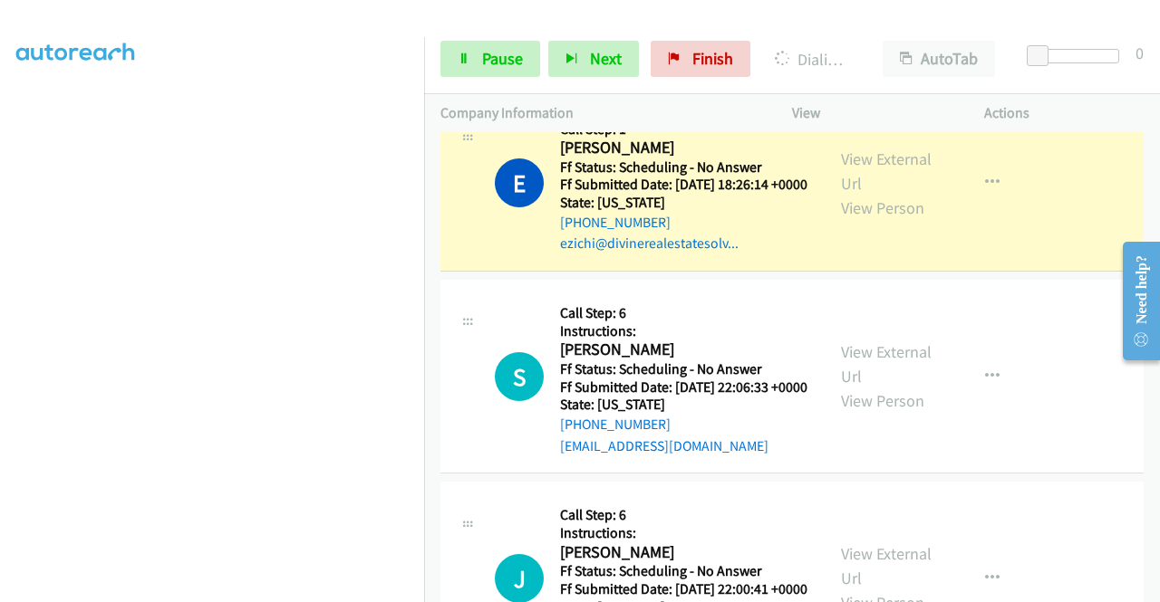
scroll to position [4640, 0]
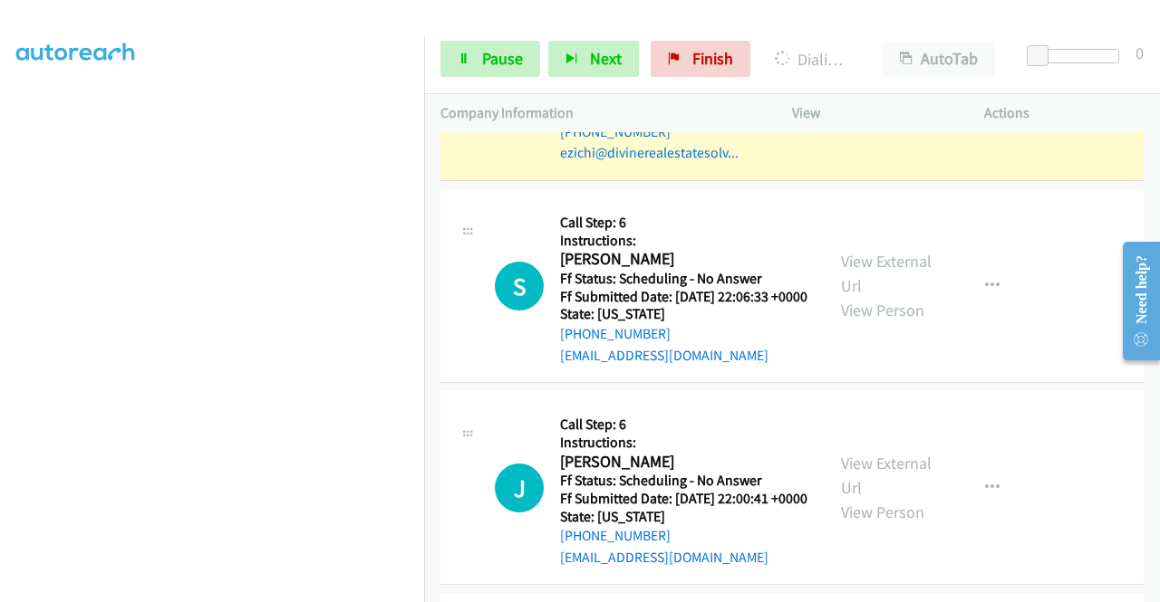
click at [868, 103] on link "View External Url" at bounding box center [886, 80] width 91 height 45
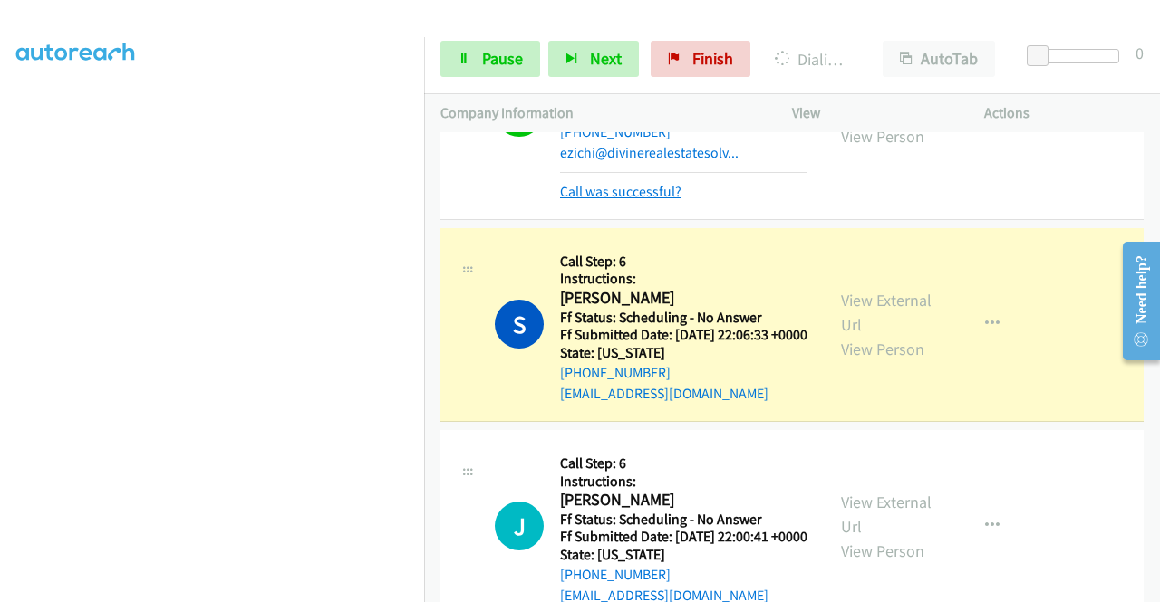
click at [658, 200] on link "Call was successful?" at bounding box center [620, 191] width 121 height 17
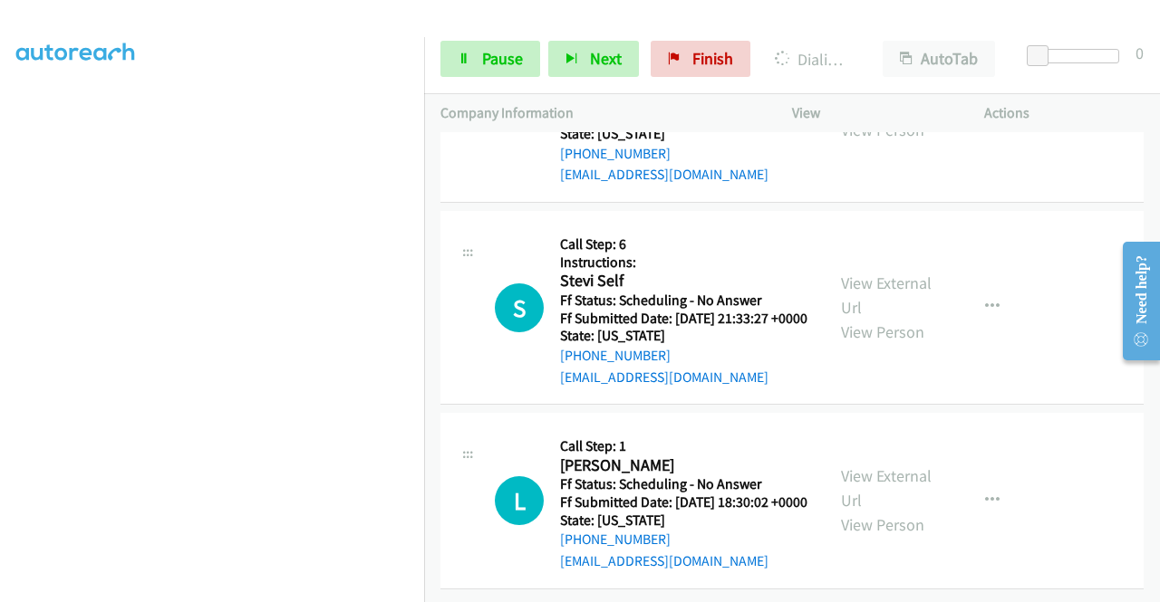
scroll to position [6019, 0]
click at [879, 466] on link "View External Url" at bounding box center [886, 488] width 91 height 45
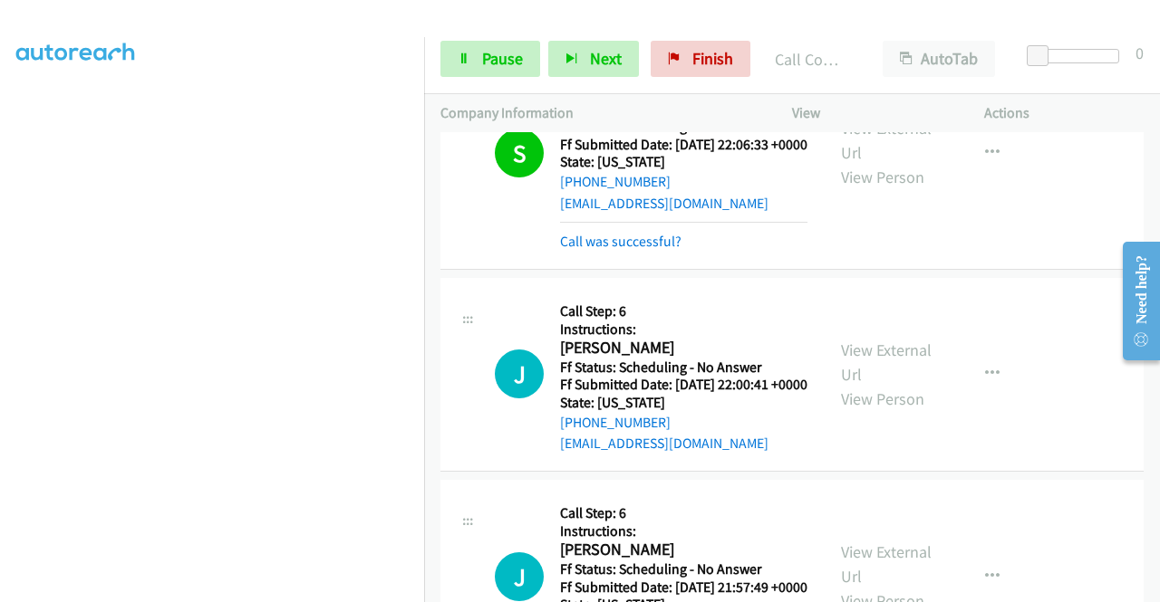
scroll to position [4788, 0]
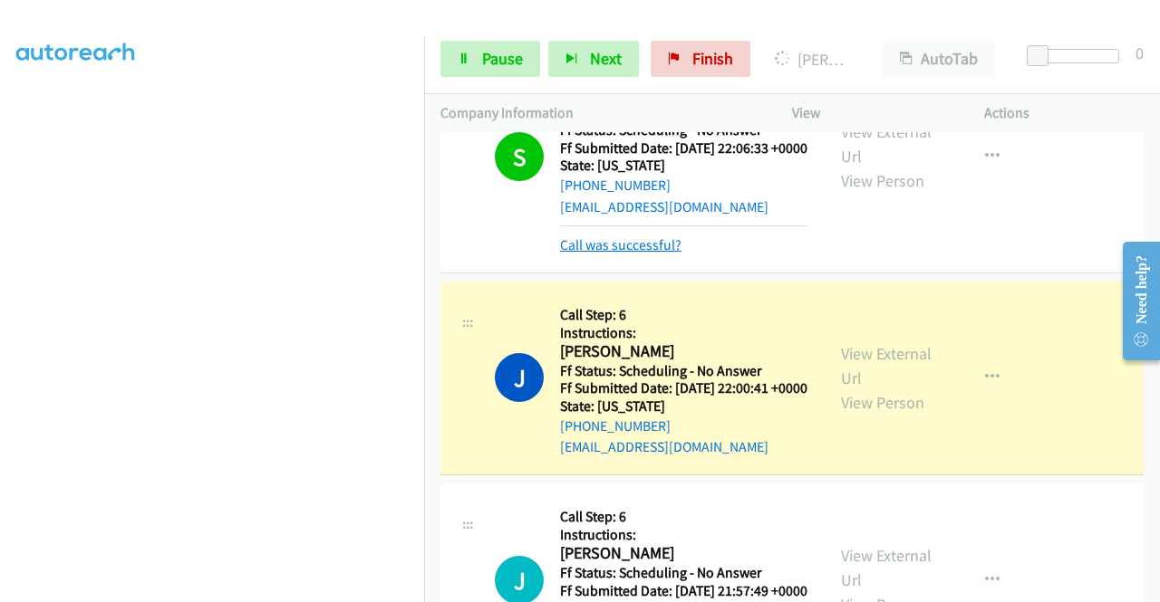
click at [640, 254] on link "Call was successful?" at bounding box center [620, 244] width 121 height 17
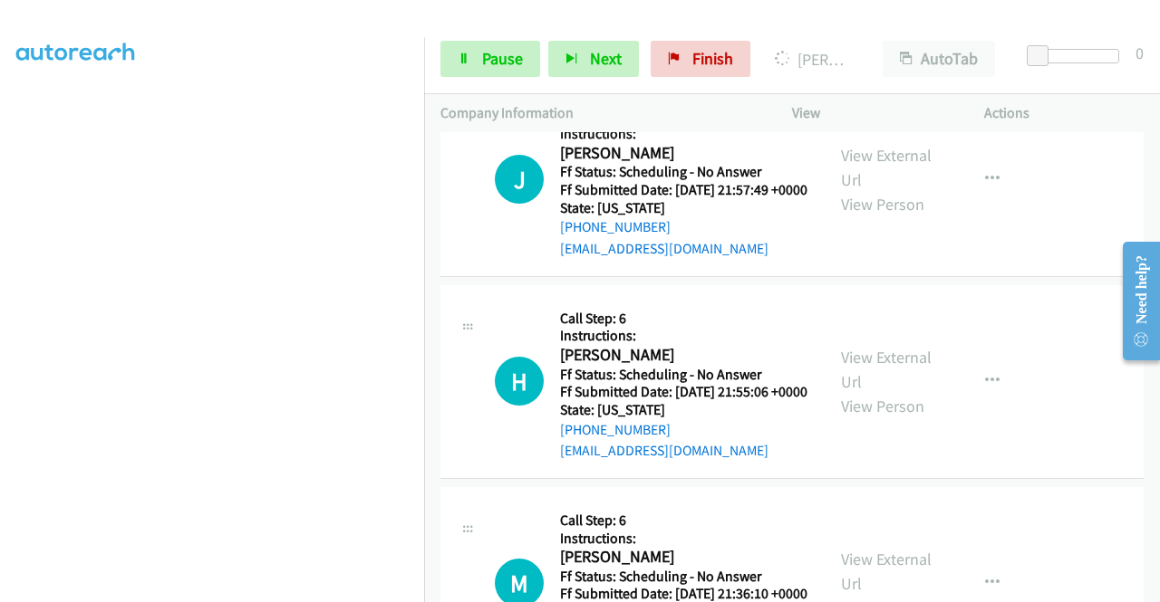
scroll to position [36, 0]
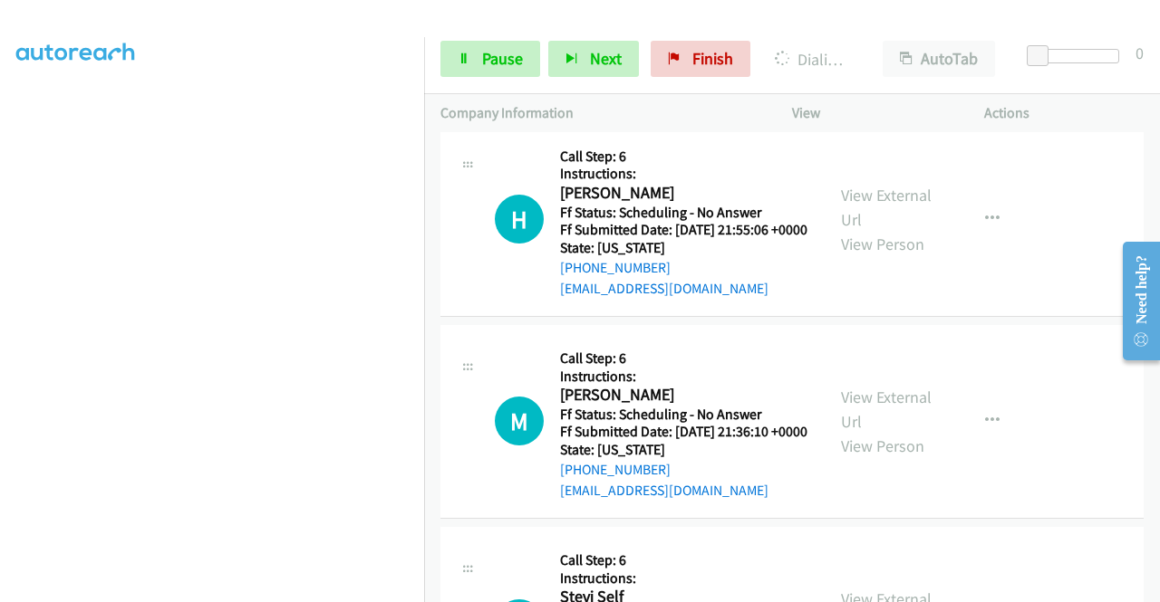
scroll to position [141, 0]
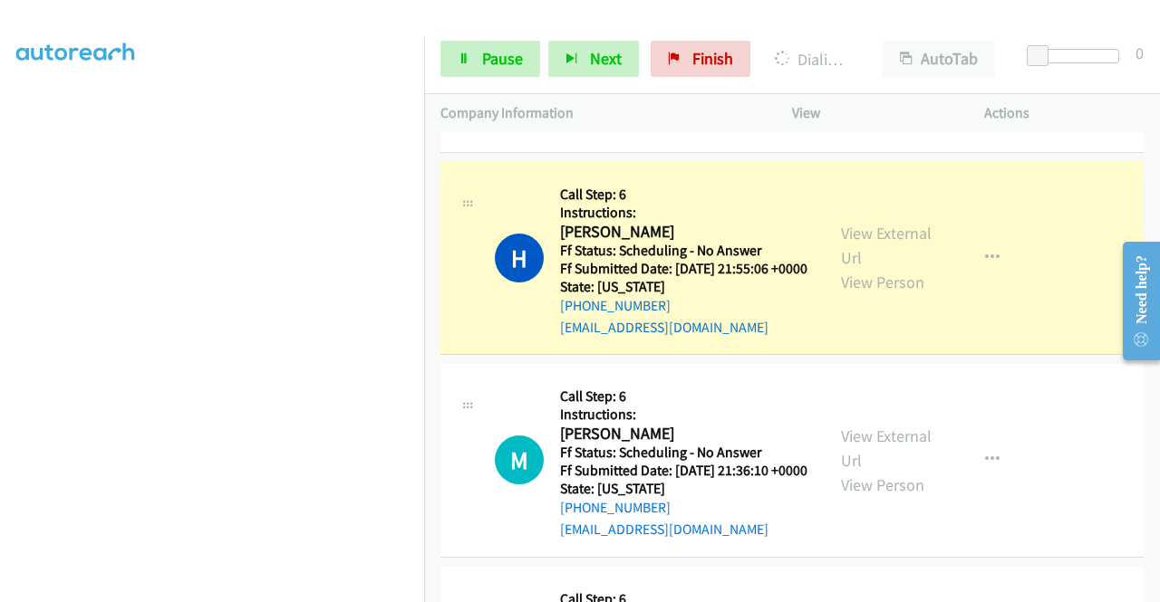
click at [621, 134] on link "Call was successful?" at bounding box center [620, 125] width 121 height 17
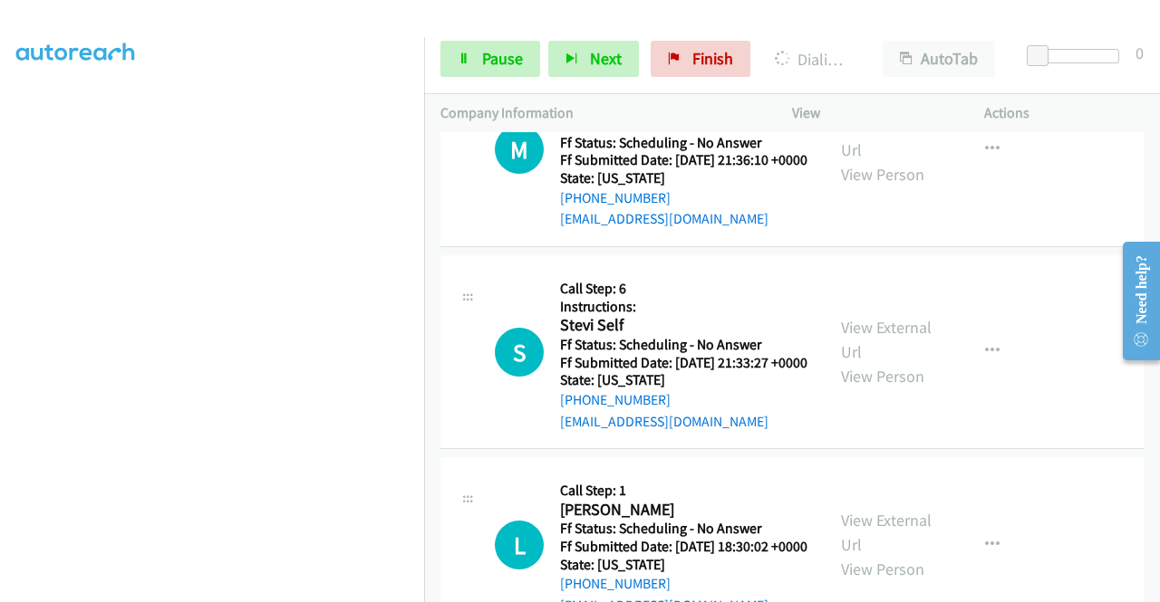
scroll to position [413, 0]
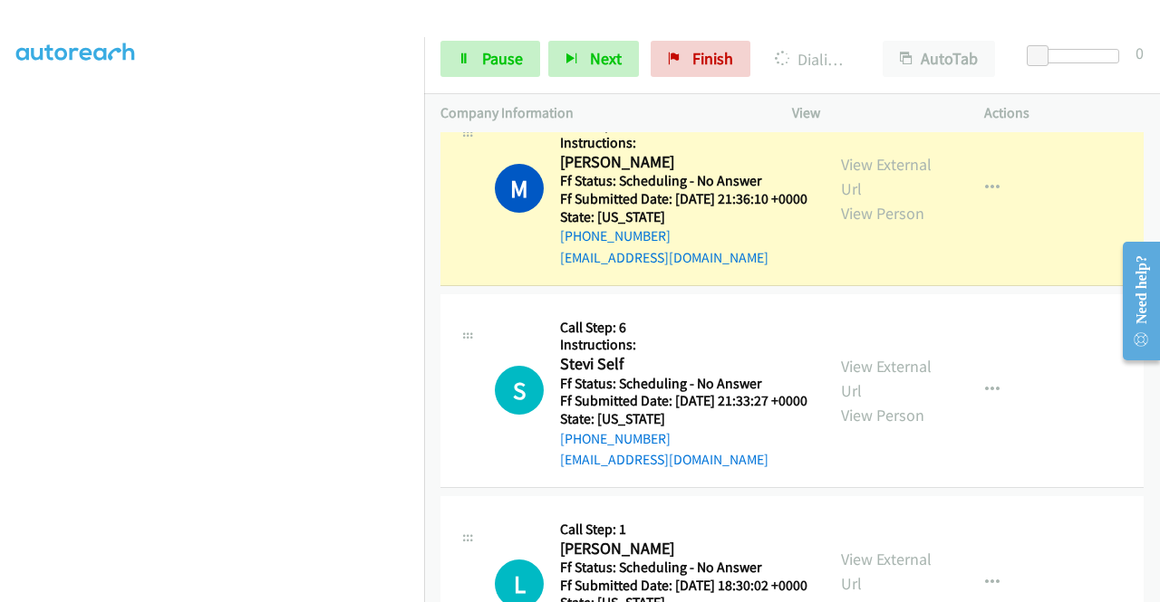
click at [648, 64] on link "Call was successful?" at bounding box center [620, 55] width 121 height 17
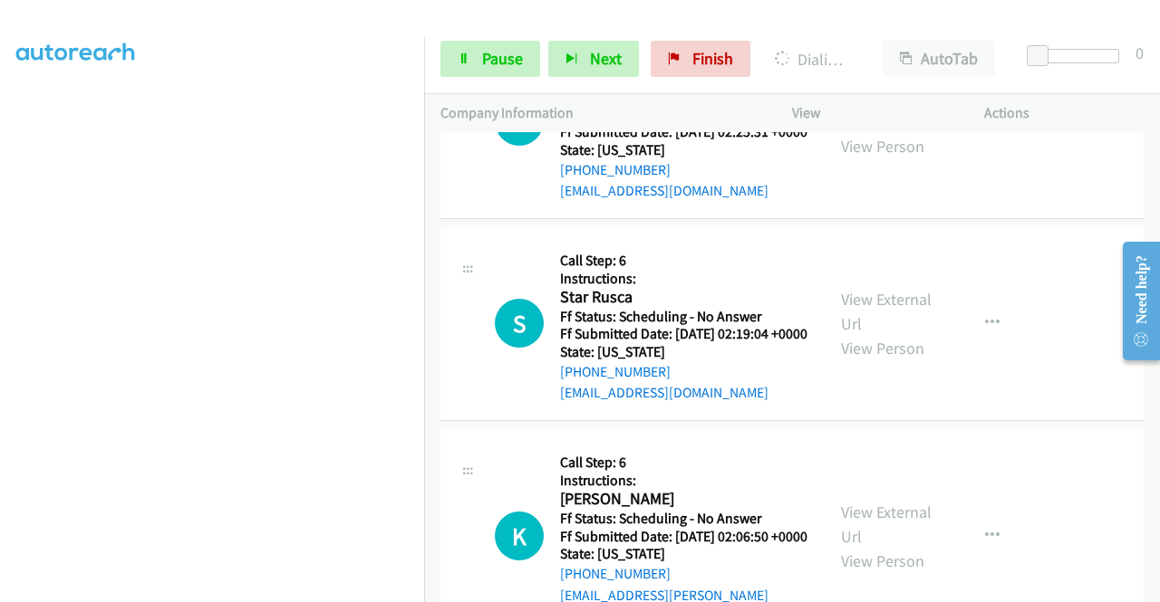
scroll to position [6309, 0]
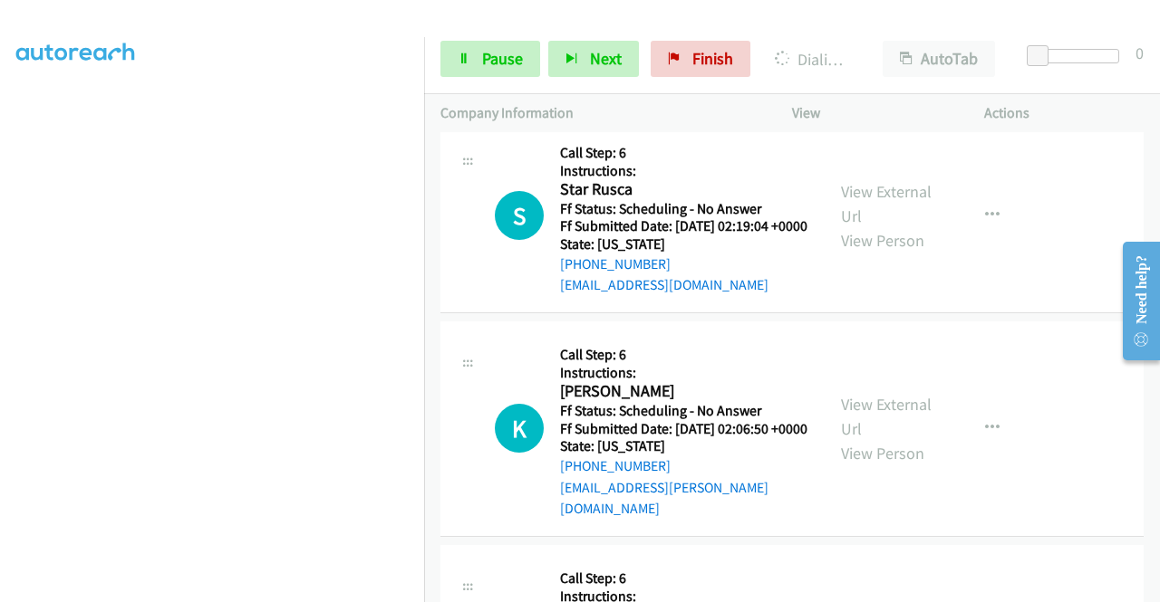
click at [888, 24] on link "View External Url" at bounding box center [886, 1] width 91 height 45
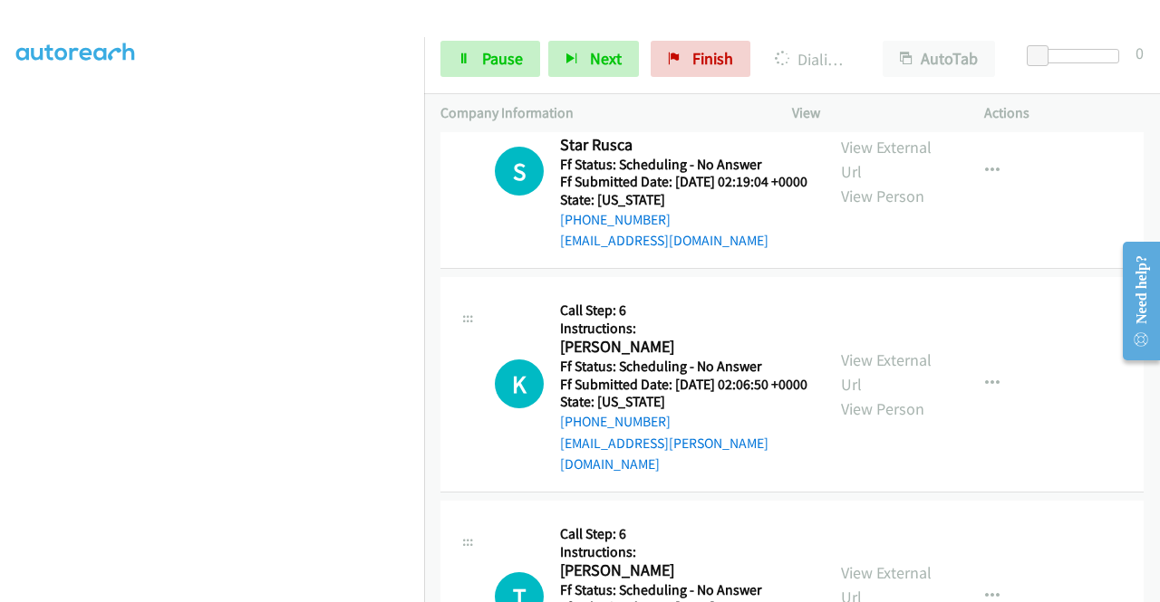
scroll to position [6491, 0]
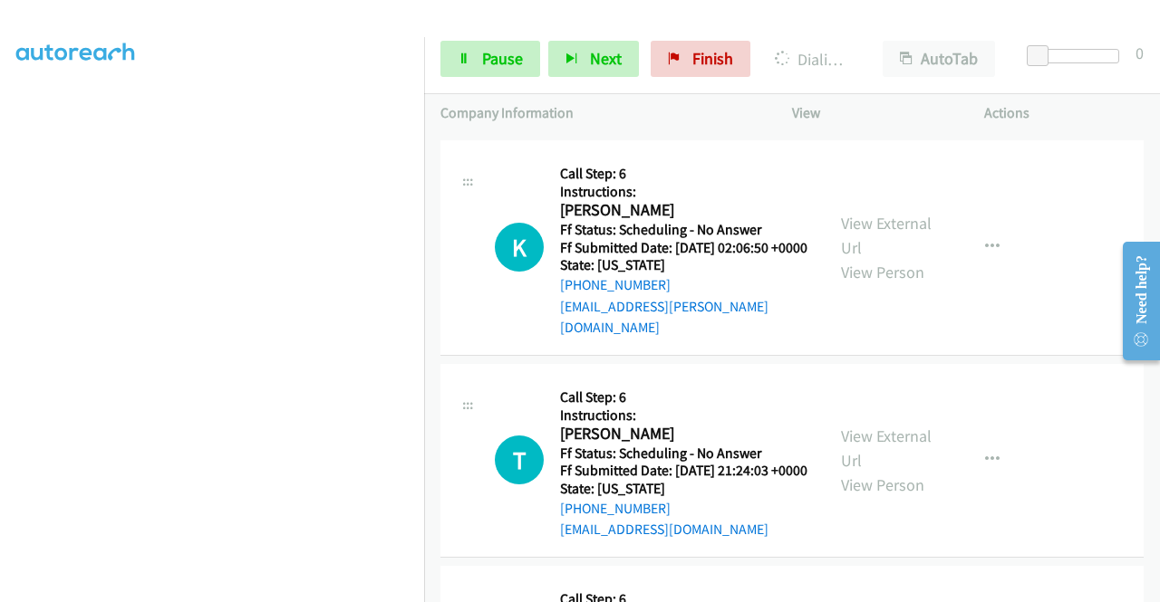
click at [914, 45] on link "View External Url" at bounding box center [886, 22] width 91 height 45
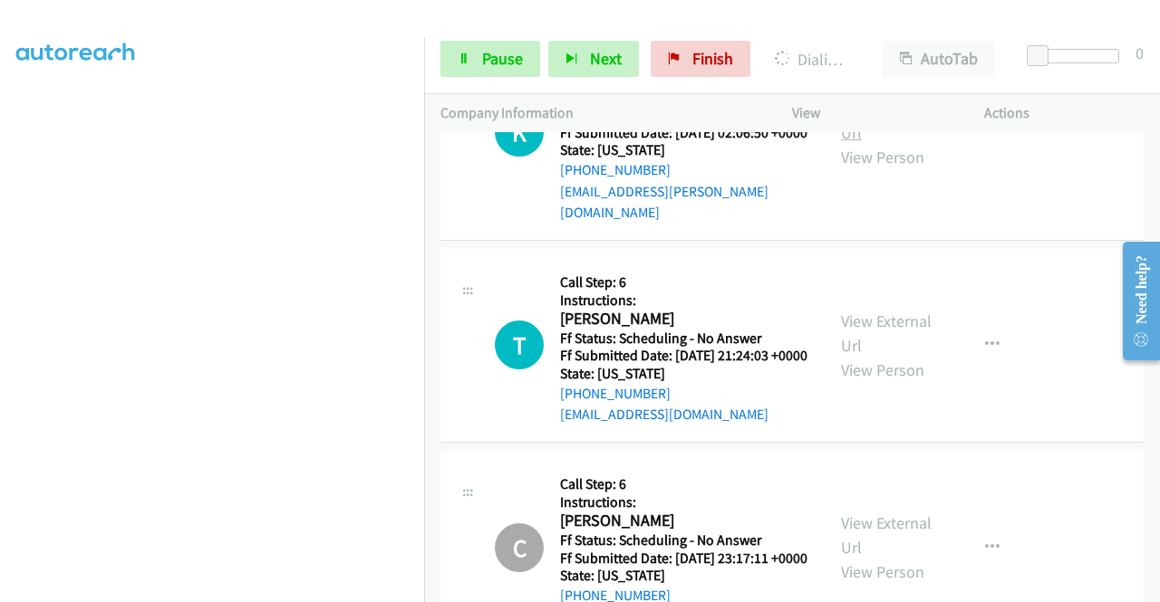
scroll to position [6672, 0]
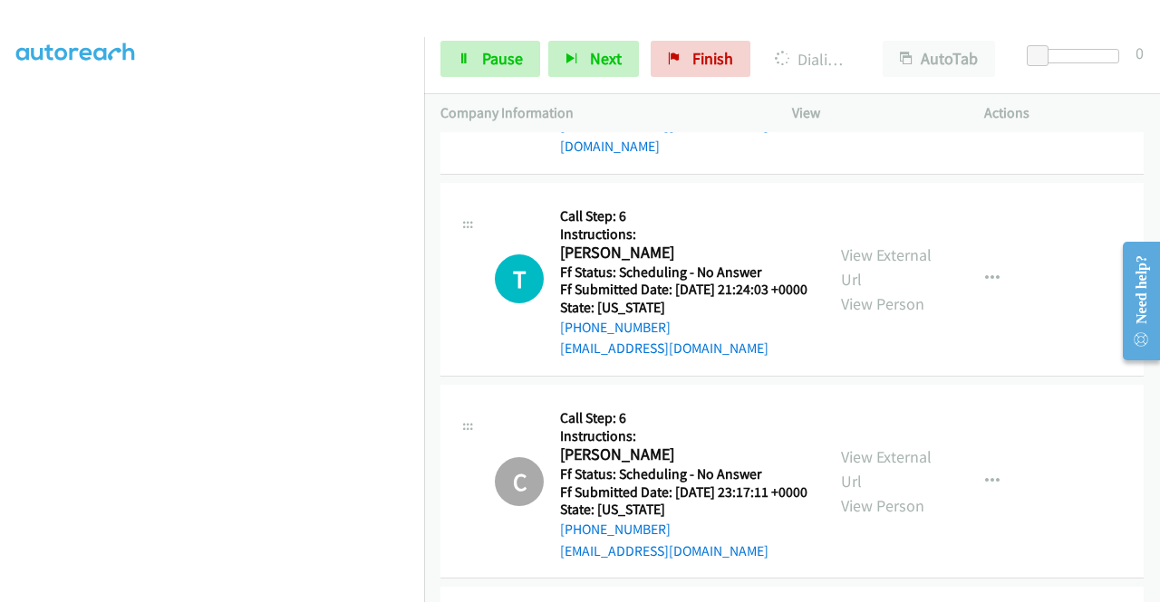
click at [915, 77] on link "View External Url" at bounding box center [886, 54] width 91 height 45
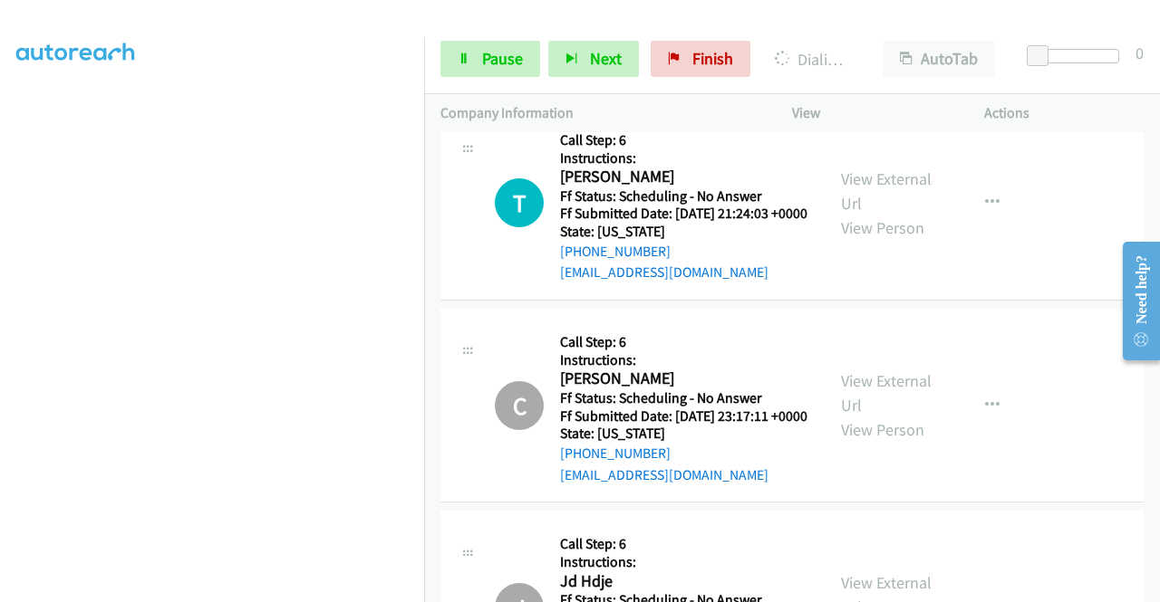
scroll to position [6853, 0]
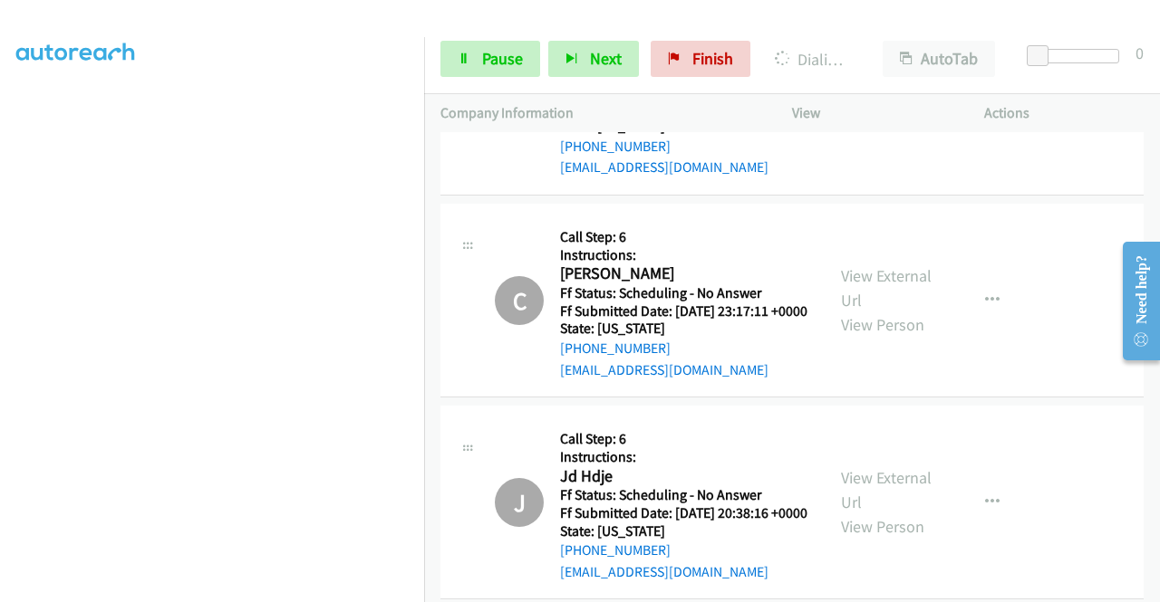
click at [885, 109] on link "View External Url" at bounding box center [886, 85] width 91 height 45
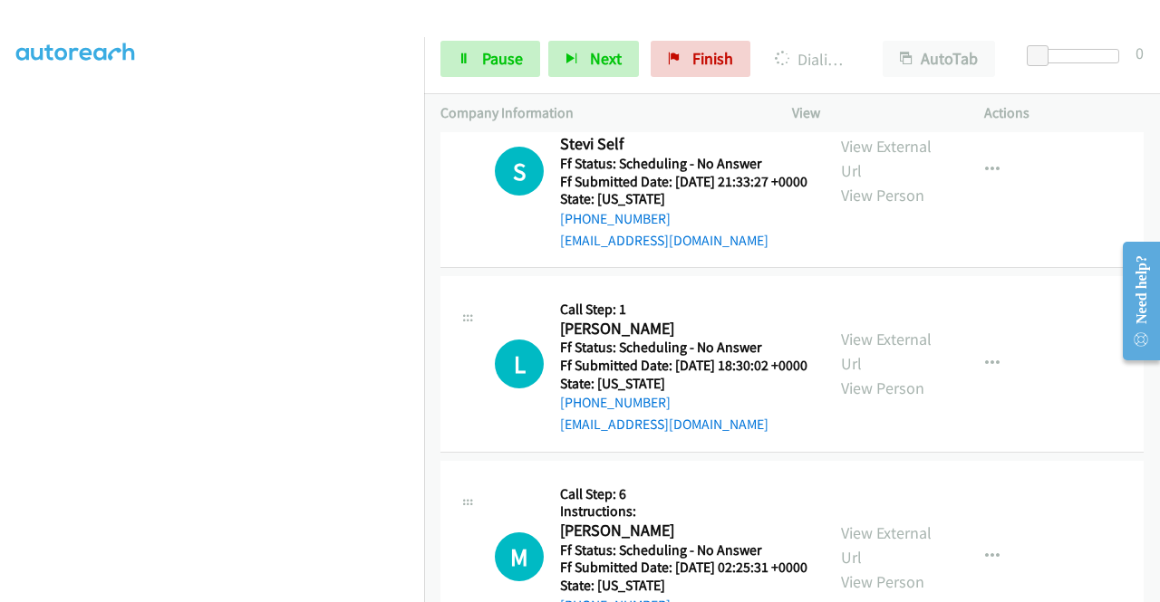
scroll to position [51, 0]
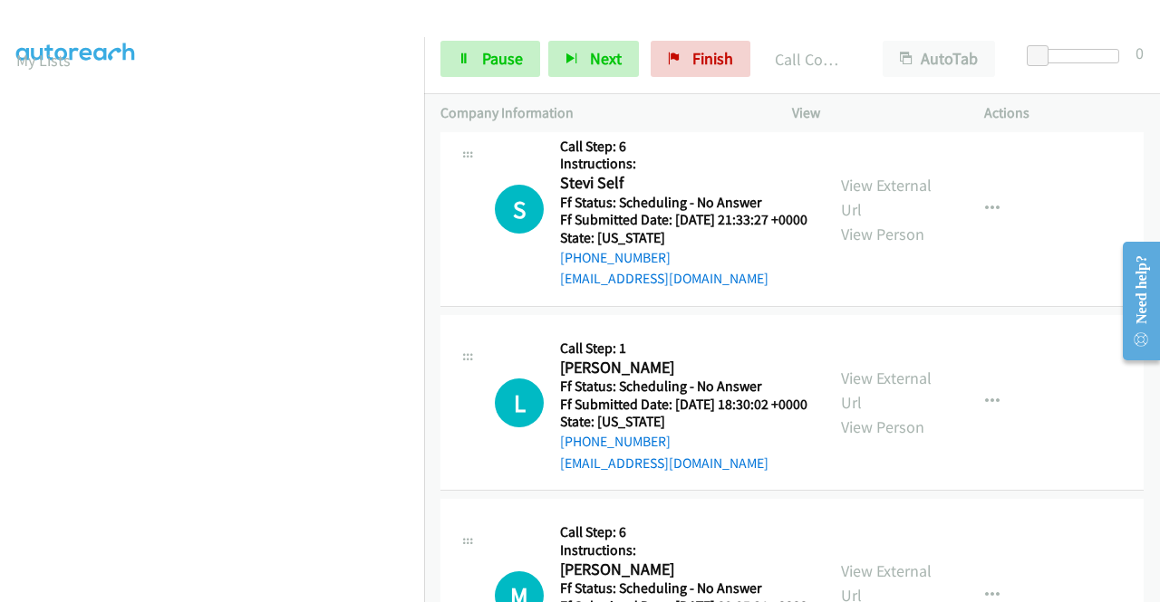
click at [649, 85] on link "Call was successful?" at bounding box center [620, 76] width 121 height 17
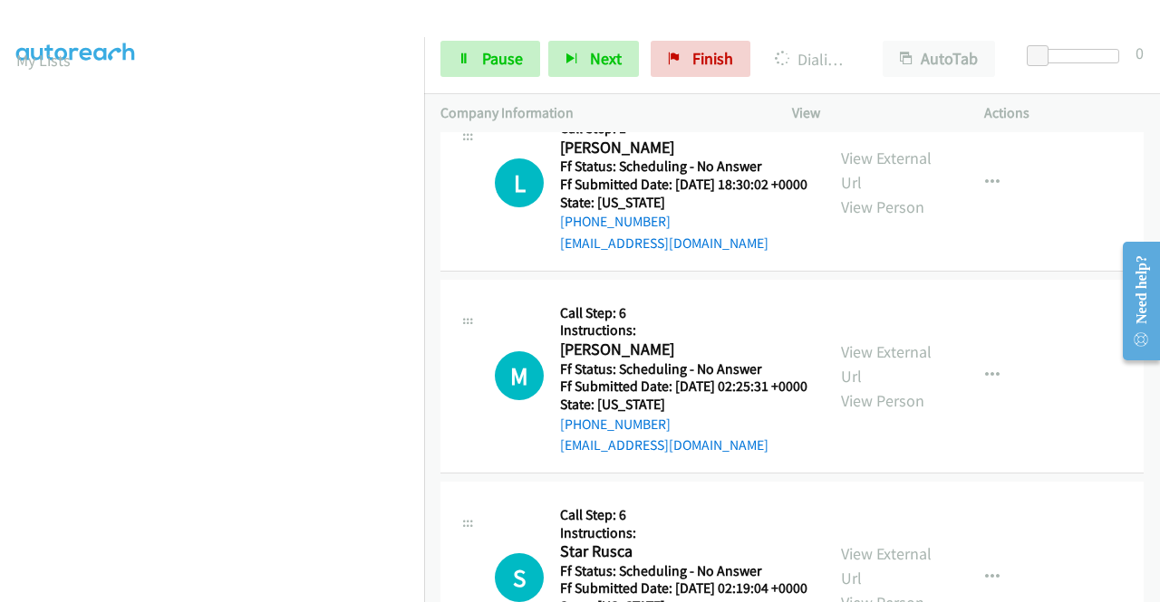
scroll to position [413, 0]
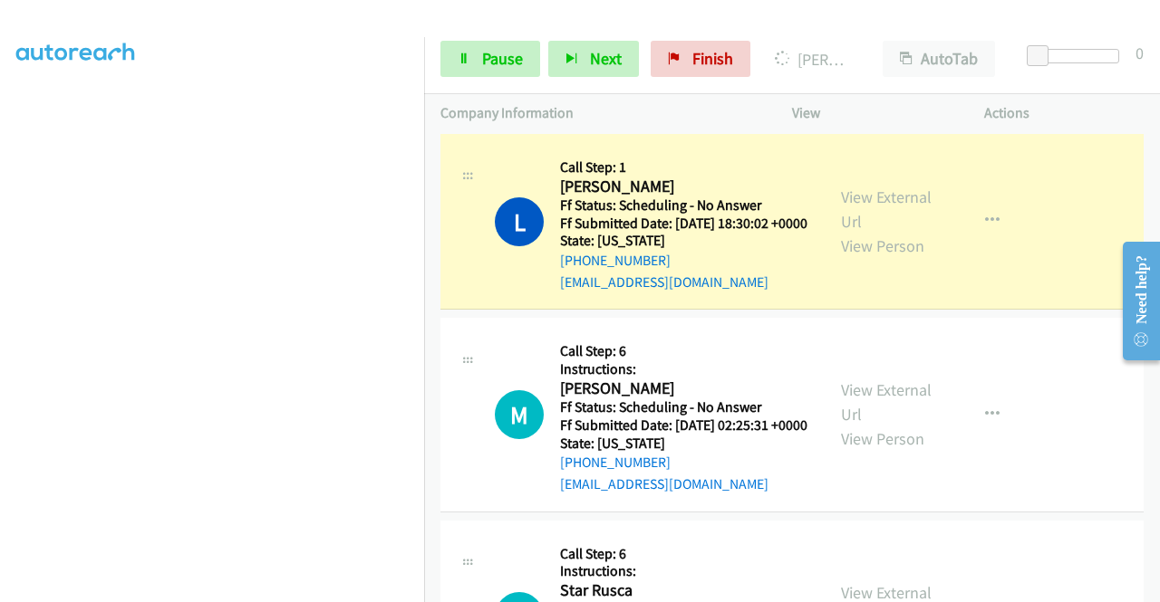
click at [574, 106] on link "Call was successful?" at bounding box center [620, 97] width 121 height 17
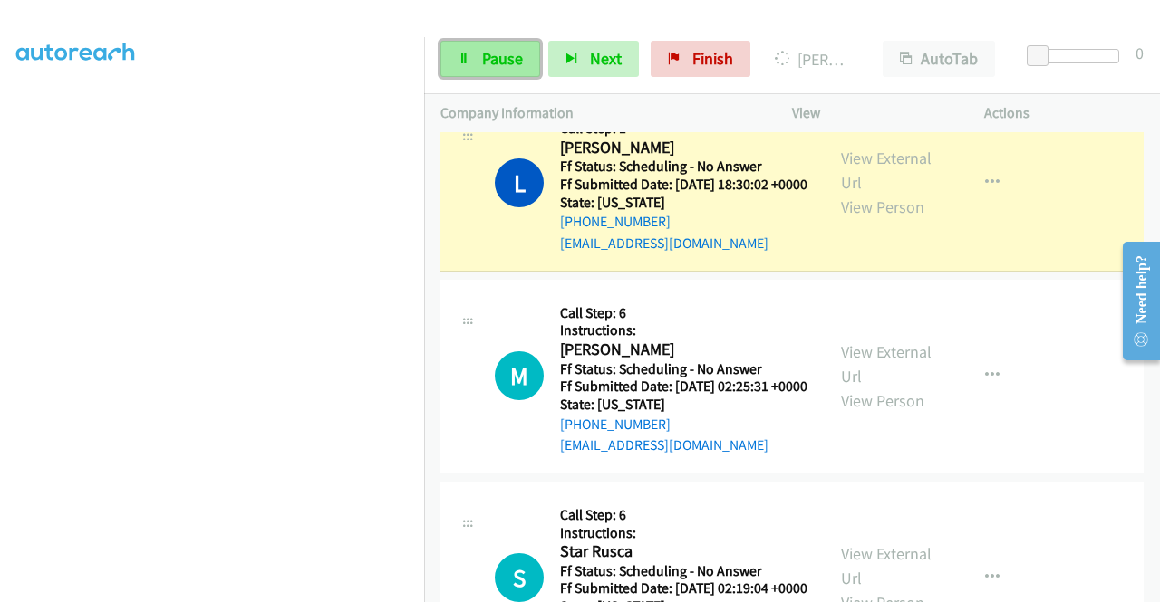
click at [500, 61] on span "Pause" at bounding box center [502, 58] width 41 height 21
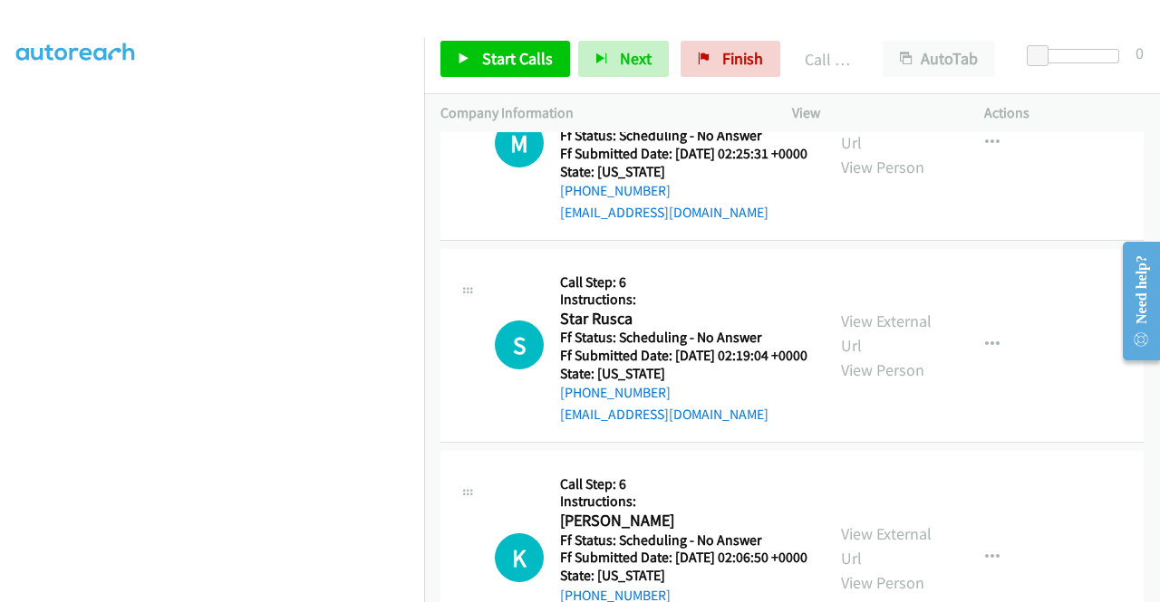
scroll to position [6309, 0]
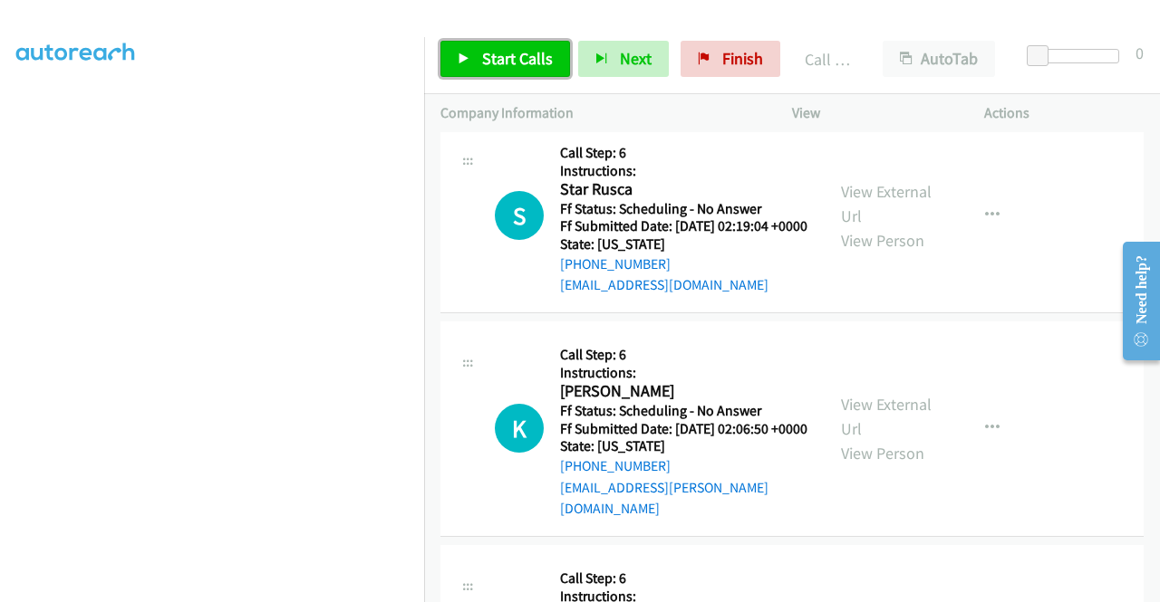
click at [536, 57] on span "Start Calls" at bounding box center [517, 58] width 71 height 21
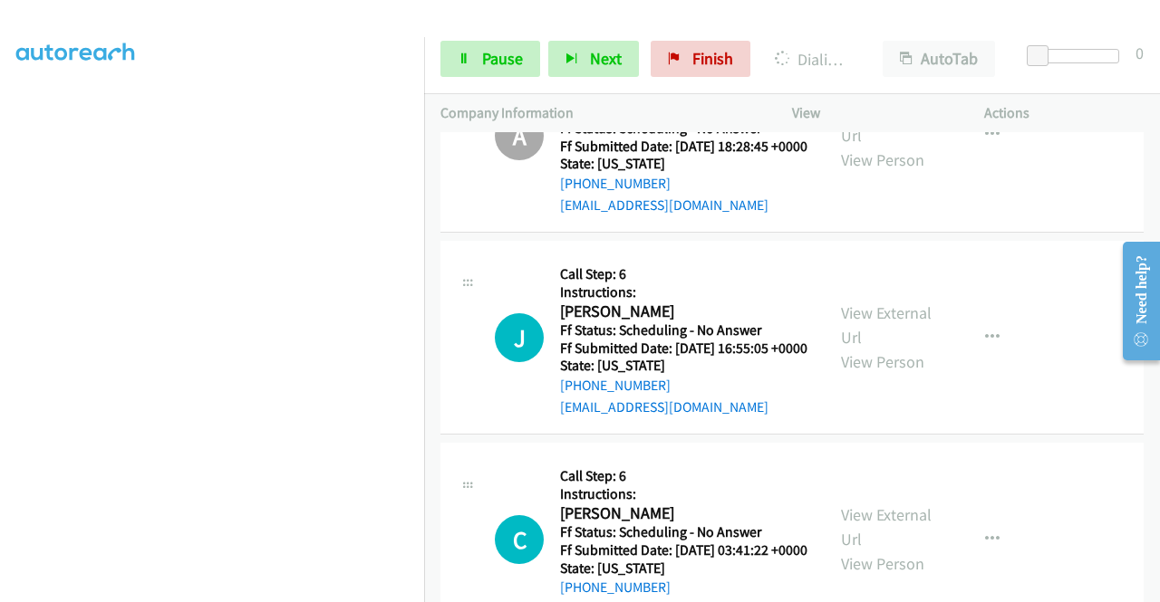
scroll to position [8031, 0]
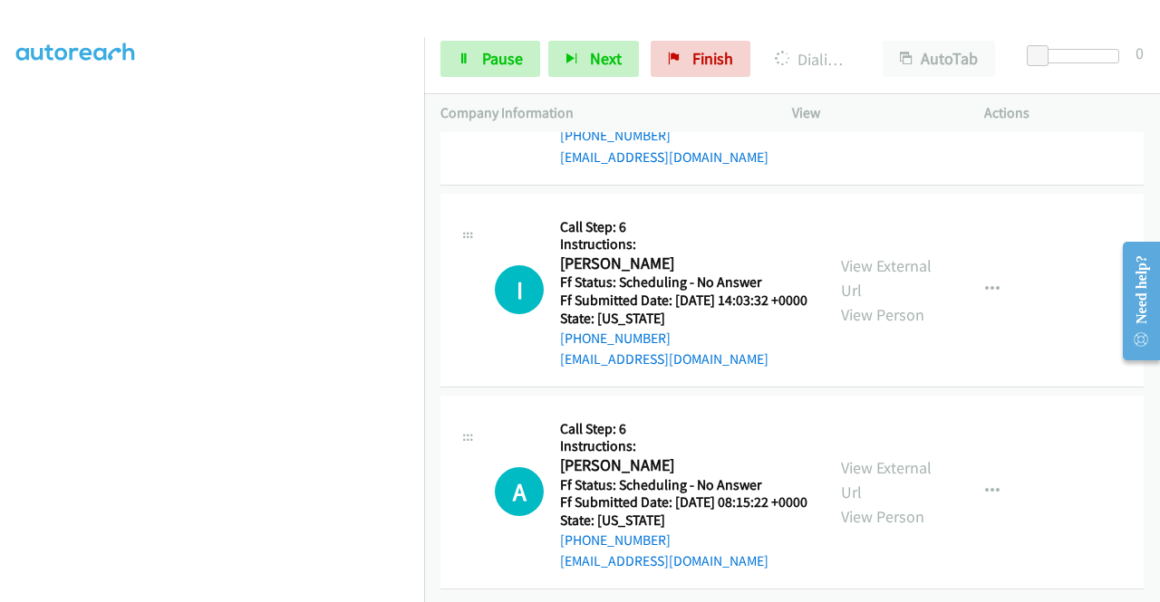
scroll to position [8665, 0]
click at [886, 98] on link "View External Url" at bounding box center [886, 75] width 91 height 45
click at [893, 301] on link "View External Url" at bounding box center [886, 277] width 91 height 45
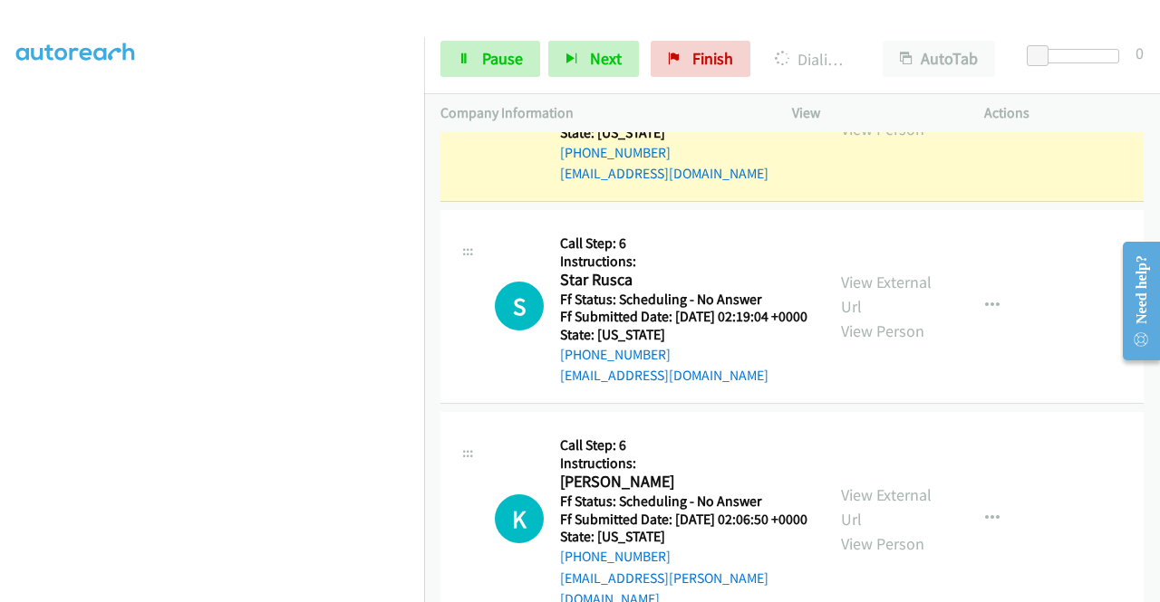
scroll to position [413, 0]
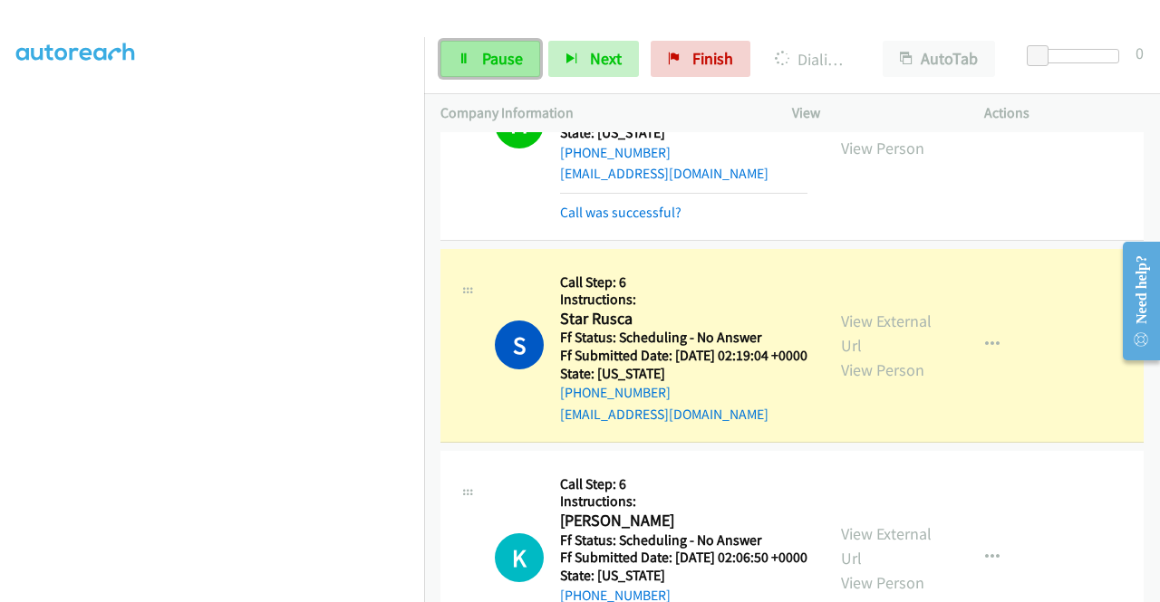
click at [478, 59] on link "Pause" at bounding box center [490, 59] width 100 height 36
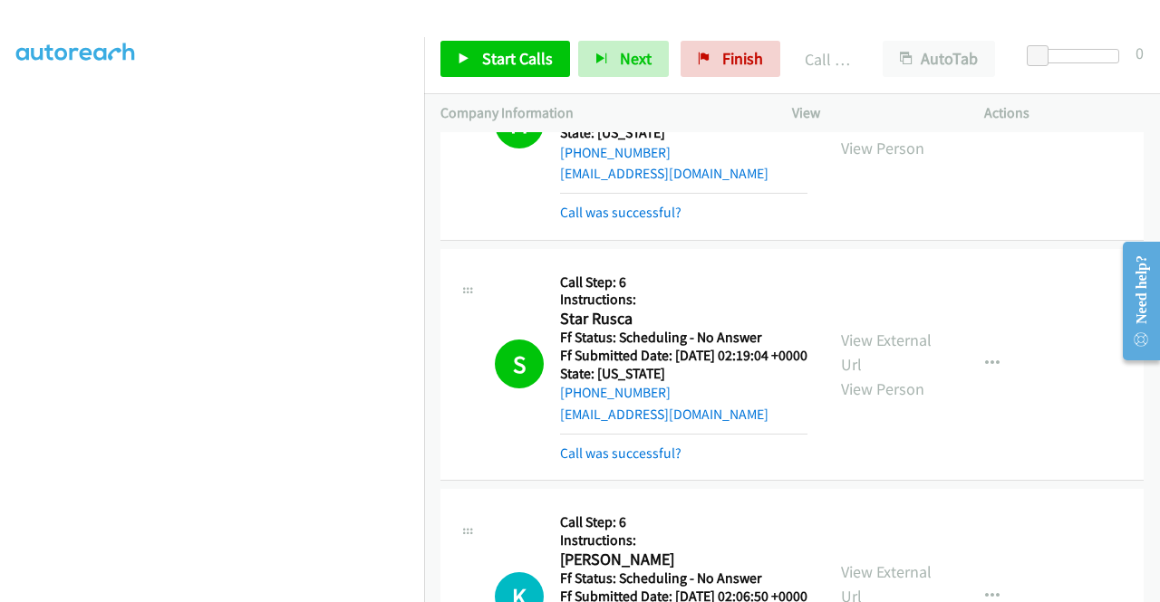
click at [1027, 245] on td "M Callback Scheduled Call Step: 6 Instructions: [PERSON_NAME] America/Los_Angel…" at bounding box center [792, 124] width 736 height 241
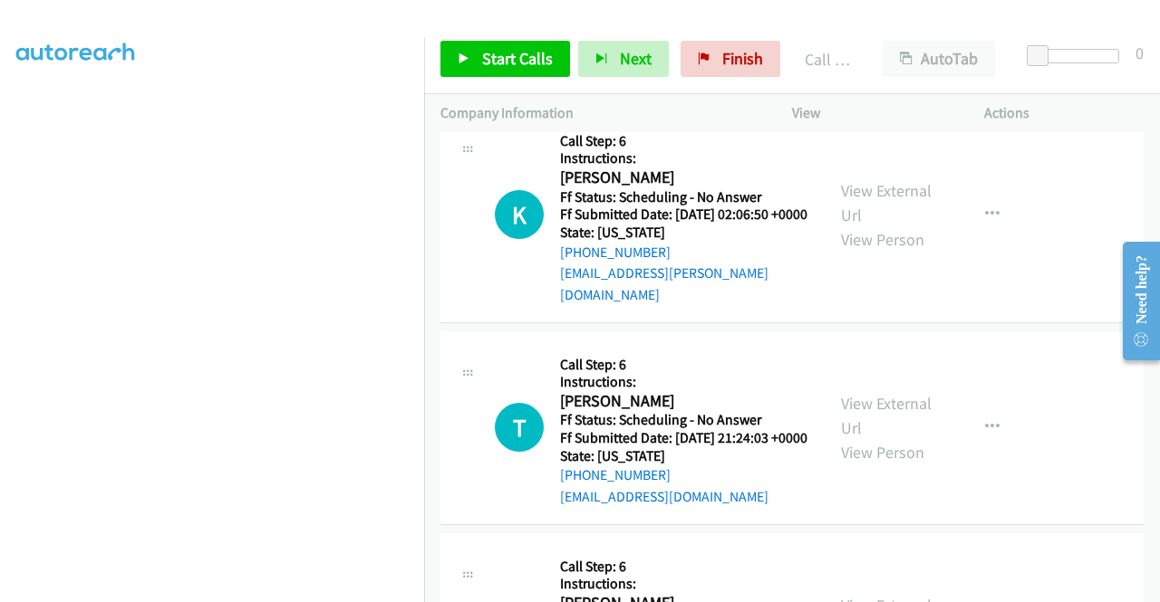
click at [672, 80] on link "Call was successful?" at bounding box center [620, 71] width 121 height 17
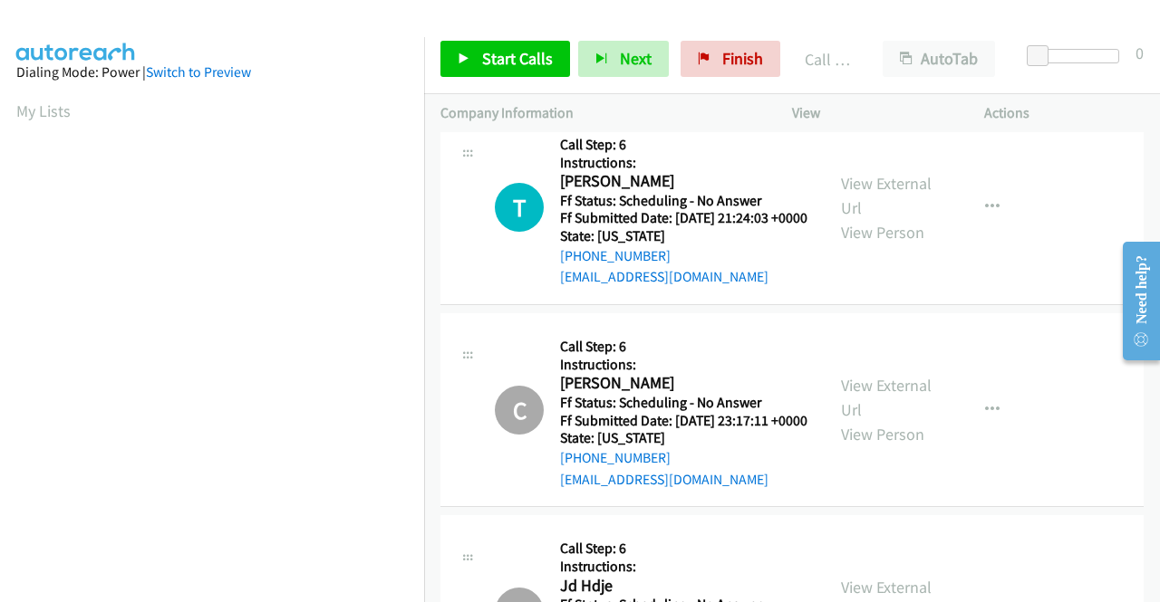
scroll to position [0, 0]
drag, startPoint x: 516, startPoint y: 53, endPoint x: 576, endPoint y: 39, distance: 61.5
click at [516, 53] on span "Start Calls" at bounding box center [517, 58] width 71 height 21
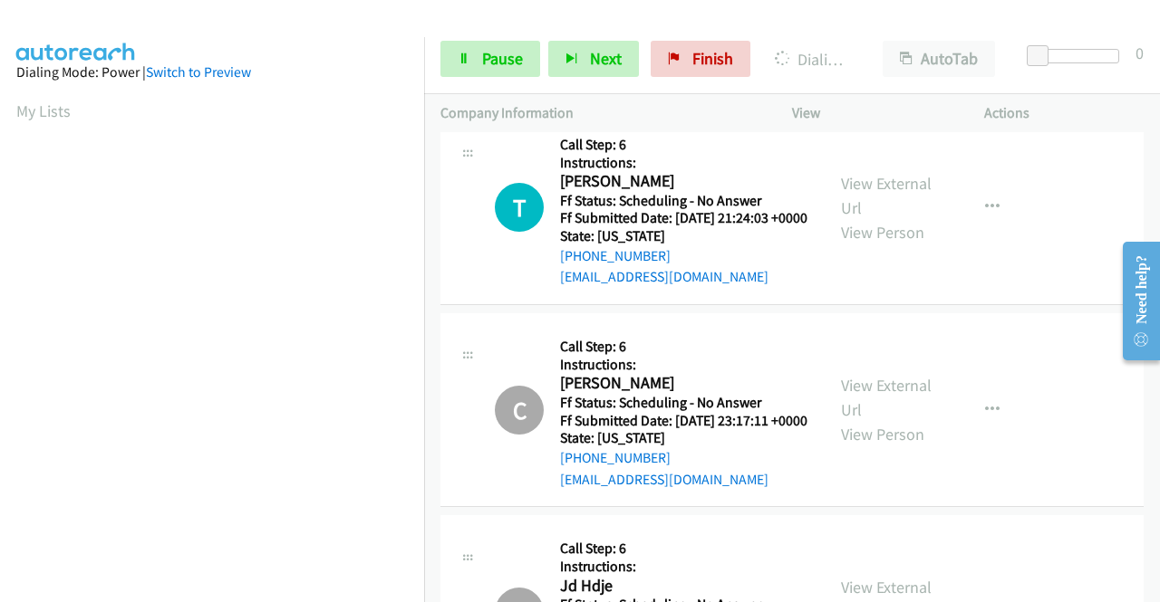
click at [996, 109] on p "Actions" at bounding box center [1063, 113] width 159 height 22
click at [494, 61] on span "Pause" at bounding box center [502, 58] width 41 height 21
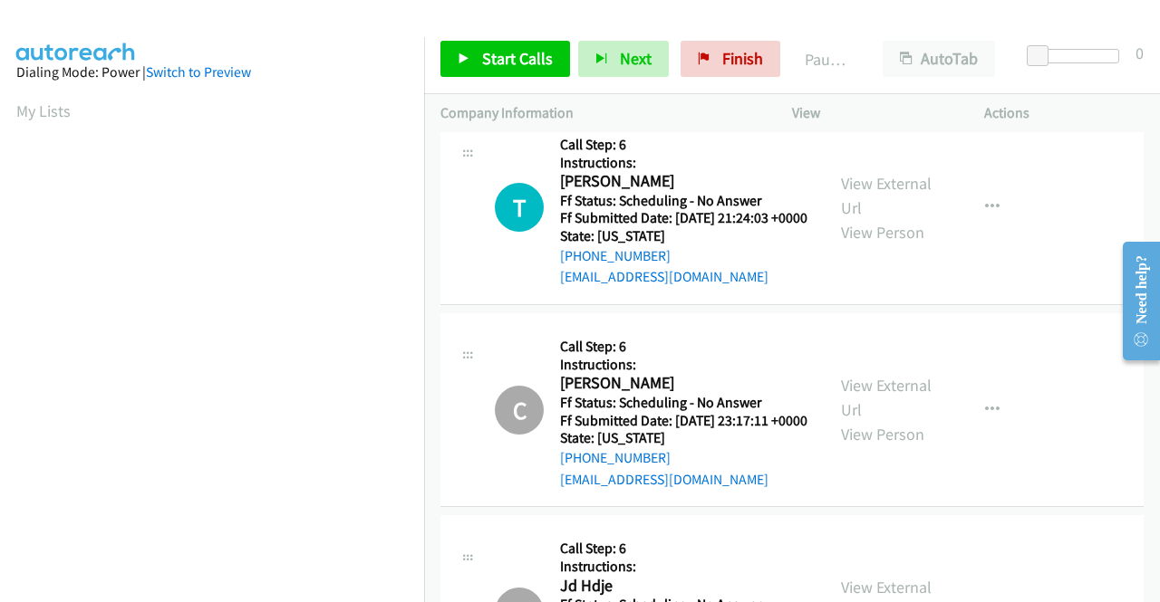
scroll to position [413, 0]
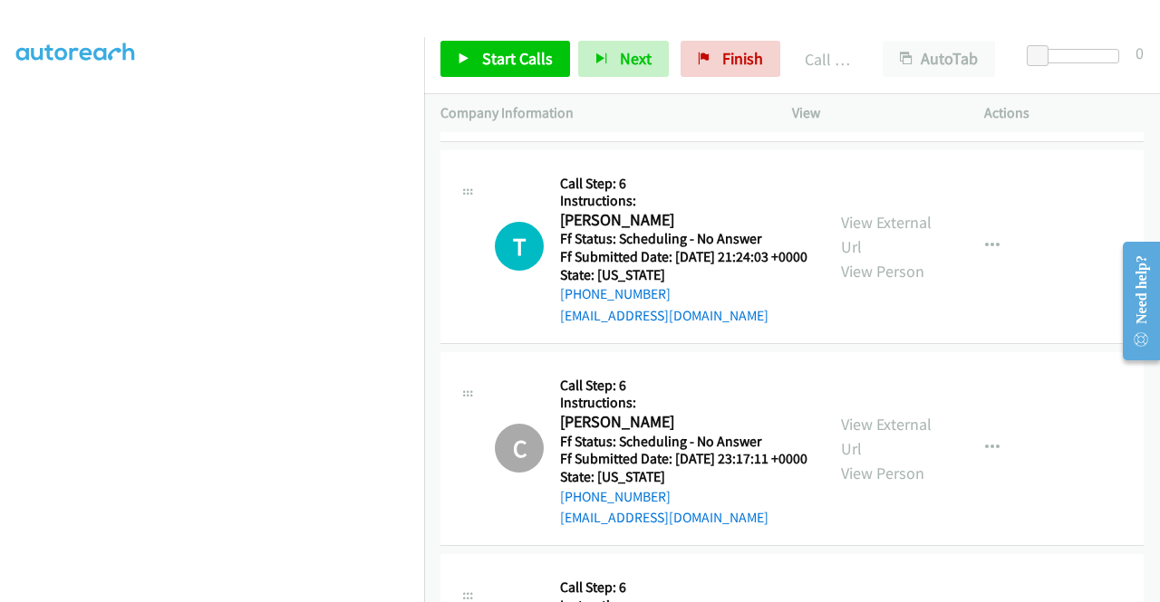
click at [669, 122] on link "Call was successful?" at bounding box center [620, 113] width 121 height 17
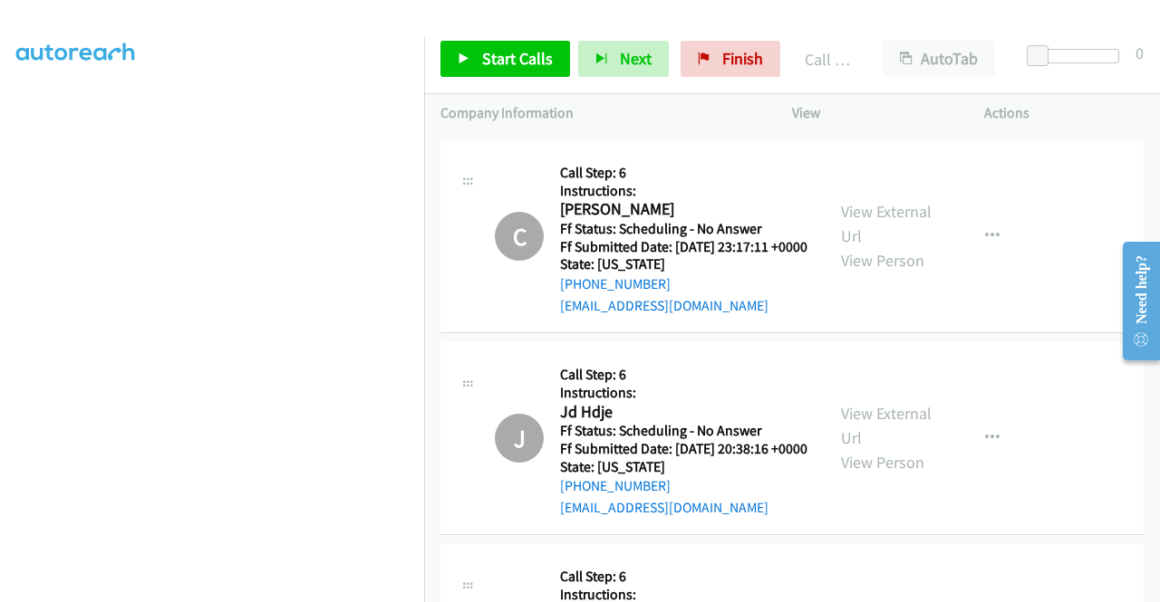
scroll to position [6925, 0]
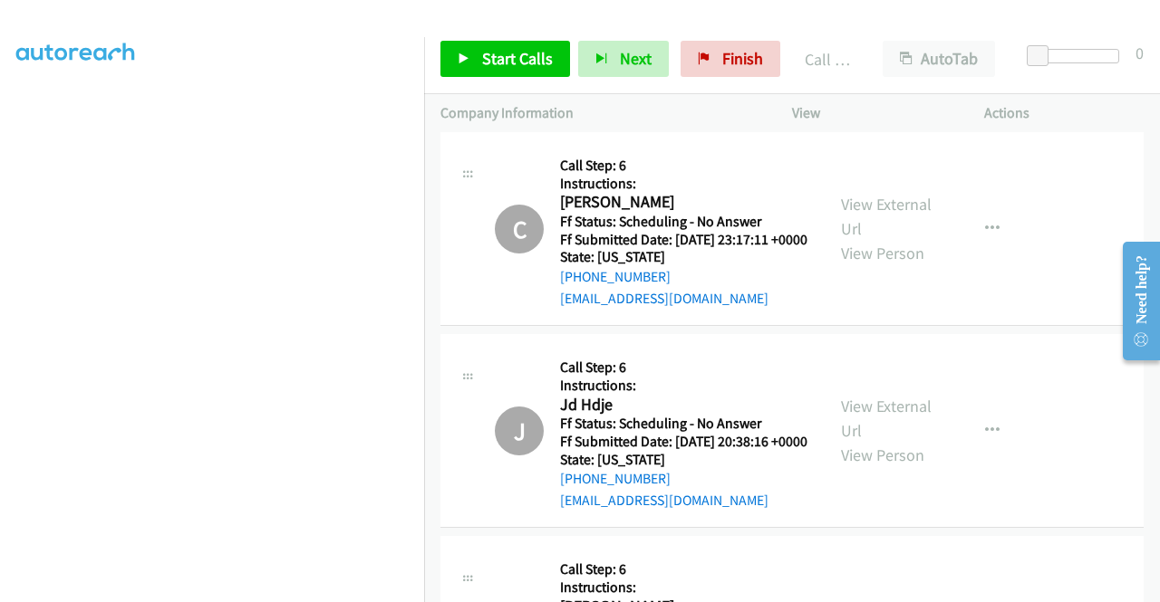
click at [496, 58] on span "Start Calls" at bounding box center [517, 58] width 71 height 21
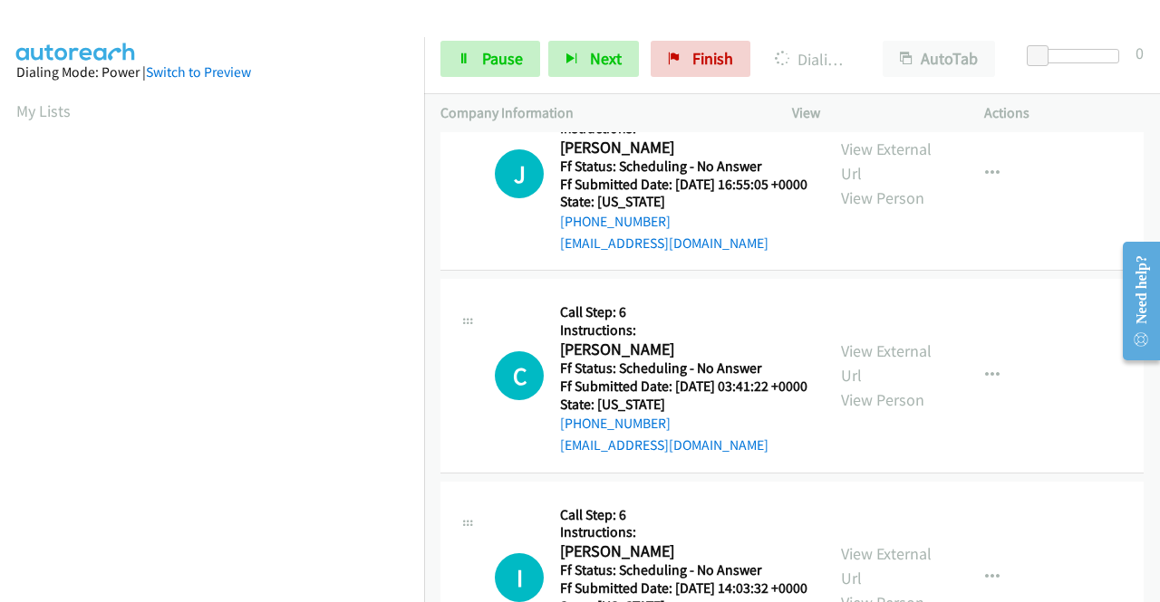
scroll to position [413, 0]
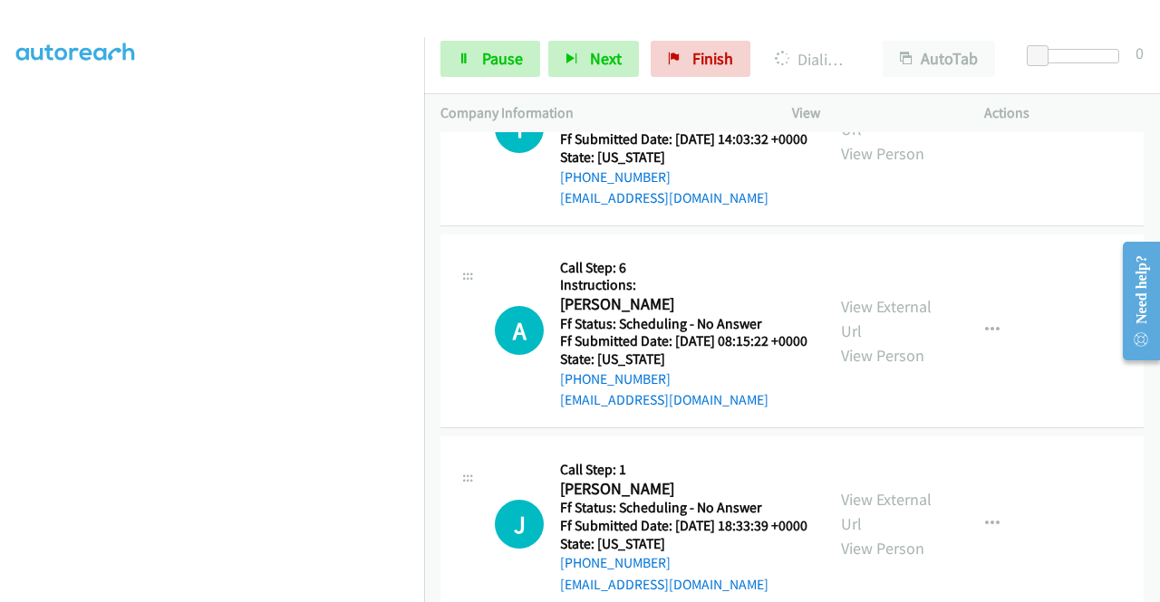
scroll to position [8646, 0]
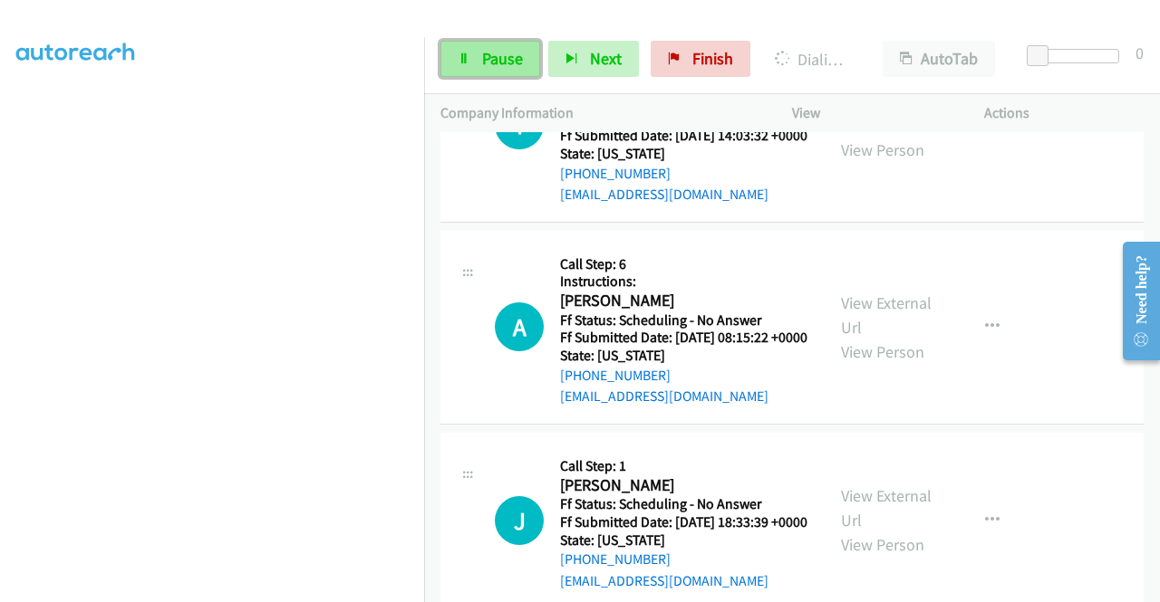
click at [471, 62] on link "Pause" at bounding box center [490, 59] width 100 height 36
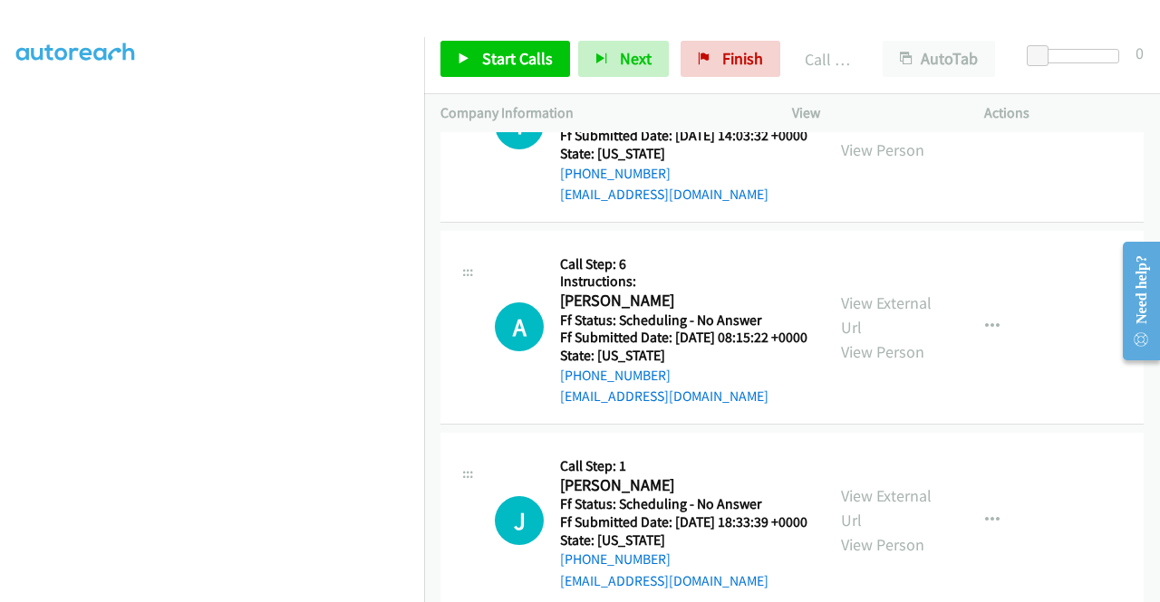
scroll to position [8736, 0]
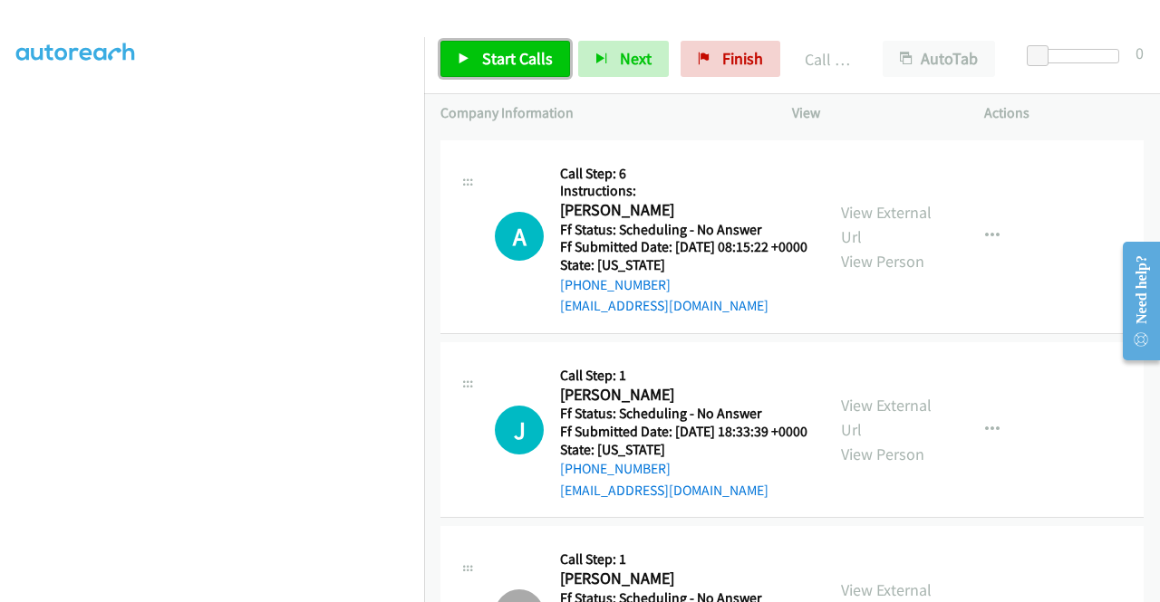
click at [542, 59] on span "Start Calls" at bounding box center [517, 58] width 71 height 21
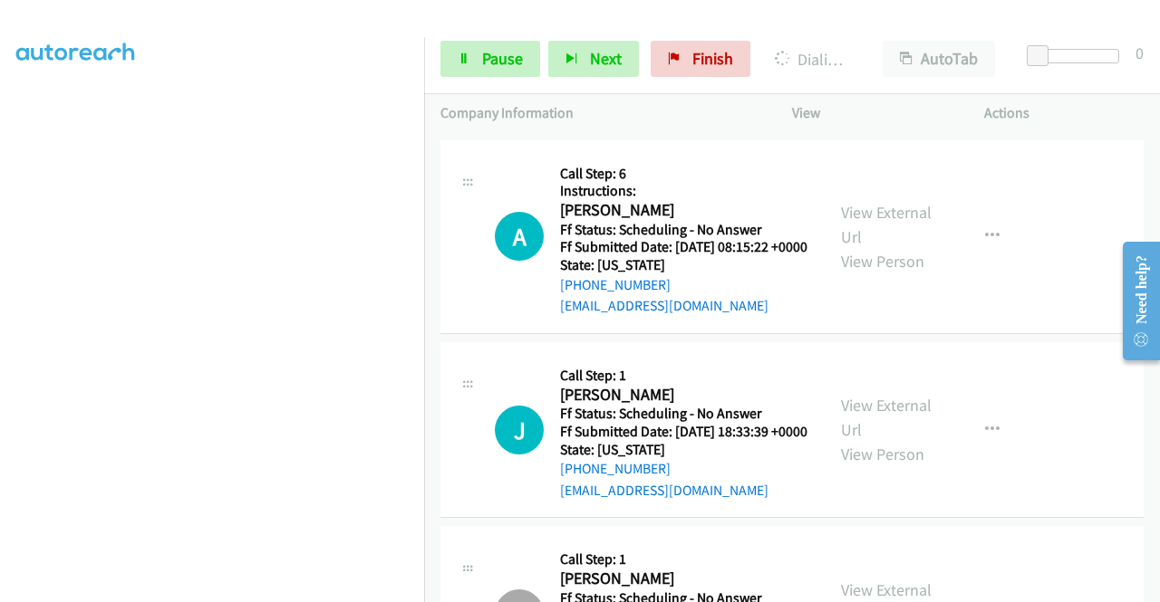
scroll to position [141, 0]
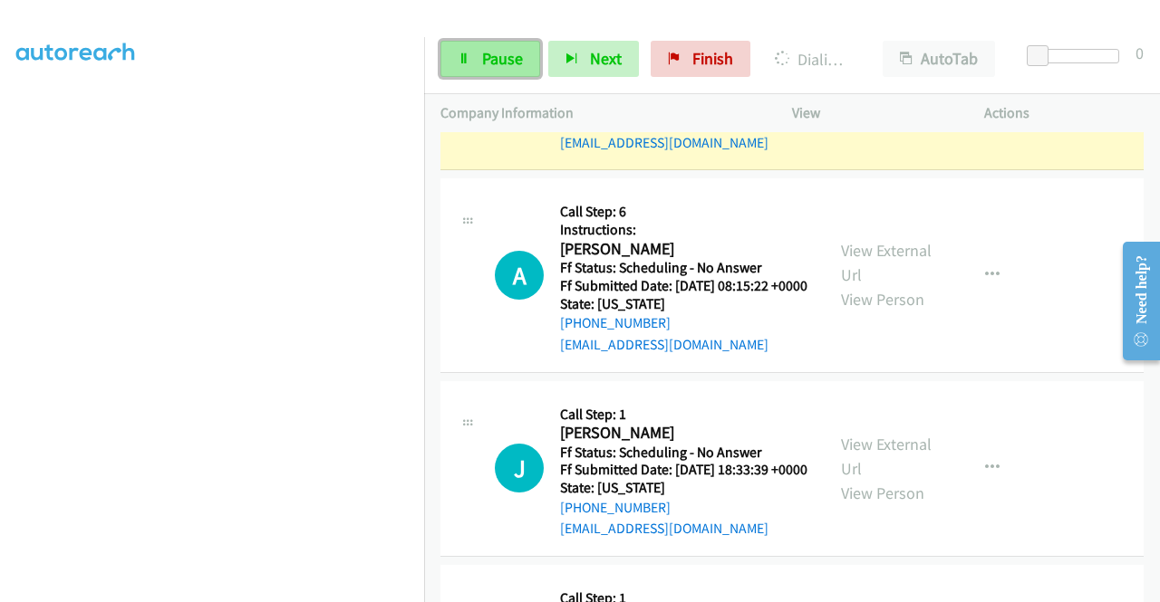
click at [476, 58] on link "Pause" at bounding box center [490, 59] width 100 height 36
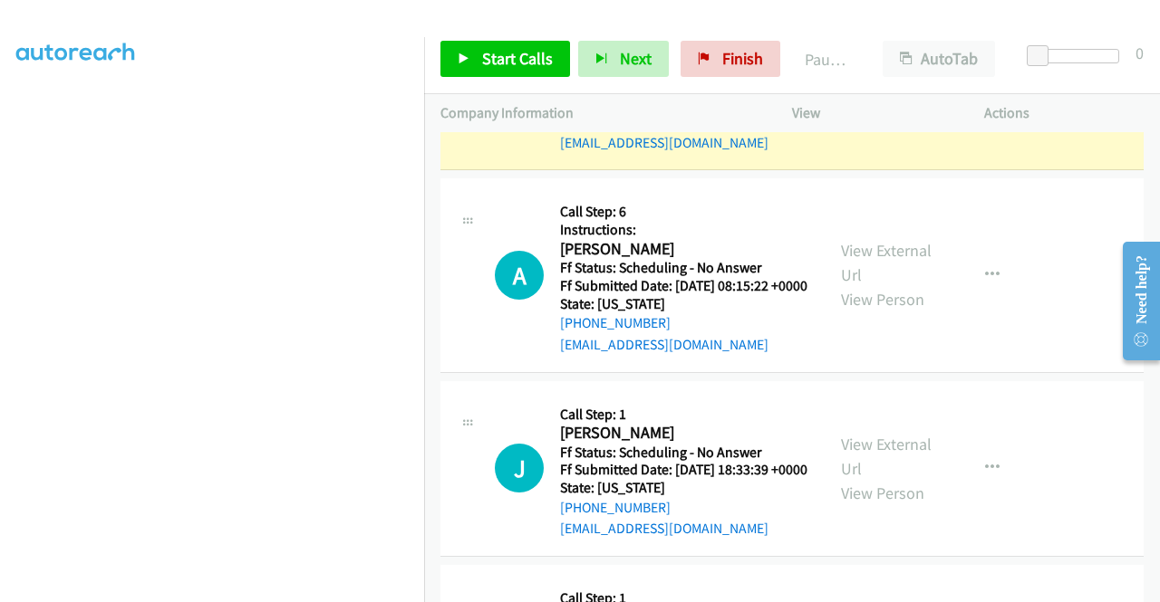
scroll to position [413, 0]
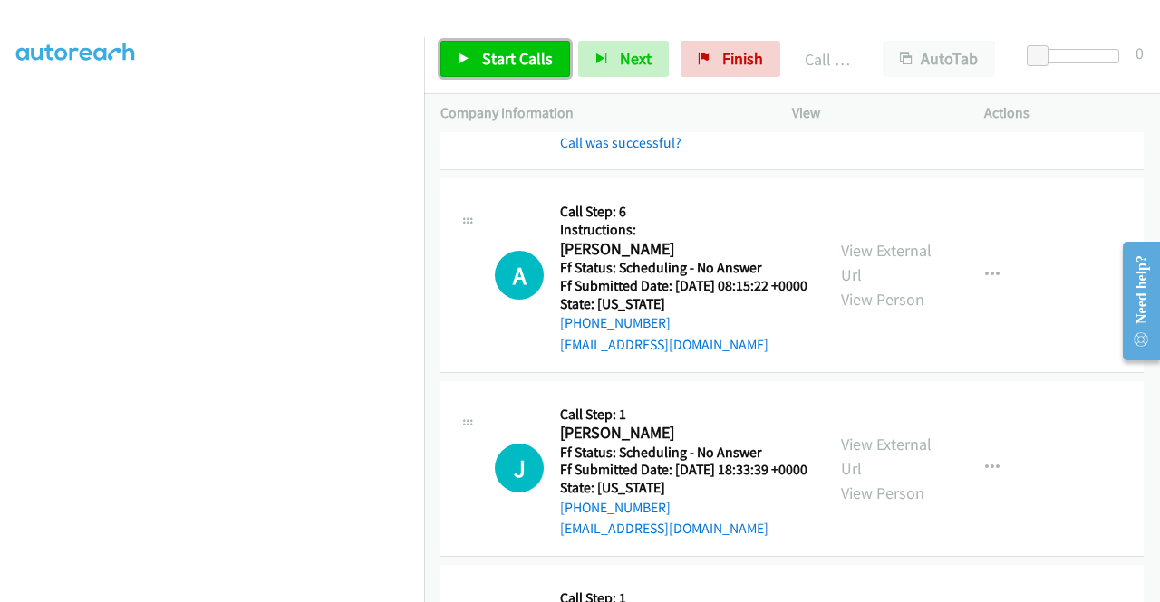
click at [489, 71] on link "Start Calls" at bounding box center [505, 59] width 130 height 36
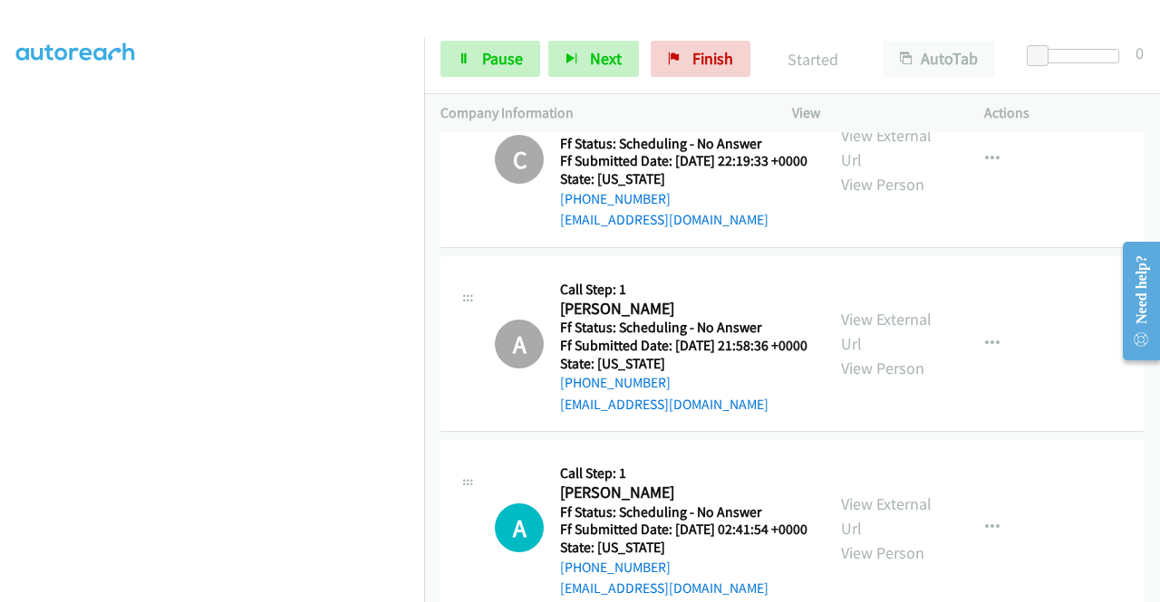
scroll to position [9189, 0]
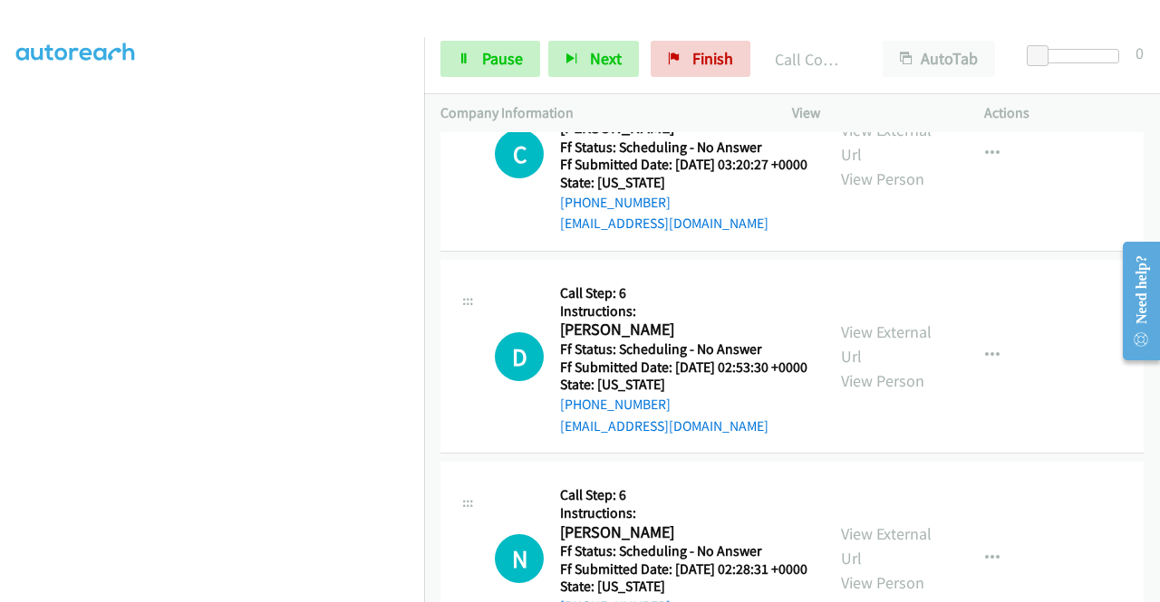
scroll to position [10043, 0]
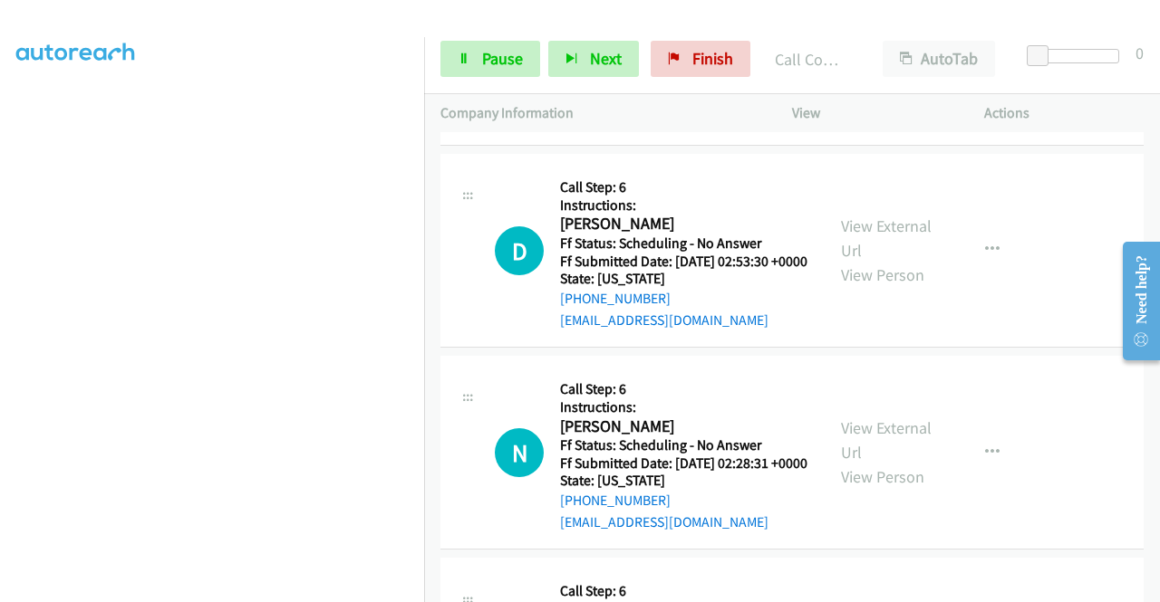
scroll to position [10133, 0]
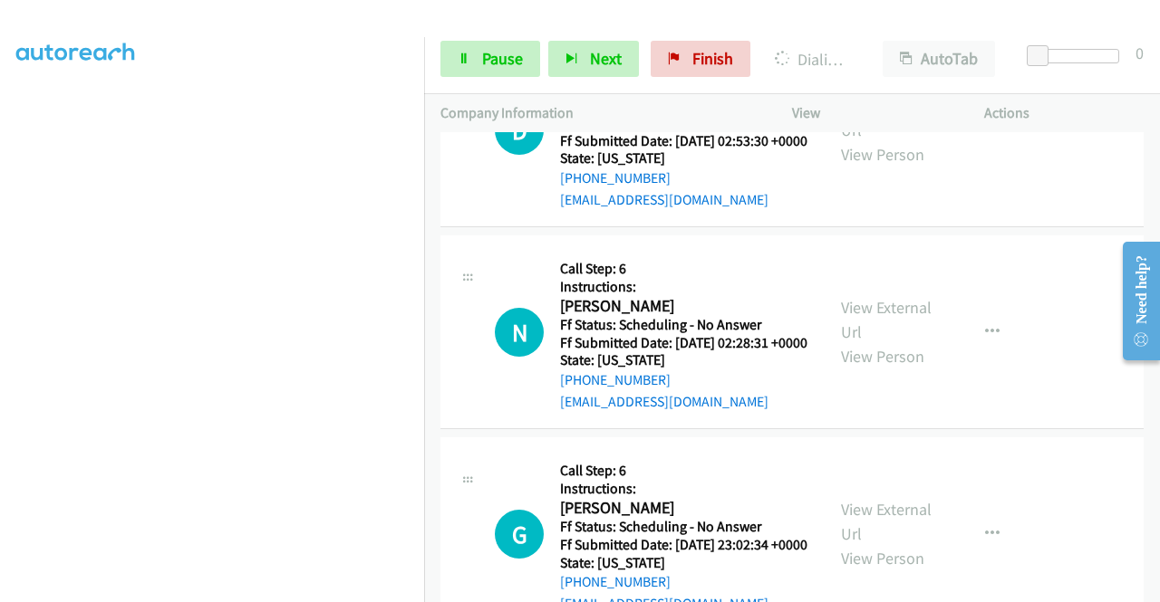
scroll to position [10314, 0]
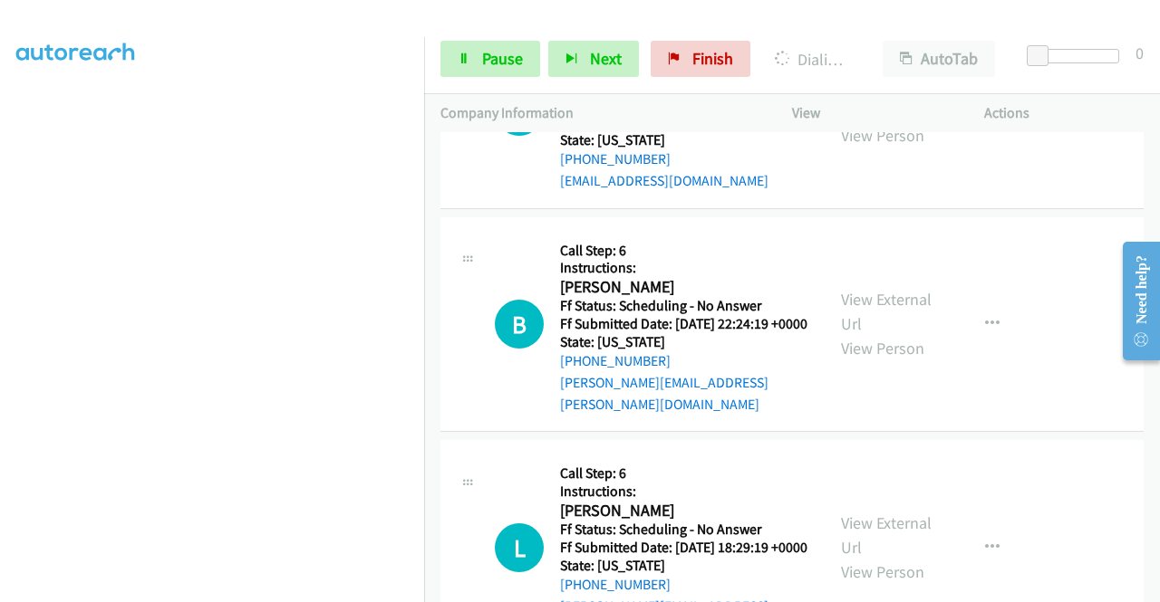
scroll to position [10677, 0]
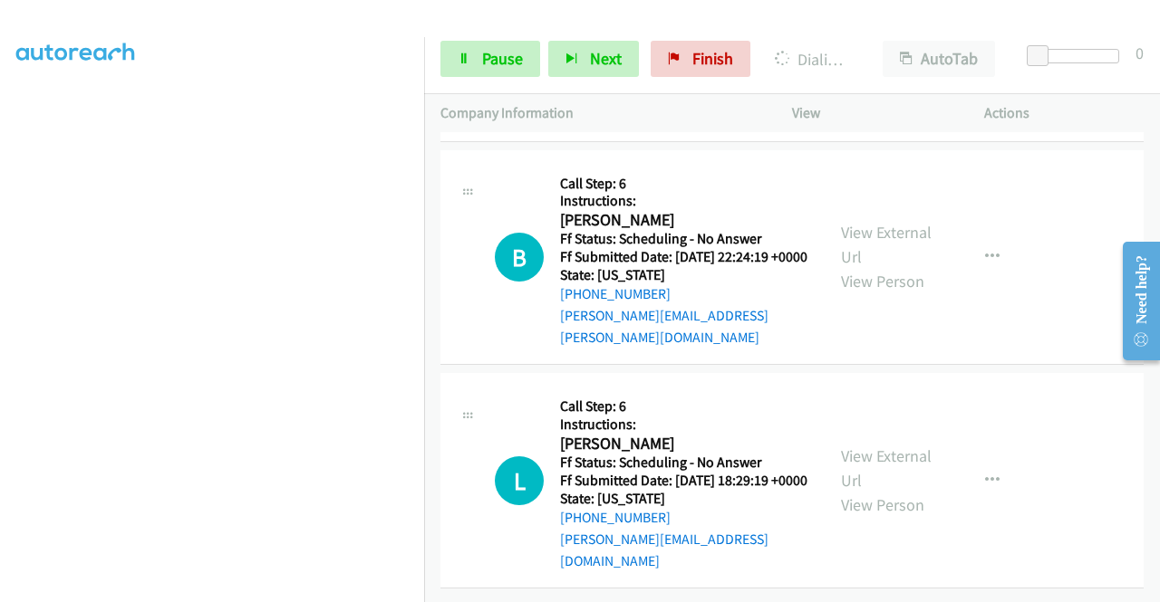
scroll to position [10767, 0]
click at [868, 54] on link "View External Url" at bounding box center [886, 31] width 91 height 45
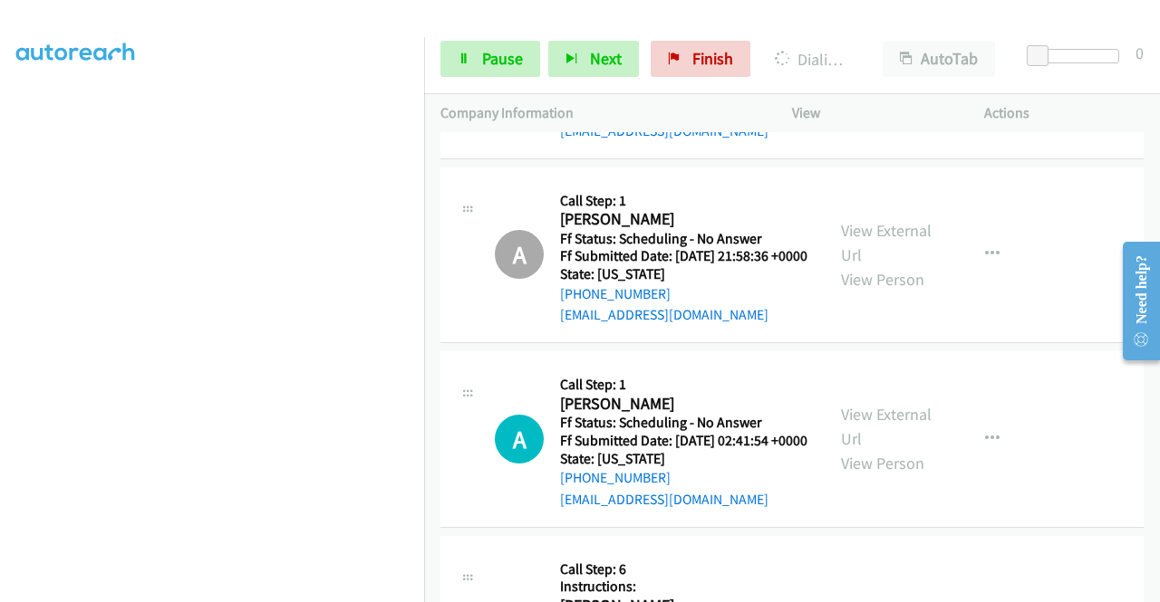
scroll to position [9318, 0]
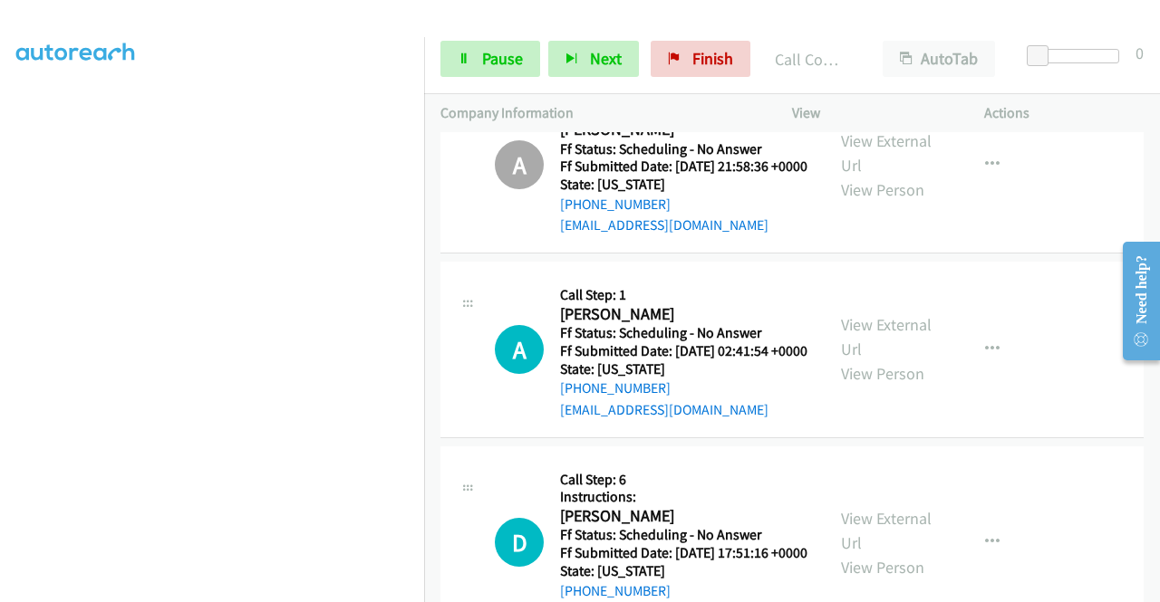
scroll to position [413, 0]
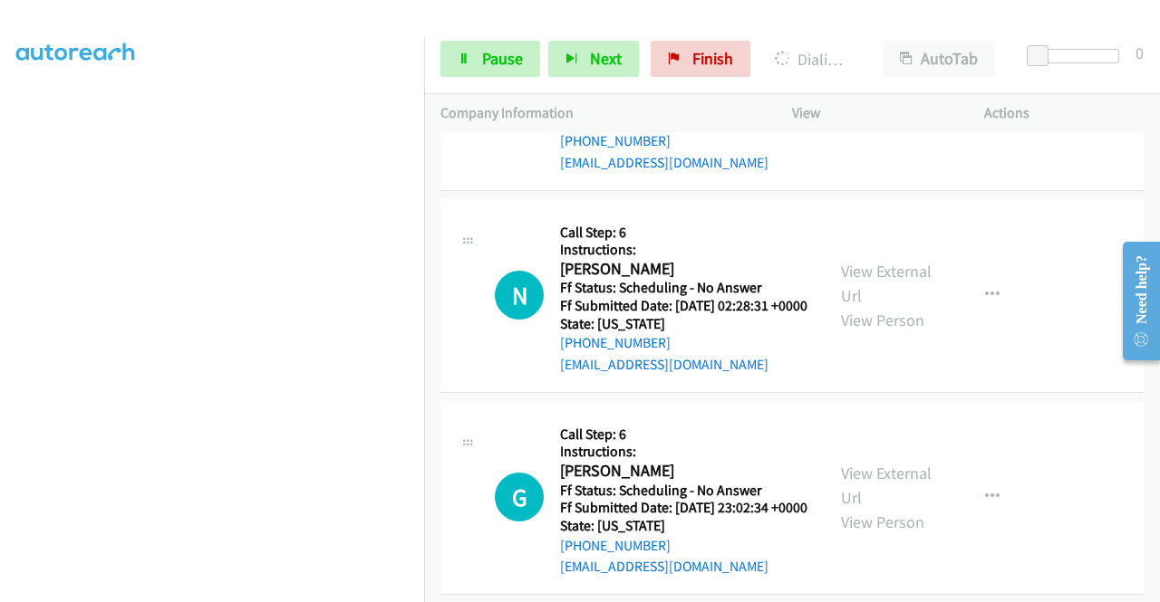
scroll to position [0, 0]
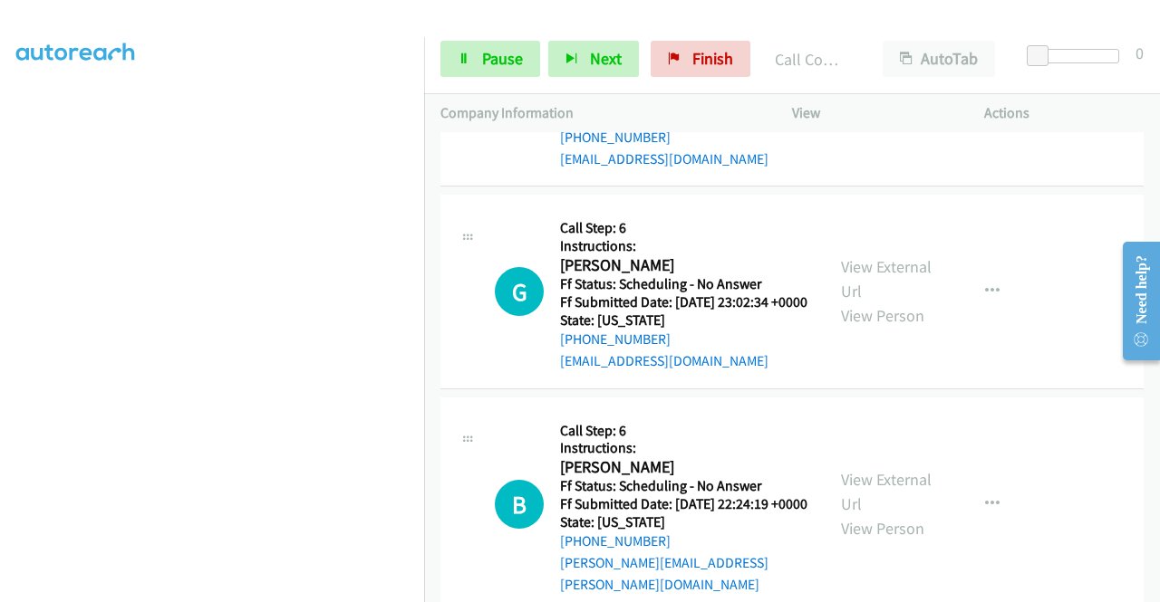
scroll to position [10496, 0]
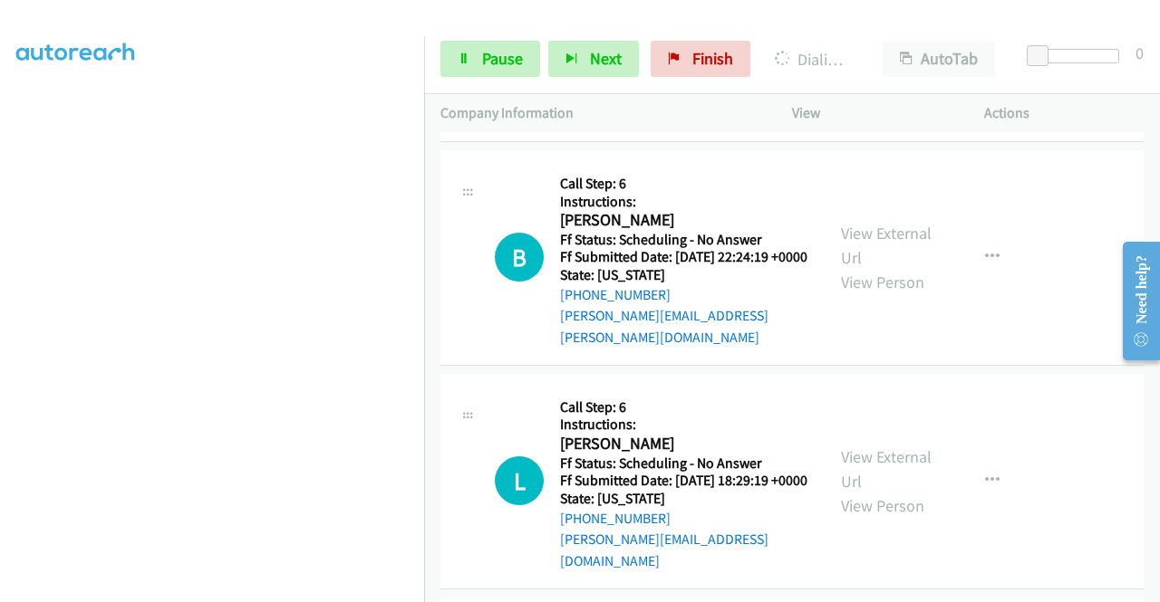
scroll to position [413, 0]
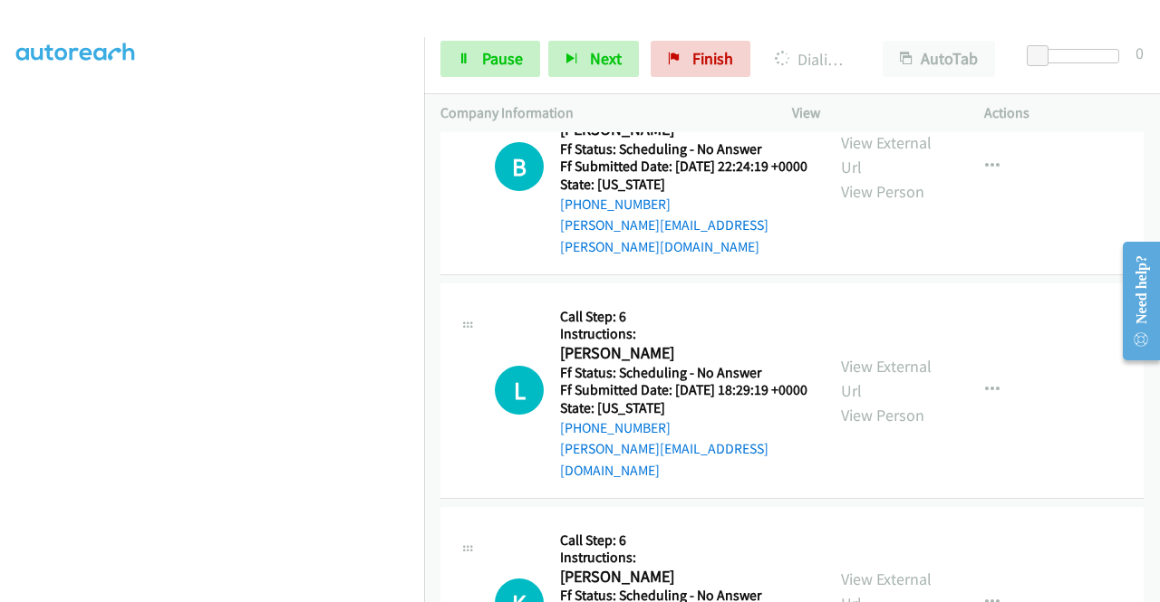
scroll to position [10858, 0]
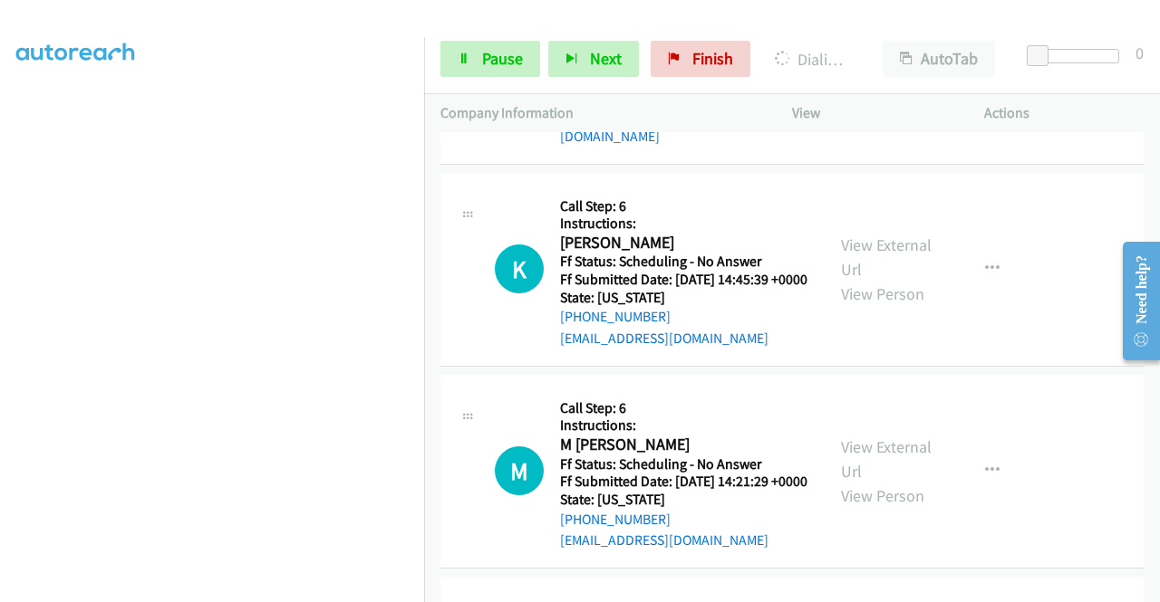
scroll to position [11130, 0]
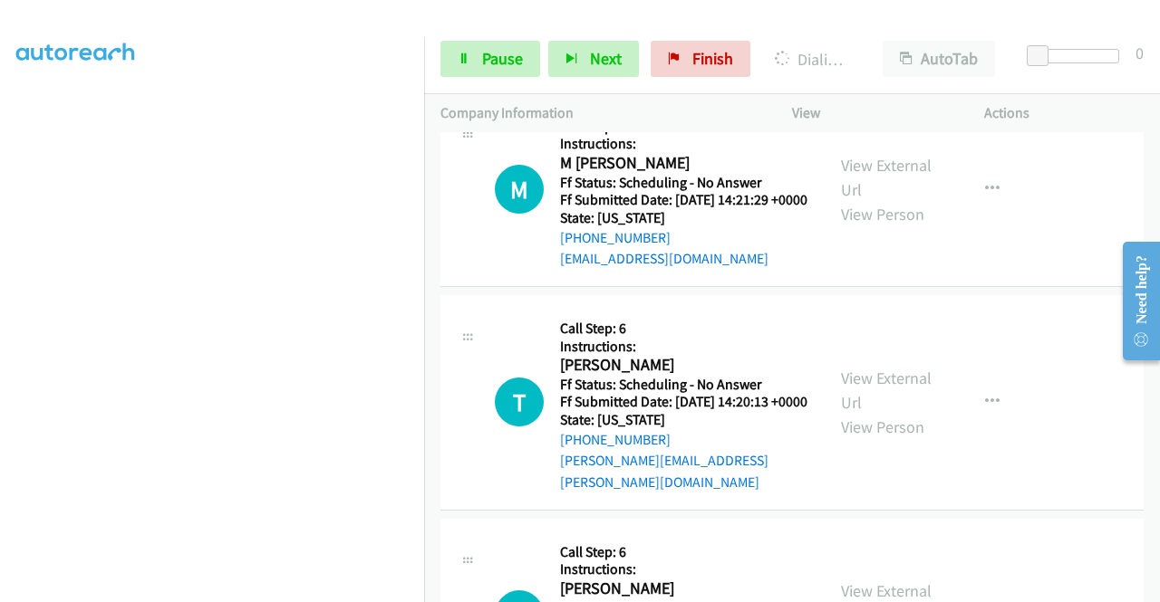
scroll to position [11401, 0]
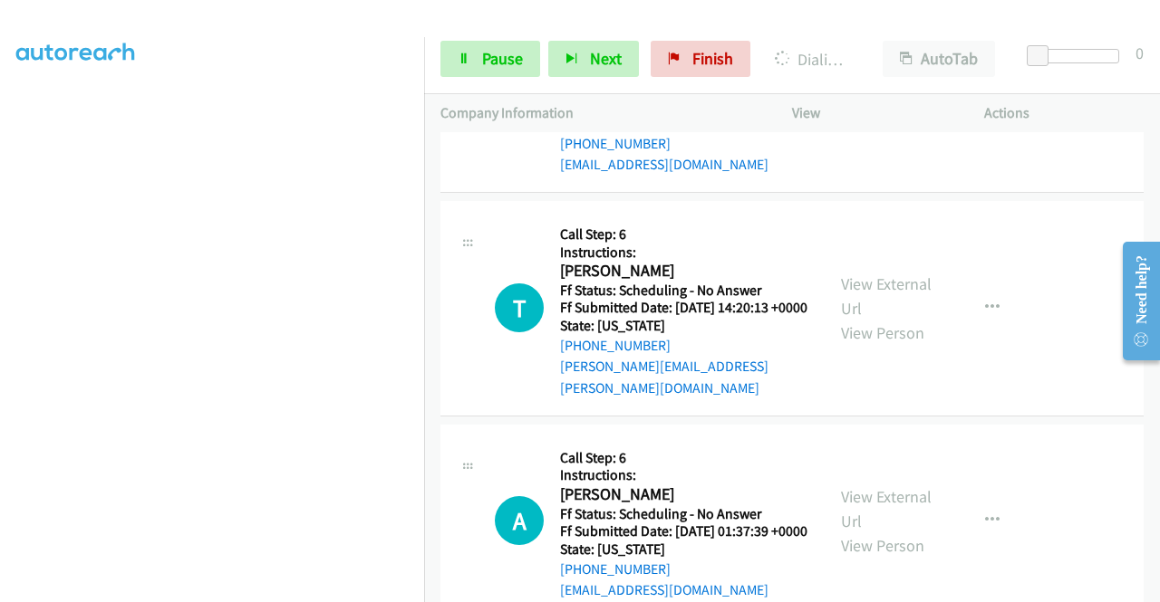
scroll to position [11583, 0]
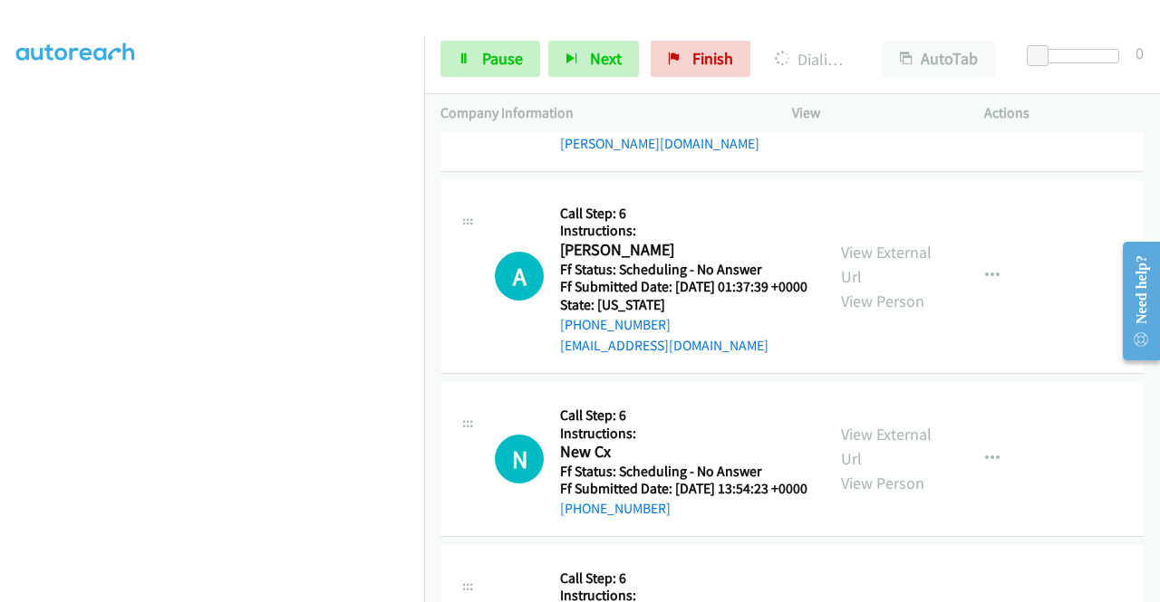
scroll to position [11764, 0]
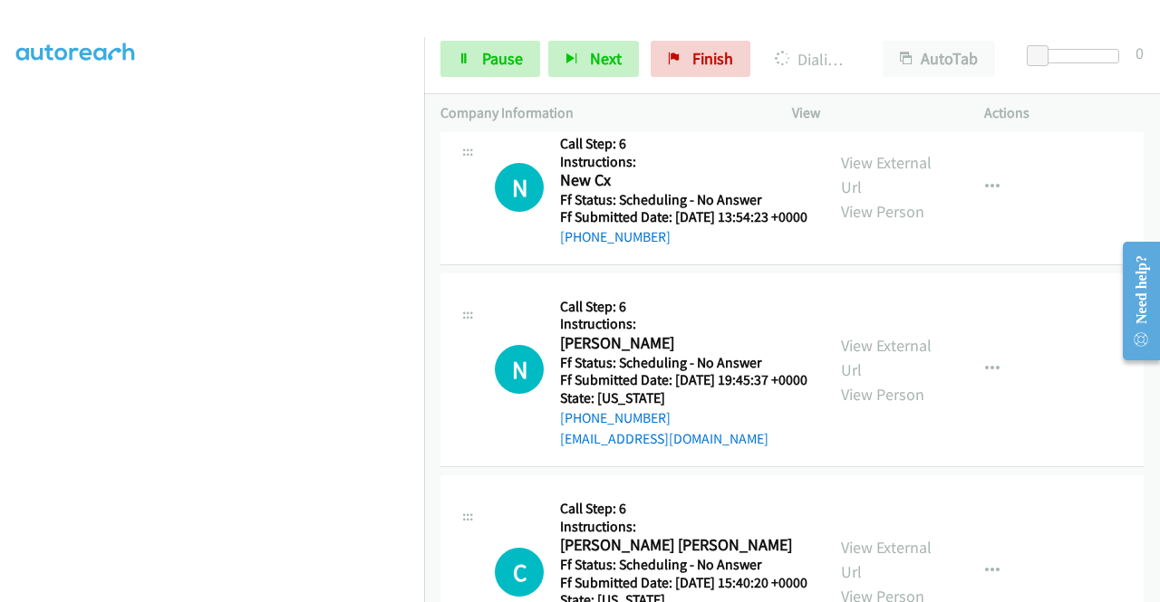
scroll to position [12036, 0]
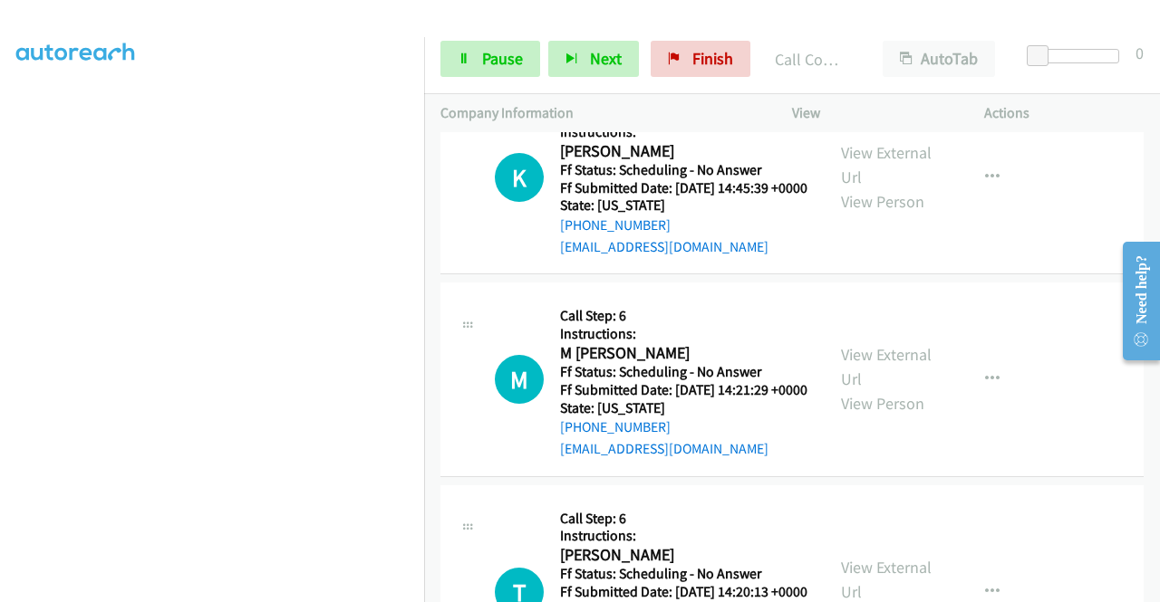
scroll to position [11258, 0]
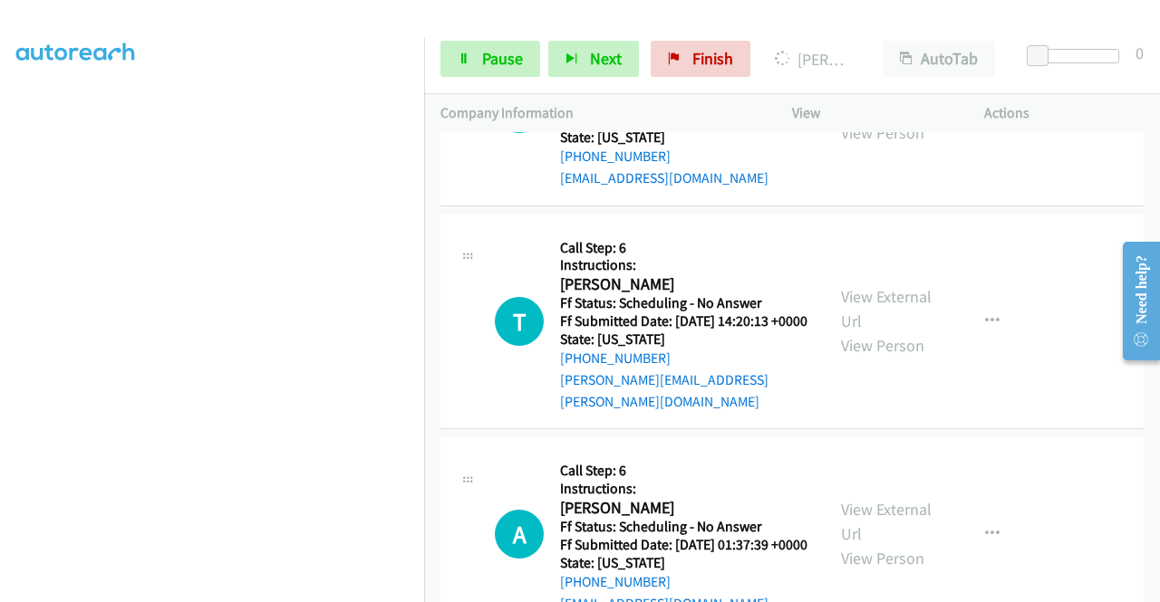
scroll to position [11530, 0]
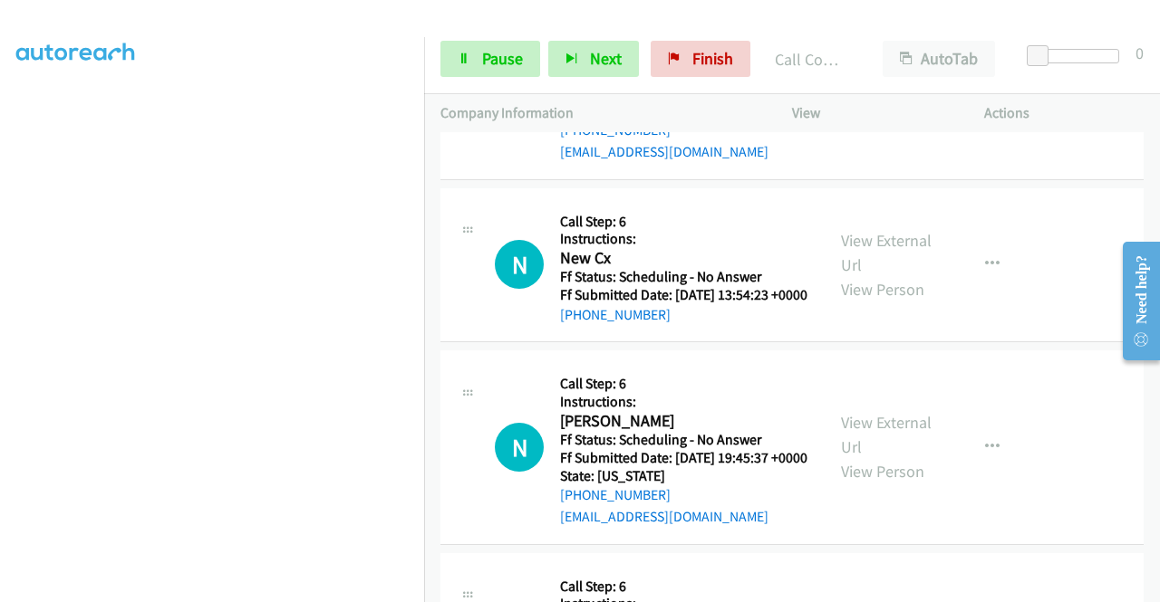
scroll to position [11983, 0]
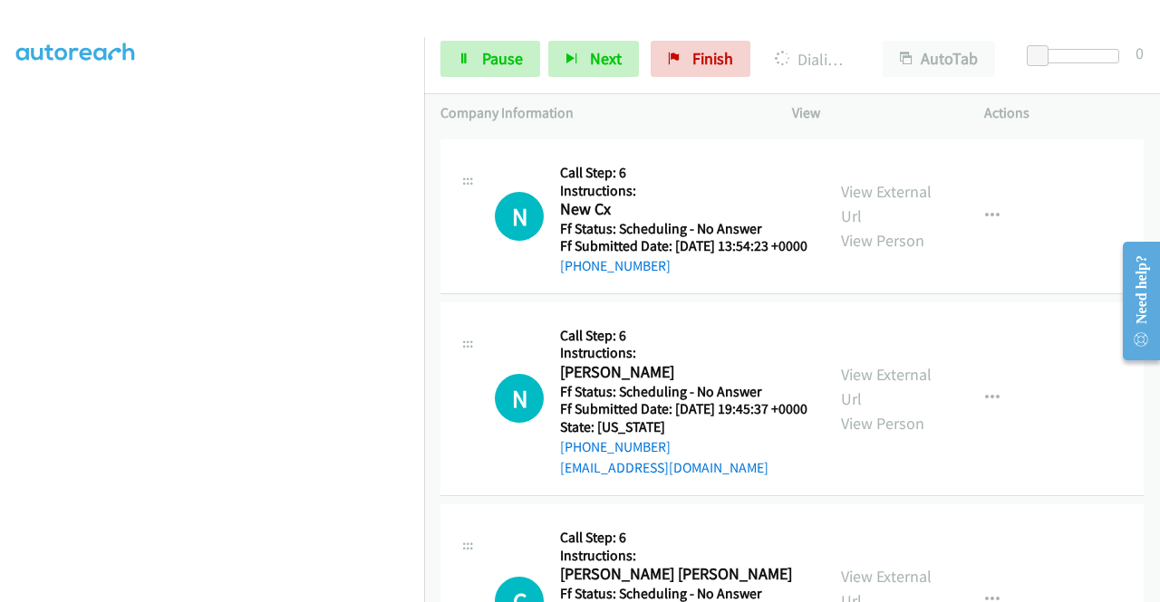
scroll to position [11784, 0]
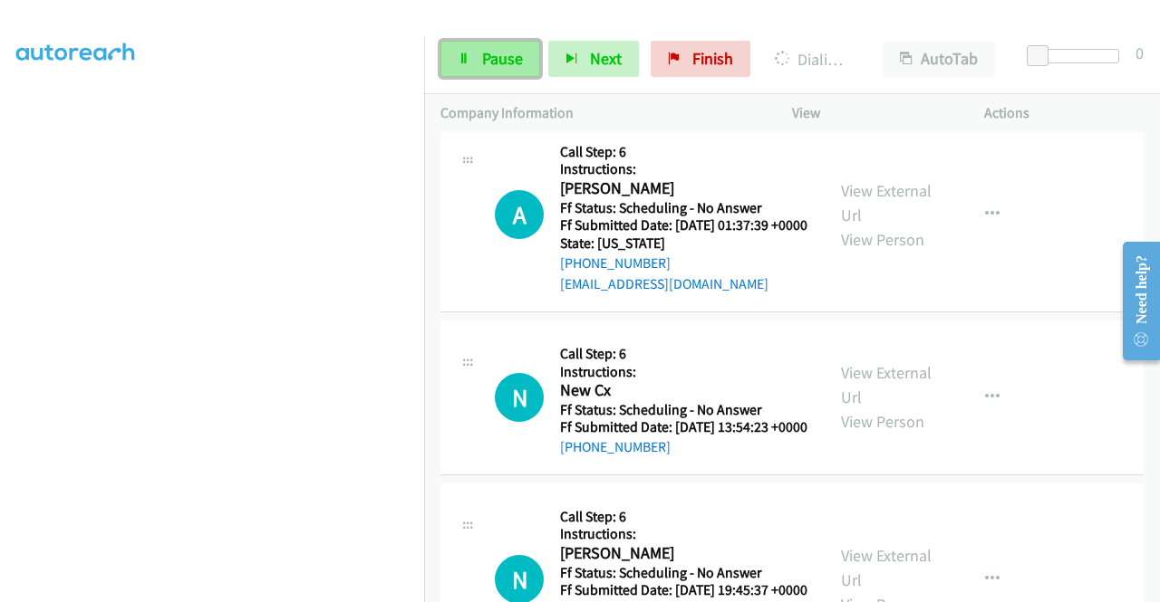
click at [510, 64] on span "Pause" at bounding box center [502, 58] width 41 height 21
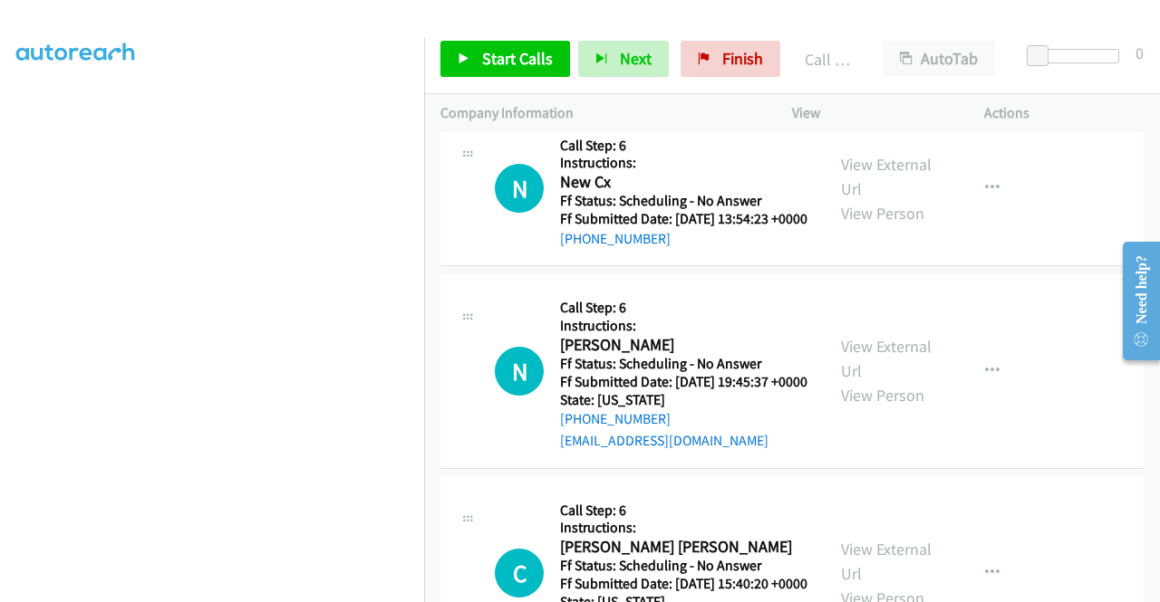
scroll to position [12055, 0]
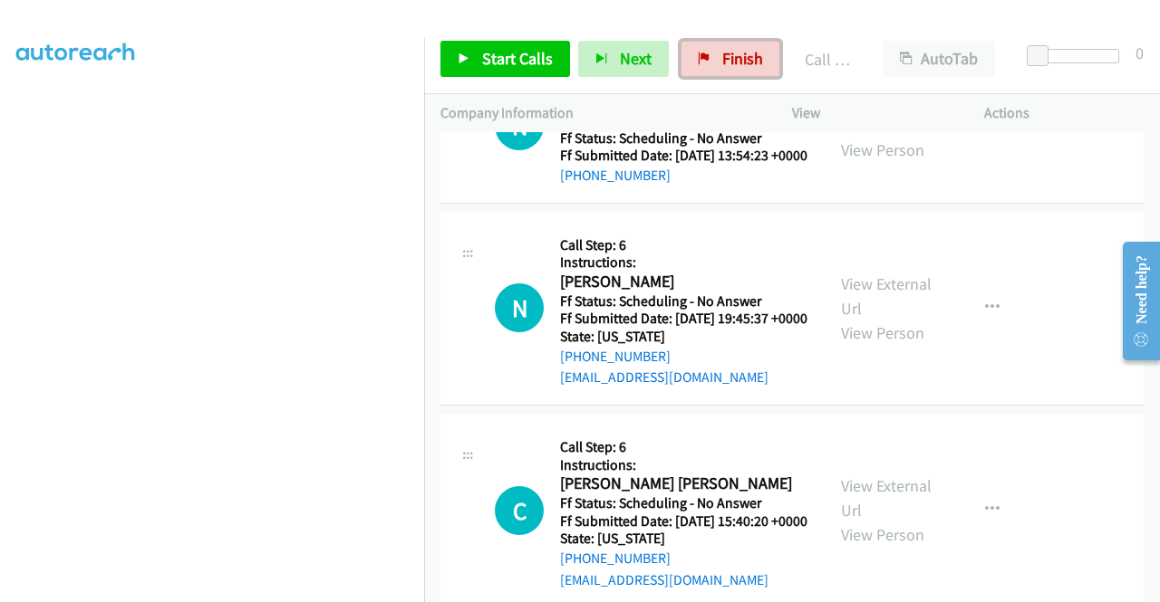
drag, startPoint x: 728, startPoint y: 56, endPoint x: 656, endPoint y: 100, distance: 84.5
click at [728, 56] on span "Finish" at bounding box center [742, 58] width 41 height 21
